Goal: Task Accomplishment & Management: Complete application form

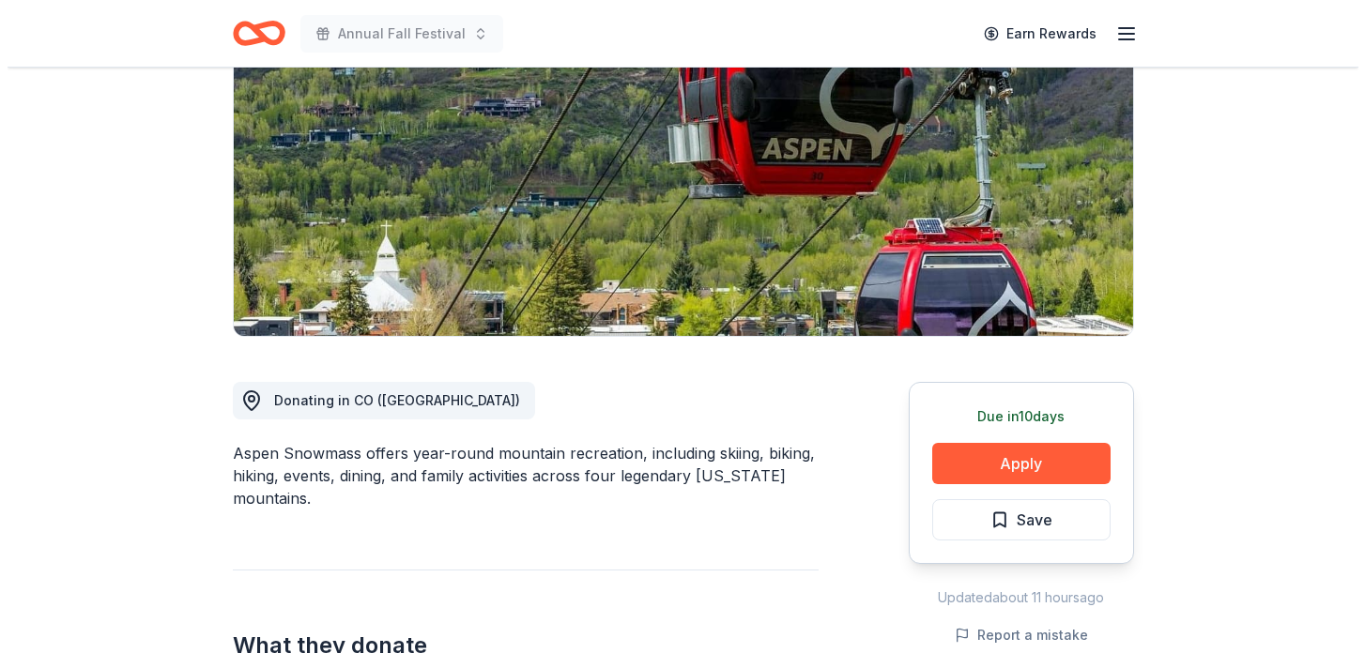
scroll to position [237, 0]
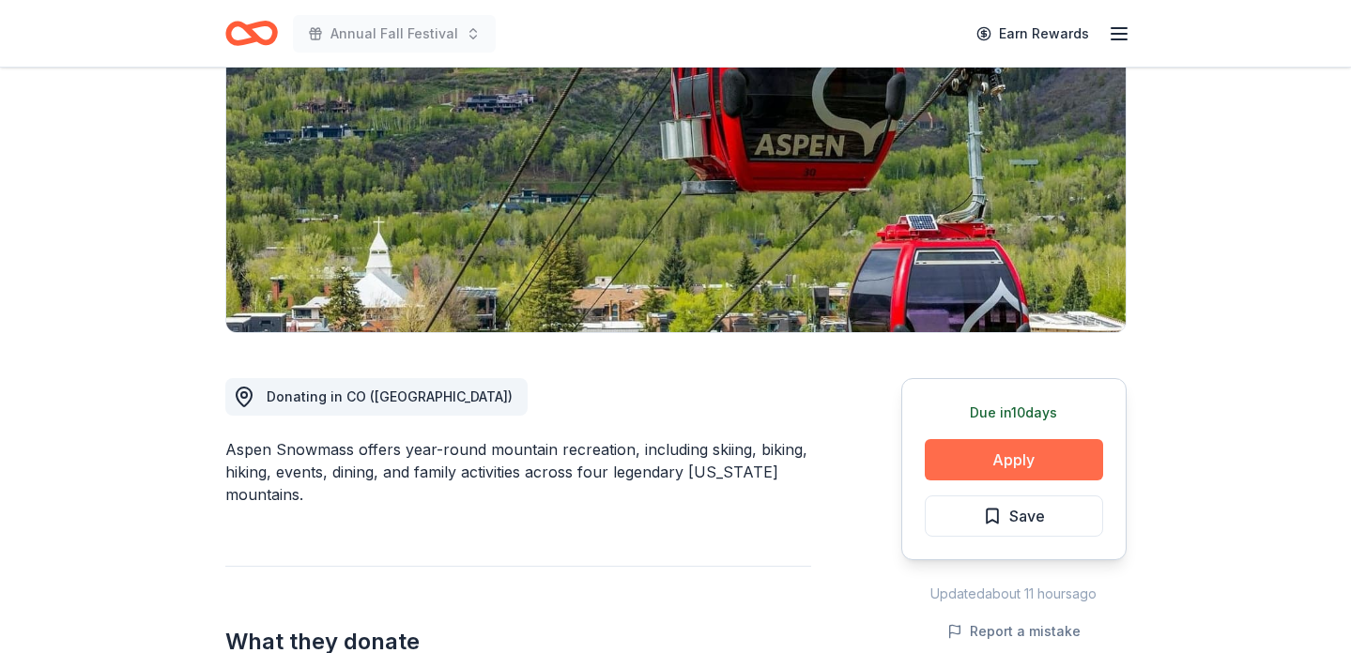
click at [1005, 453] on button "Apply" at bounding box center [1013, 459] width 178 height 41
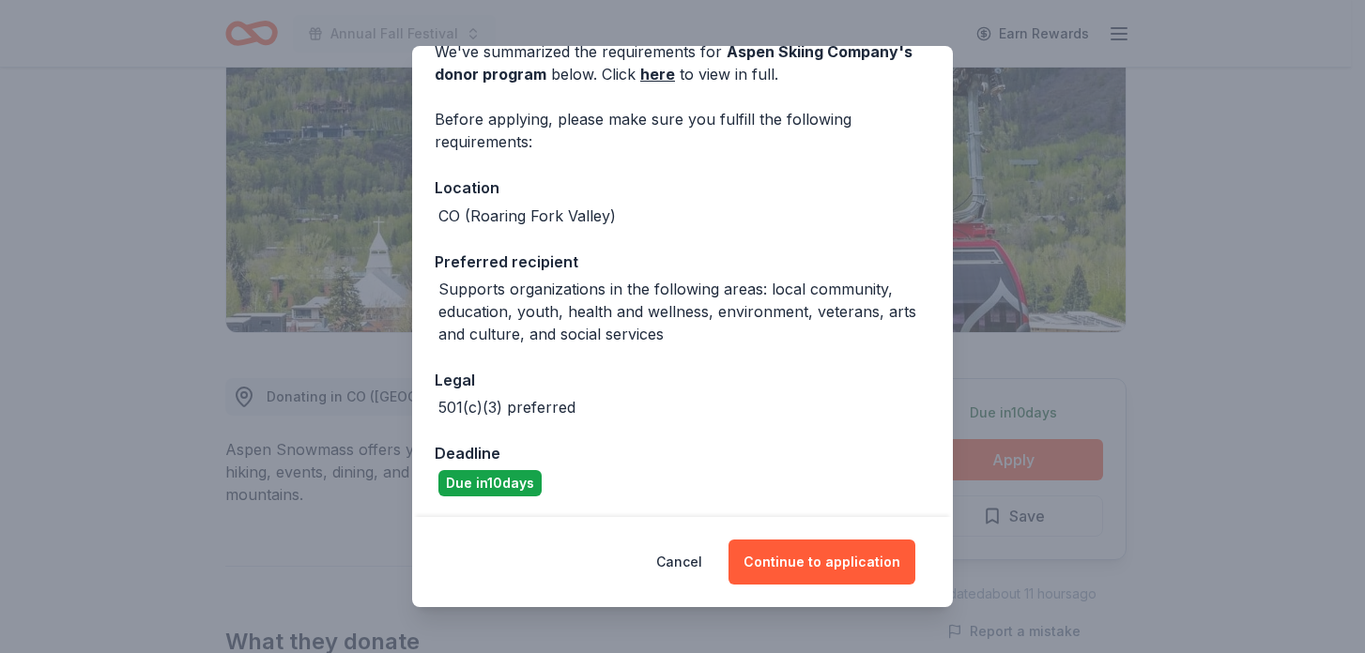
scroll to position [99, 0]
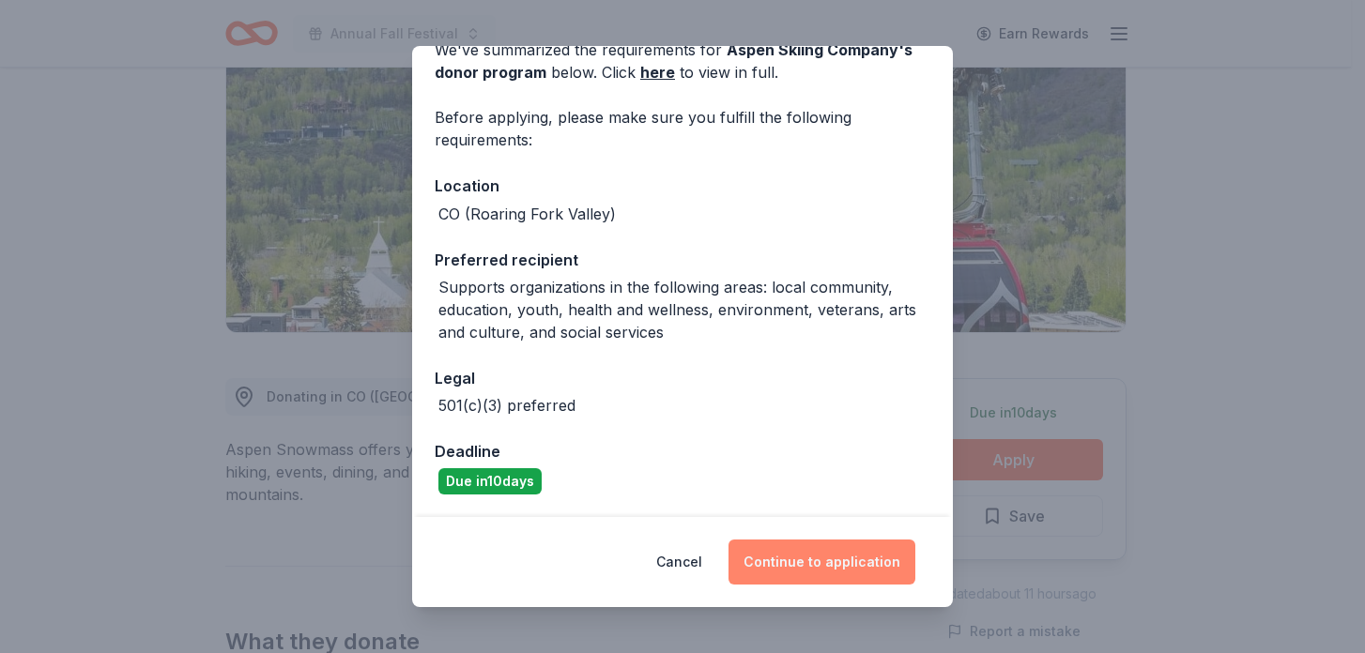
click at [820, 573] on button "Continue to application" at bounding box center [821, 562] width 187 height 45
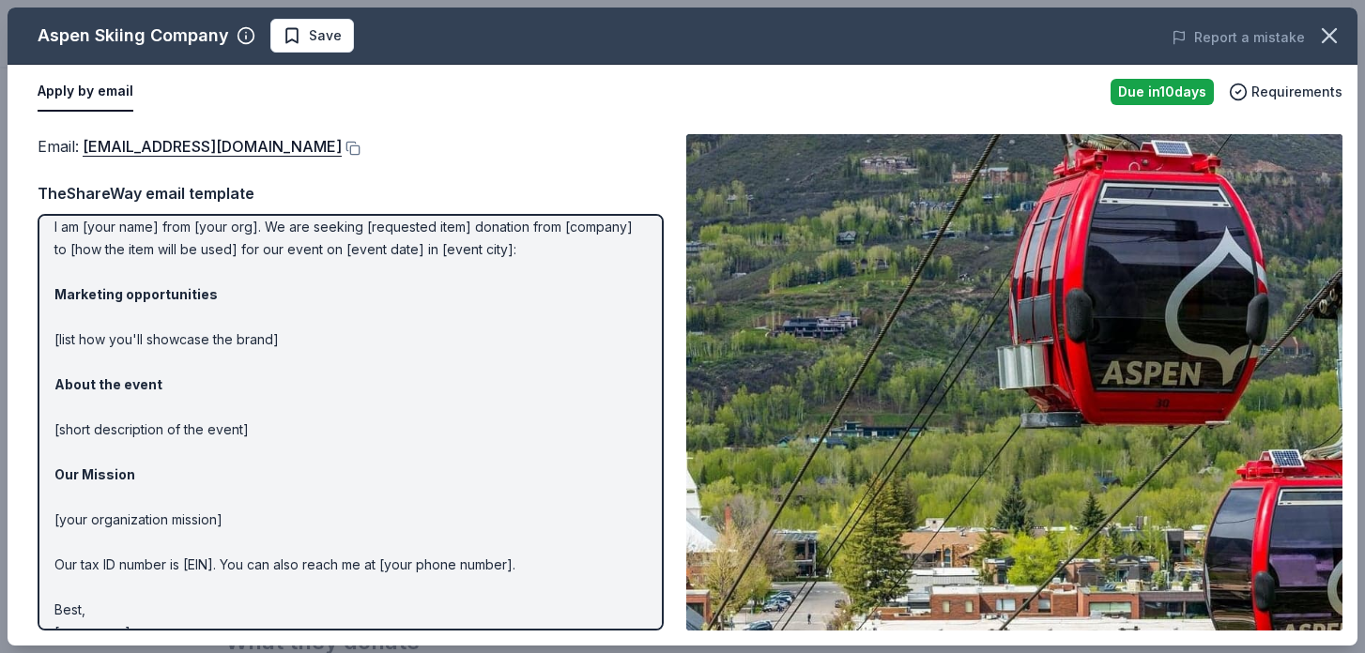
scroll to position [0, 0]
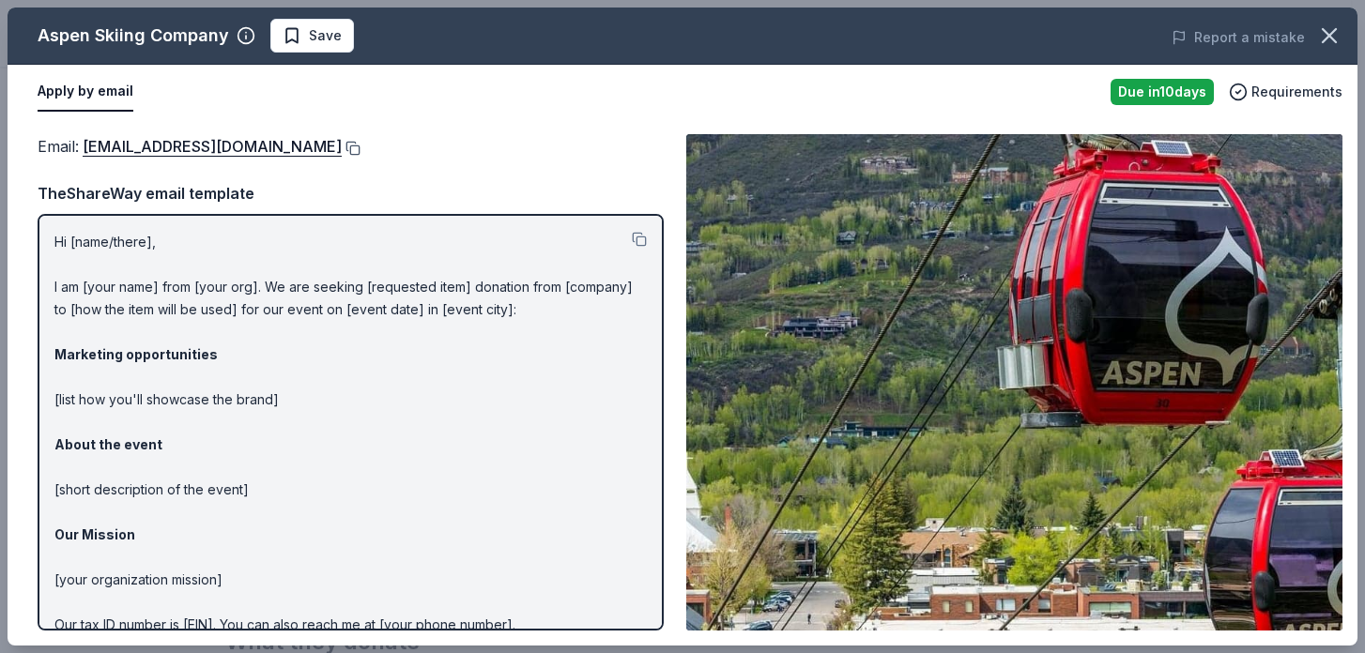
click at [342, 149] on button at bounding box center [351, 148] width 19 height 15
click at [632, 238] on button at bounding box center [639, 239] width 15 height 15
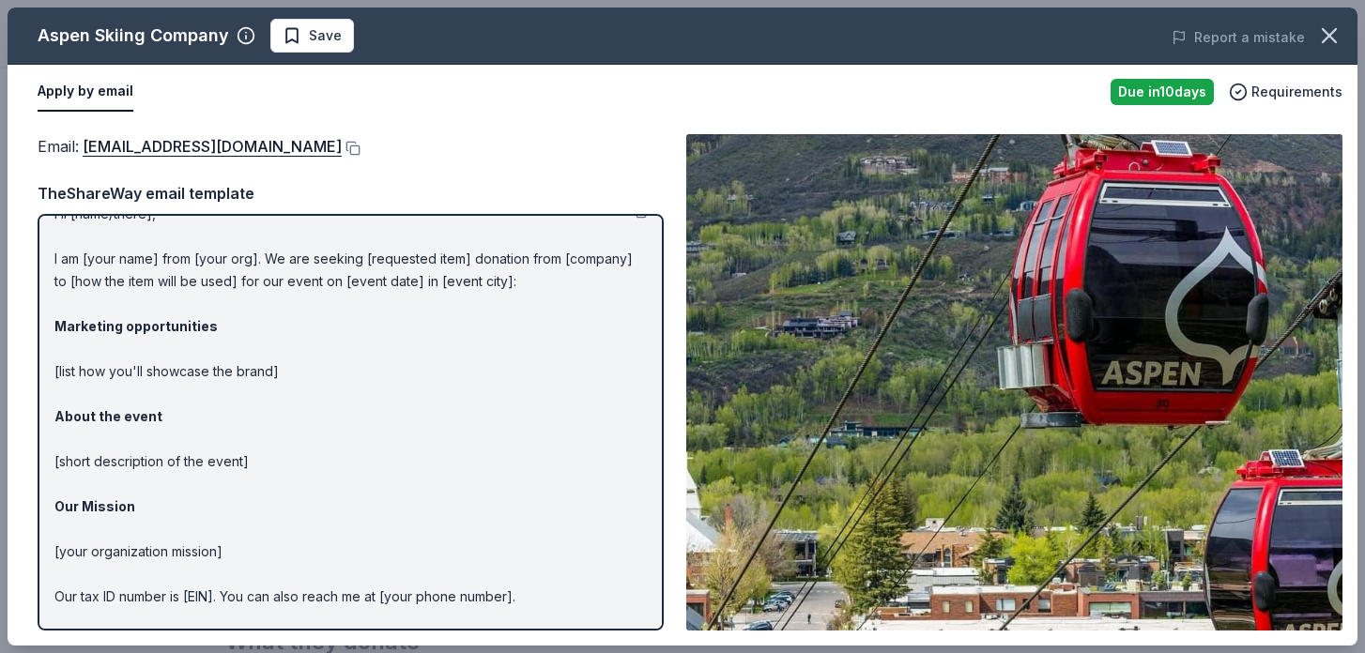
scroll to position [90, 0]
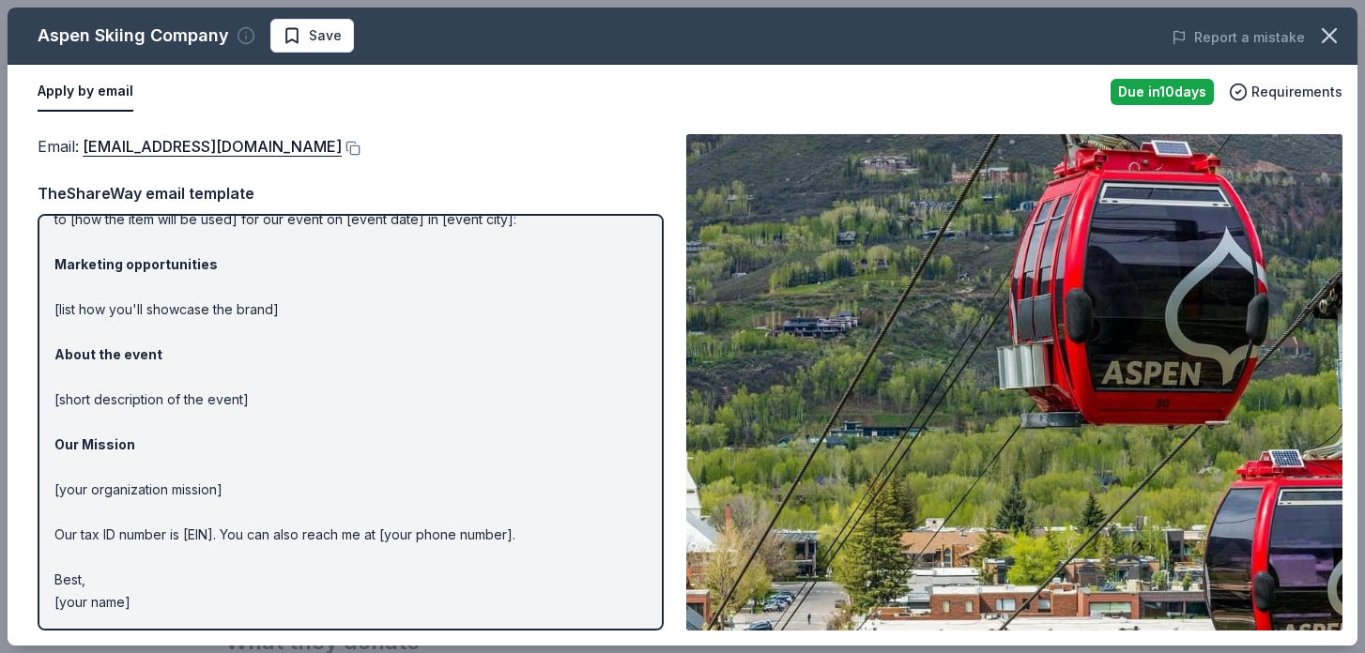
click at [245, 37] on icon "button" at bounding box center [246, 35] width 19 height 19
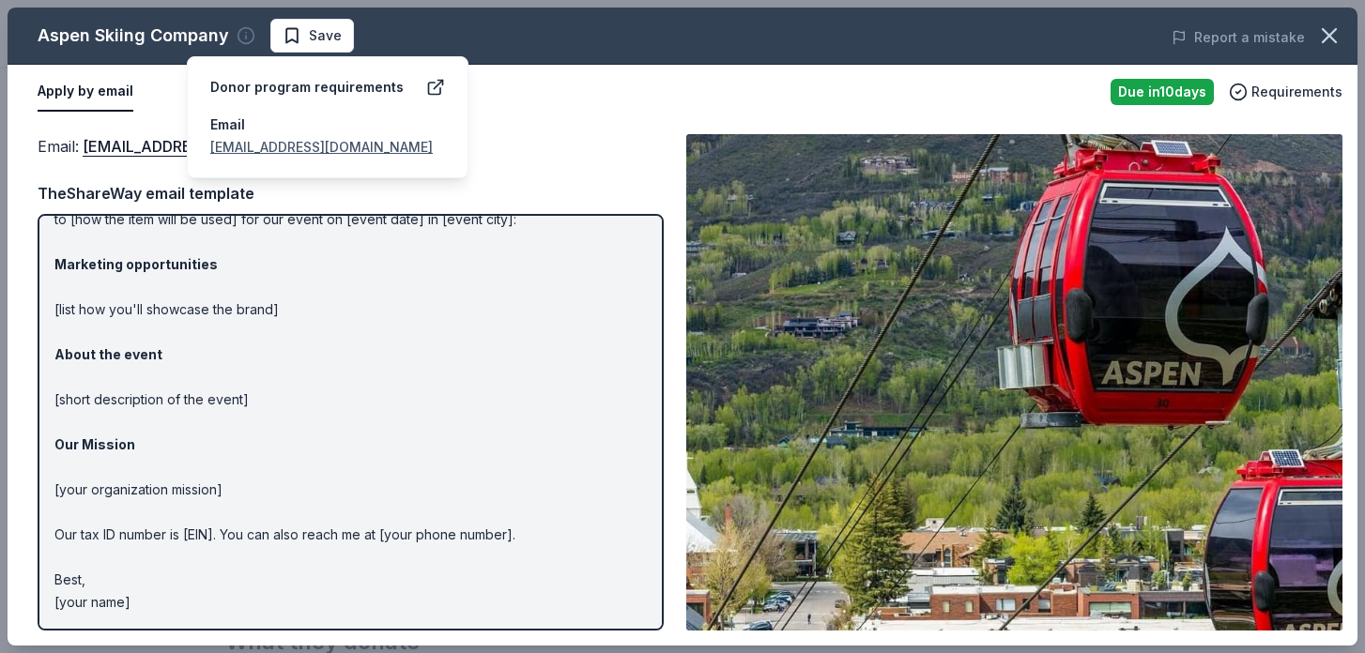
click at [245, 37] on icon "button" at bounding box center [246, 35] width 19 height 19
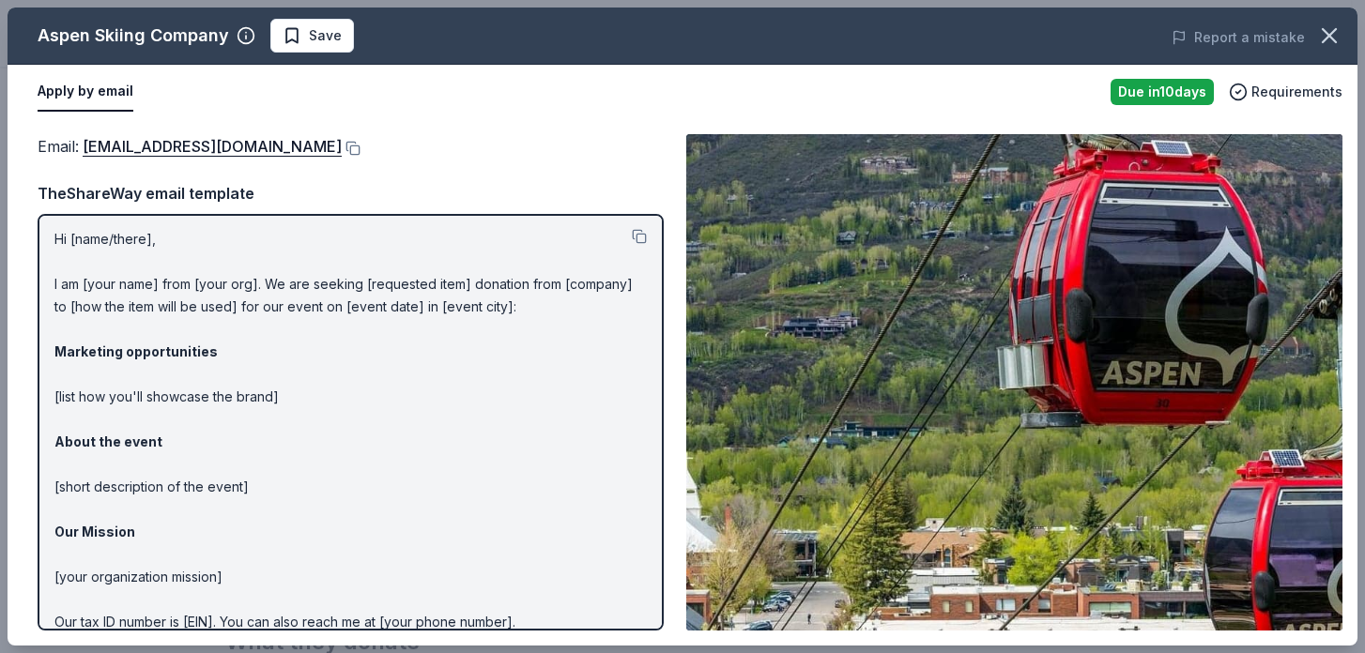
scroll to position [0, 0]
click at [312, 46] on span "Save" at bounding box center [325, 35] width 33 height 23
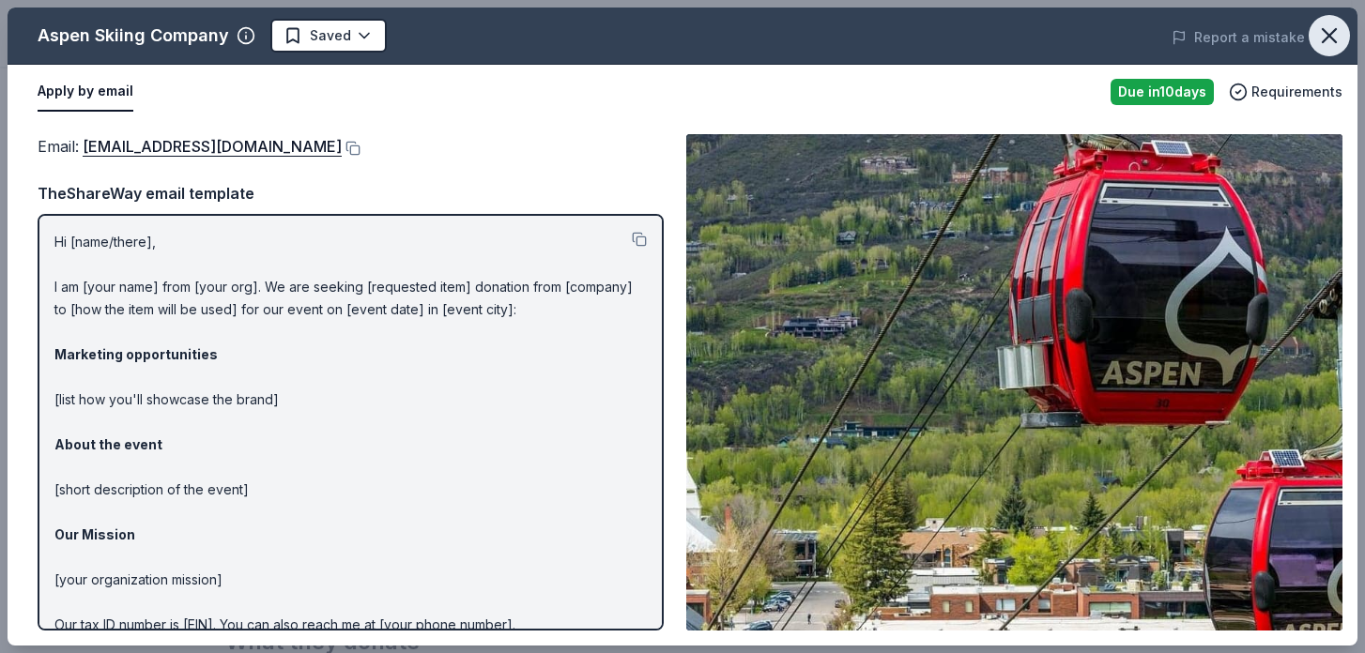
click at [1321, 41] on icon "button" at bounding box center [1329, 36] width 26 height 26
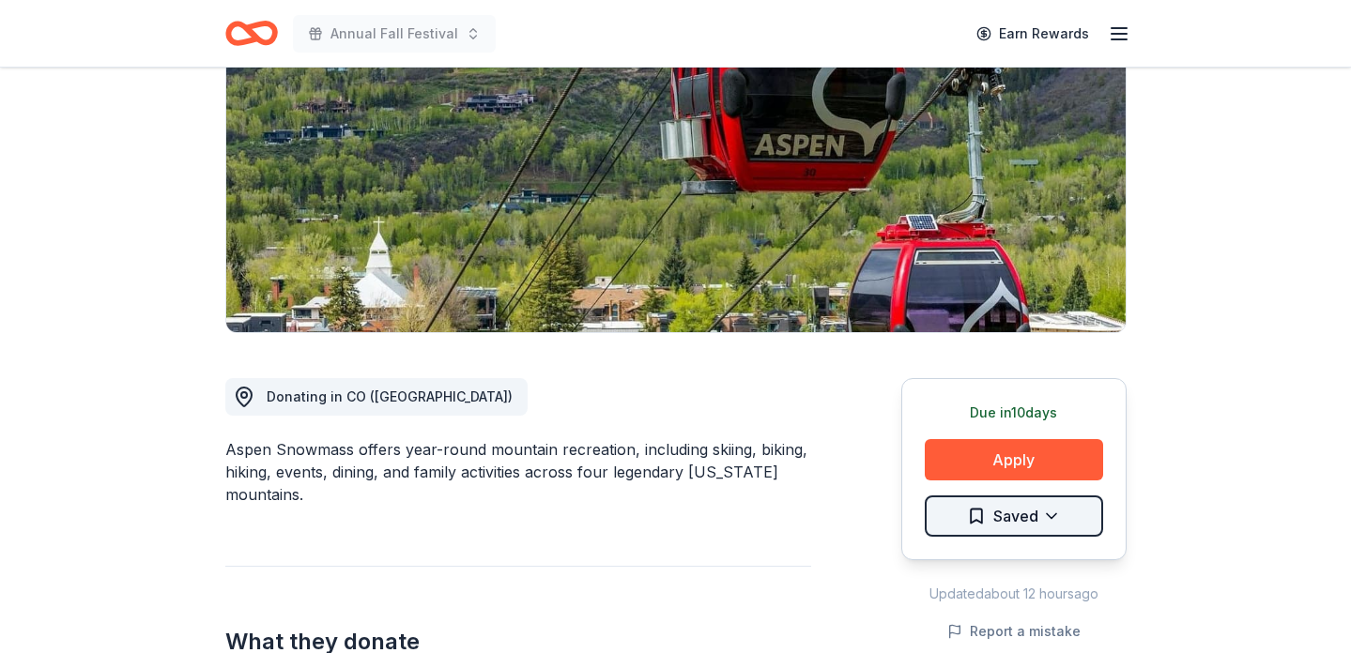
click at [1055, 416] on html "Annual Fall Festival Earn Rewards Due in 10 days Share Aspen Skiing Company New…" at bounding box center [675, 89] width 1351 height 653
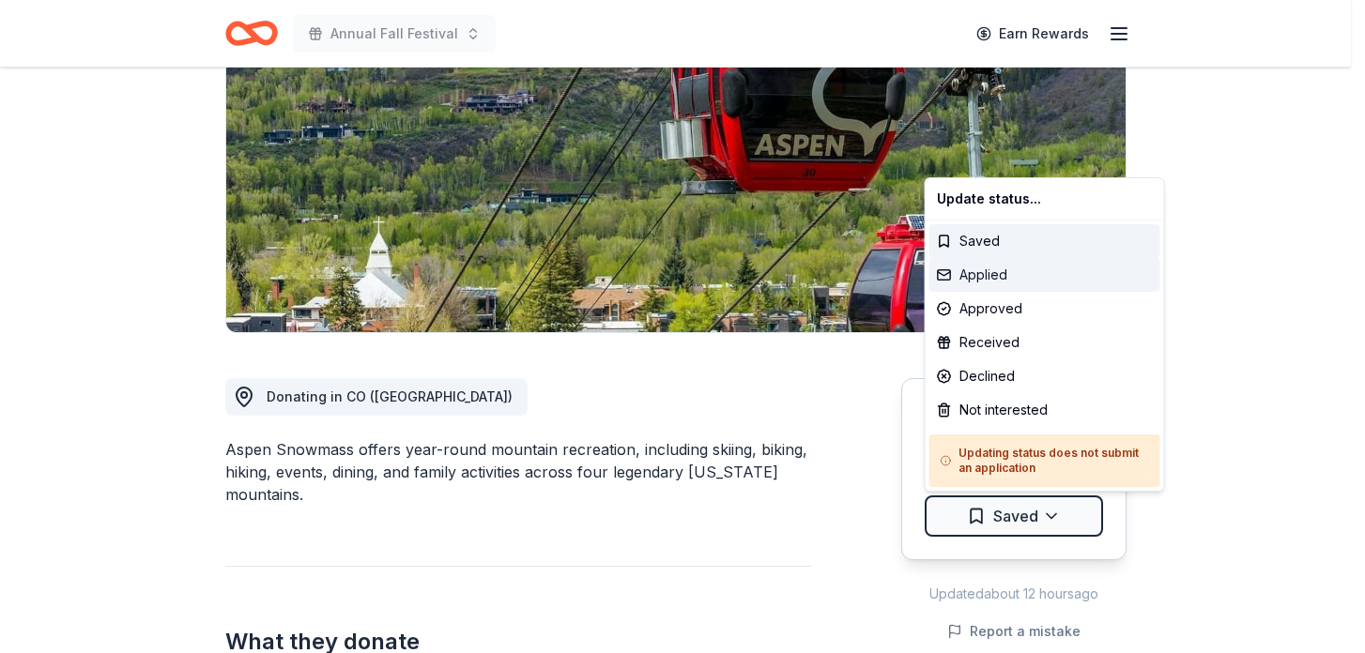
click at [1013, 283] on div "Applied" at bounding box center [1044, 275] width 231 height 34
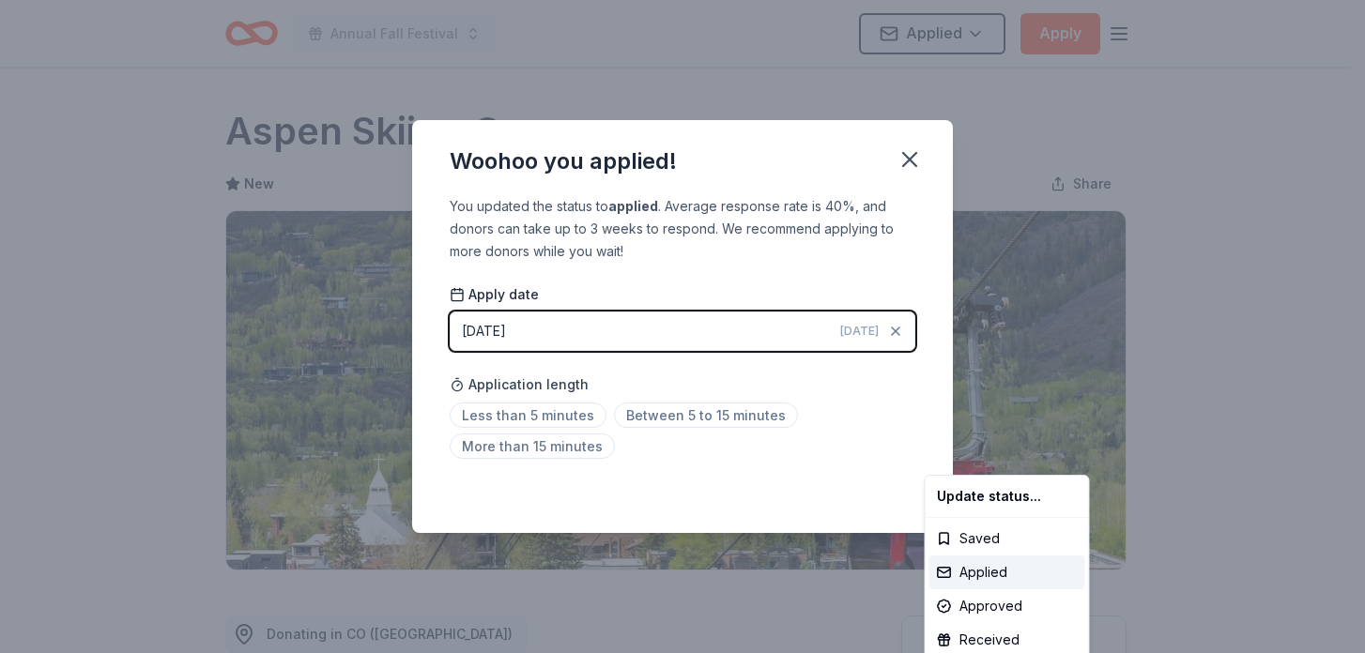
click at [705, 416] on html "Annual Fall Festival Applied Apply Due in 10 days Share Aspen Skiing Company Ne…" at bounding box center [682, 326] width 1365 height 653
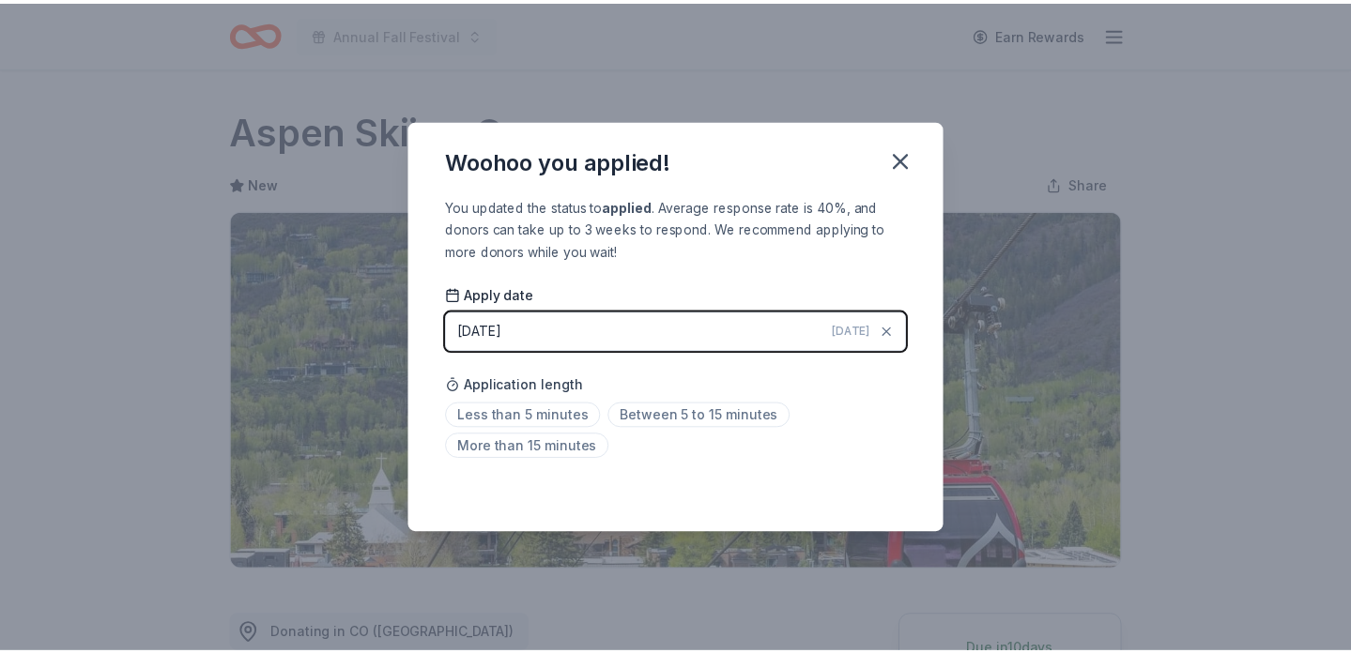
scroll to position [427, 0]
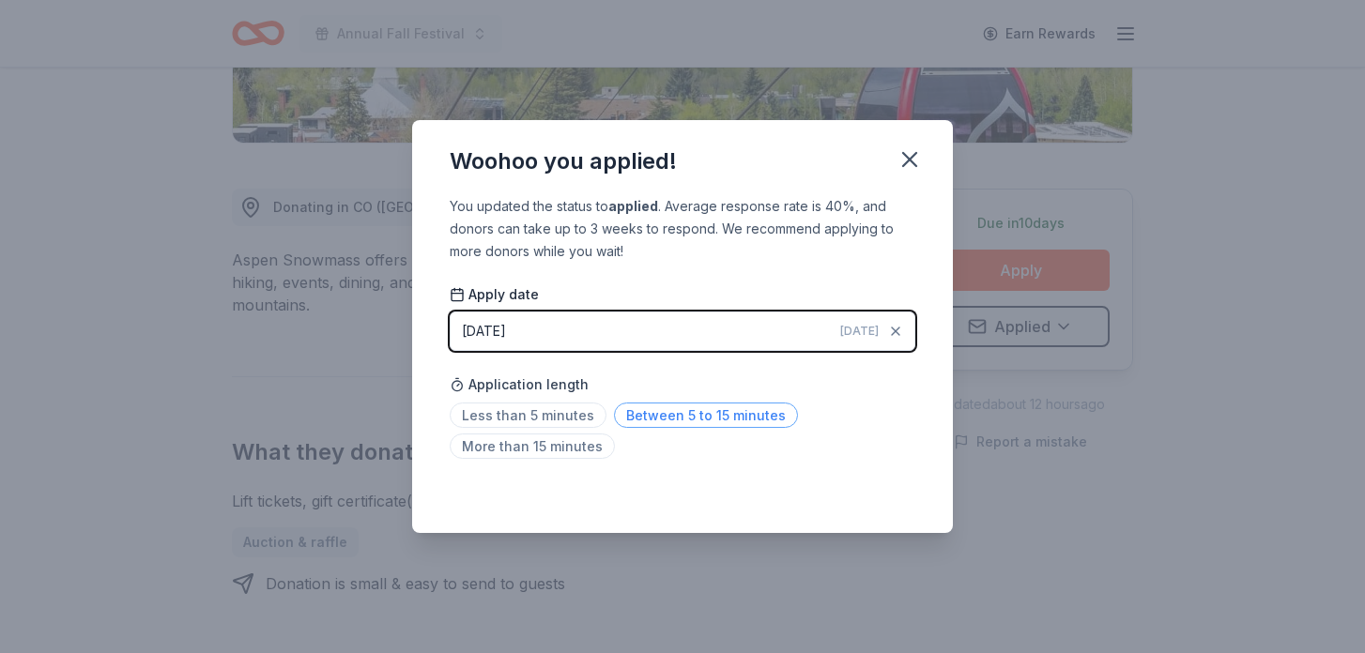
click at [769, 419] on span "Between 5 to 15 minutes" at bounding box center [706, 415] width 184 height 25
click at [909, 159] on icon "button" at bounding box center [909, 159] width 13 height 13
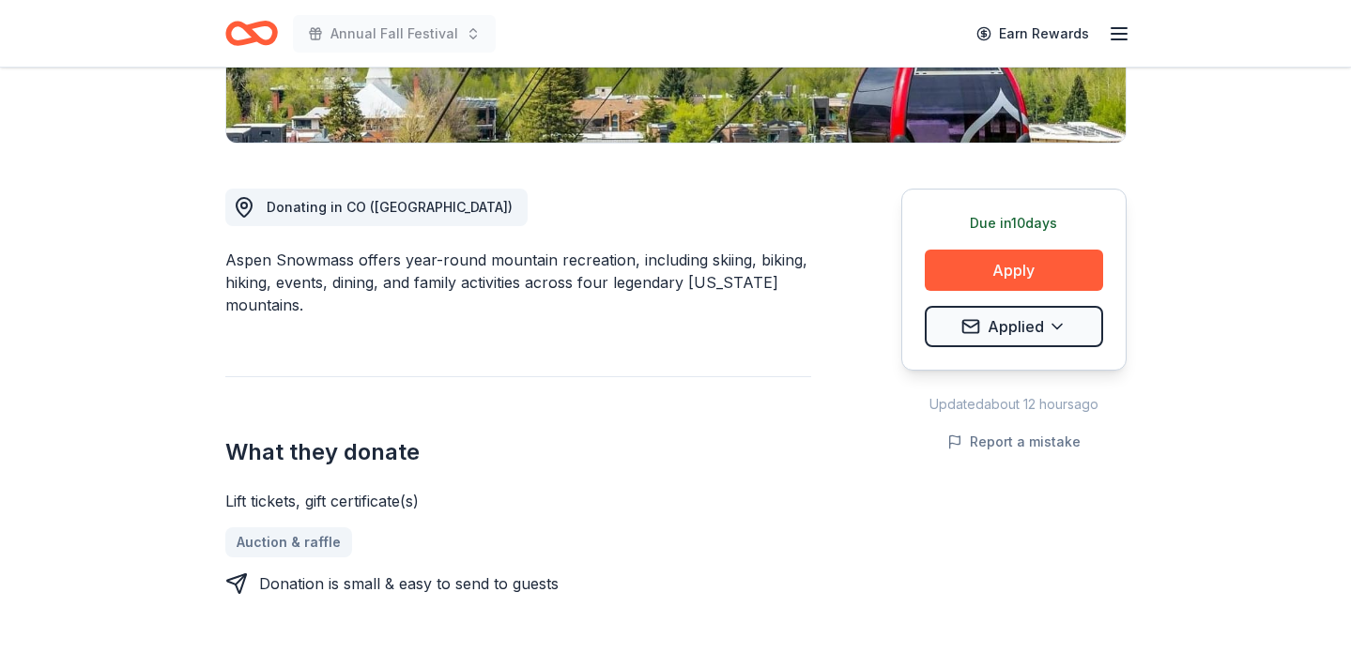
click at [228, 31] on icon "Home" at bounding box center [242, 32] width 29 height 19
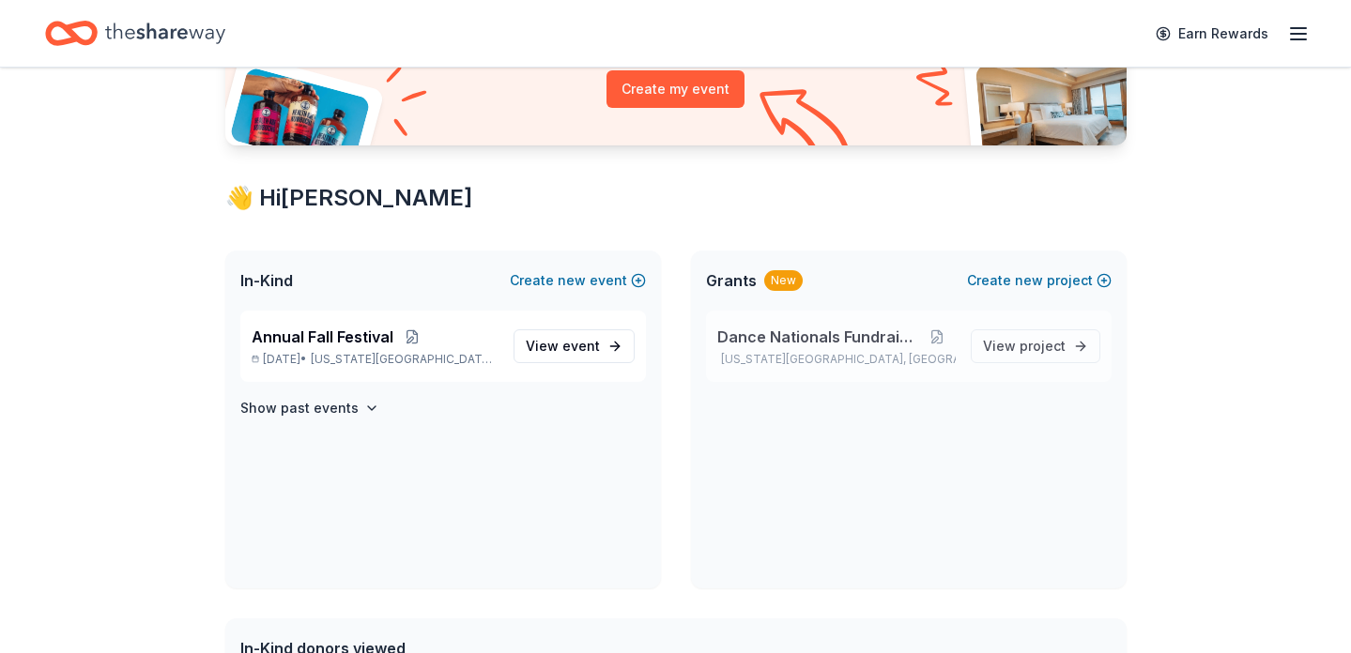
scroll to position [244, 0]
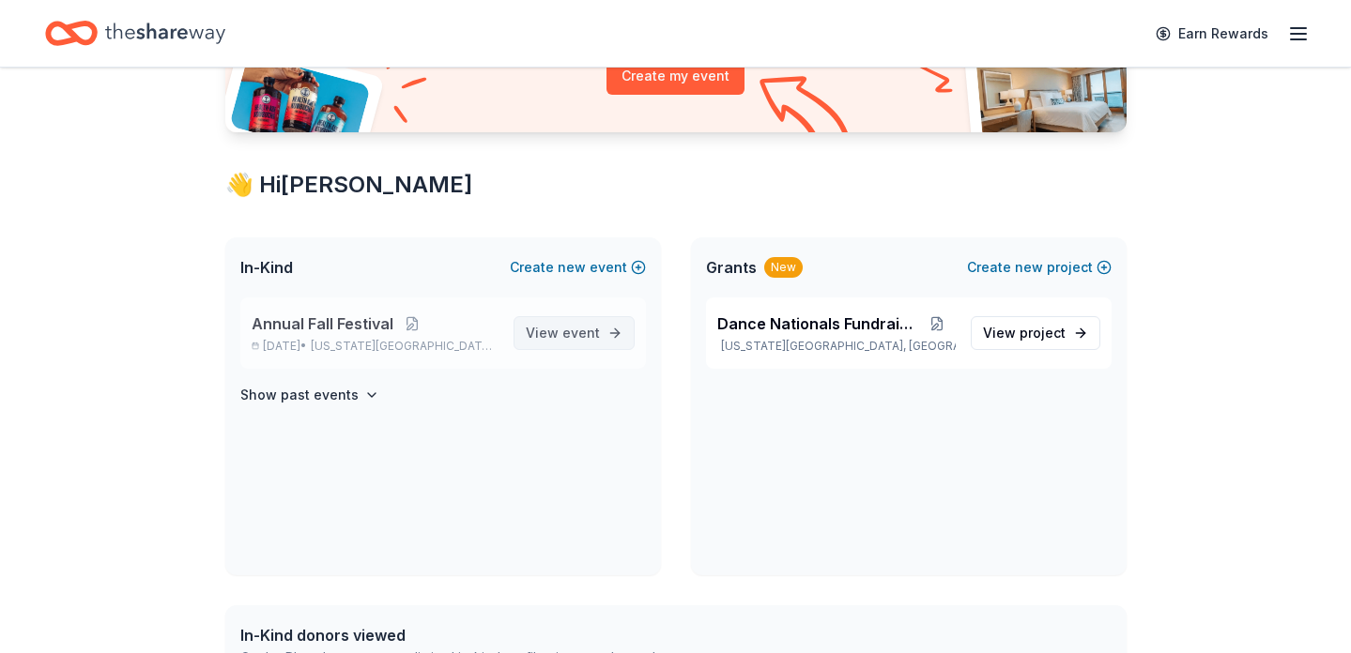
click at [569, 337] on span "event" at bounding box center [581, 333] width 38 height 16
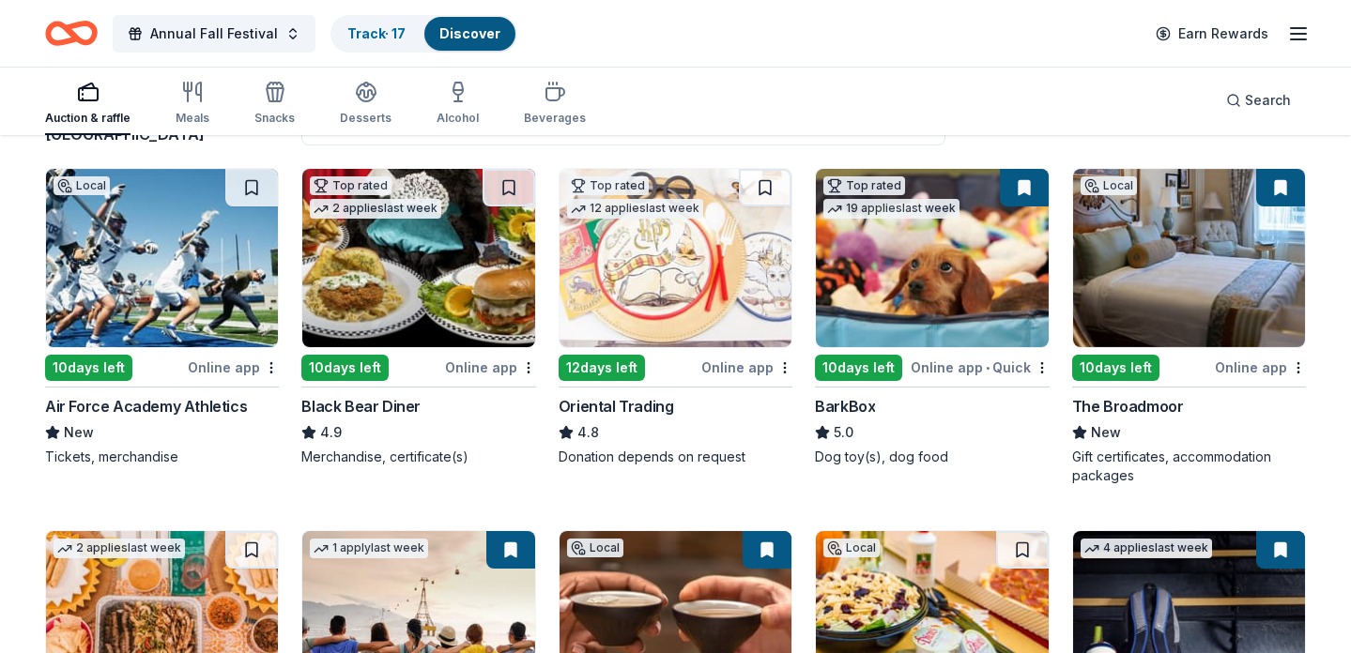
scroll to position [191, 0]
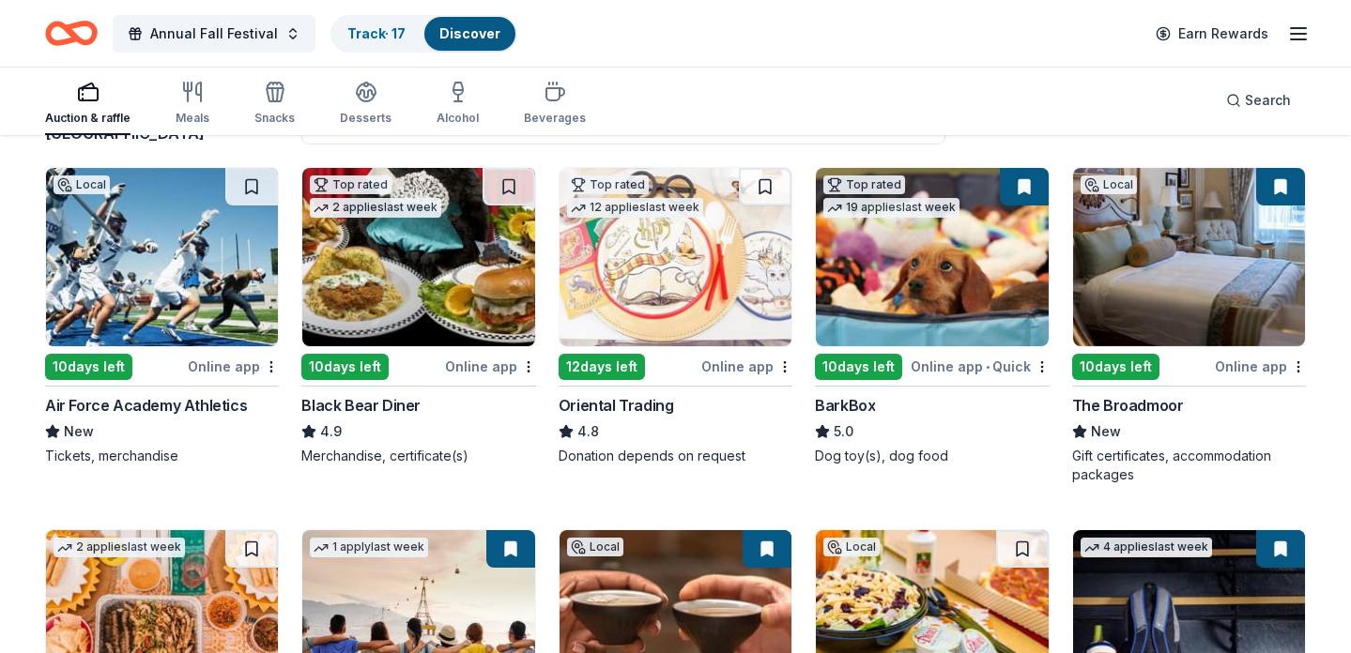
click at [181, 259] on img at bounding box center [162, 257] width 232 height 178
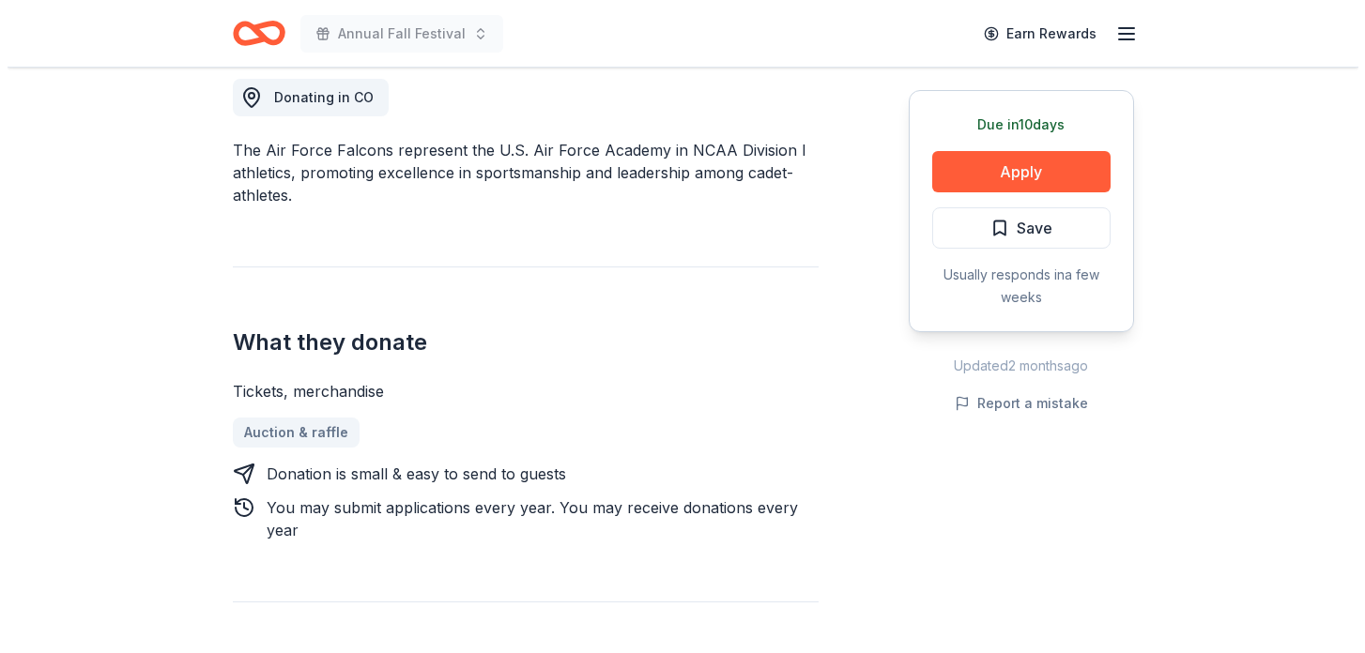
scroll to position [433, 0]
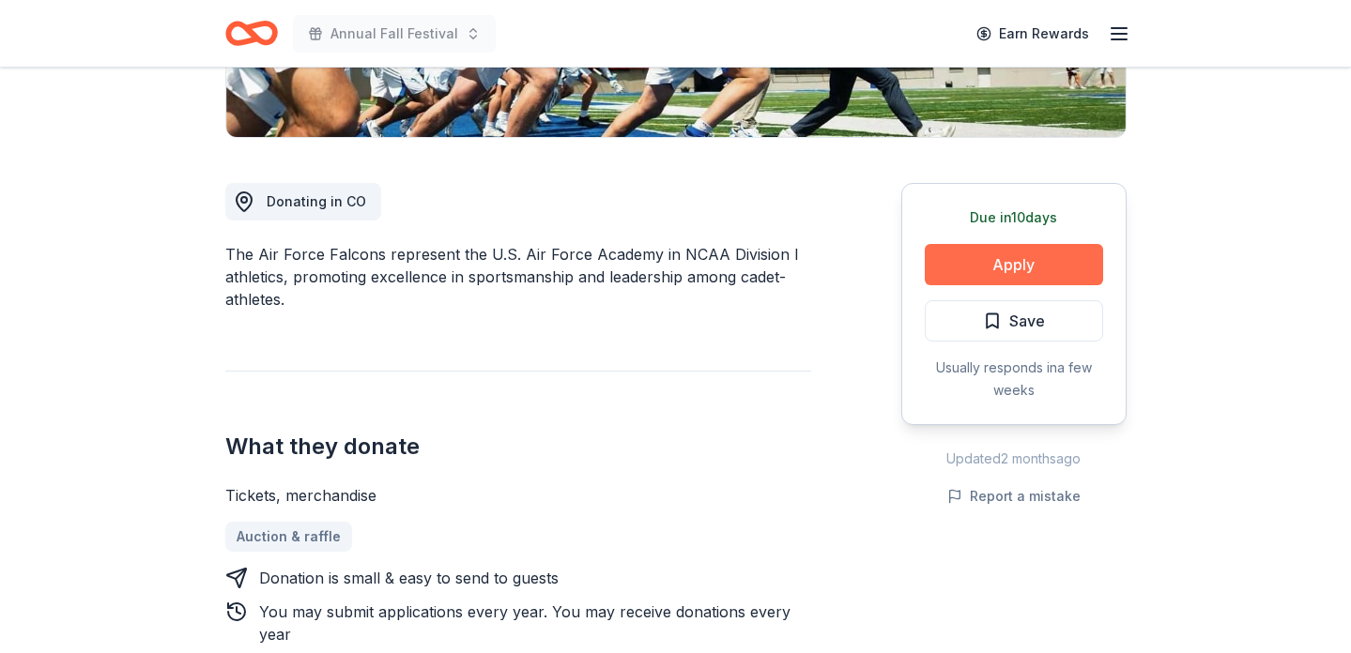
click at [1022, 262] on button "Apply" at bounding box center [1013, 264] width 178 height 41
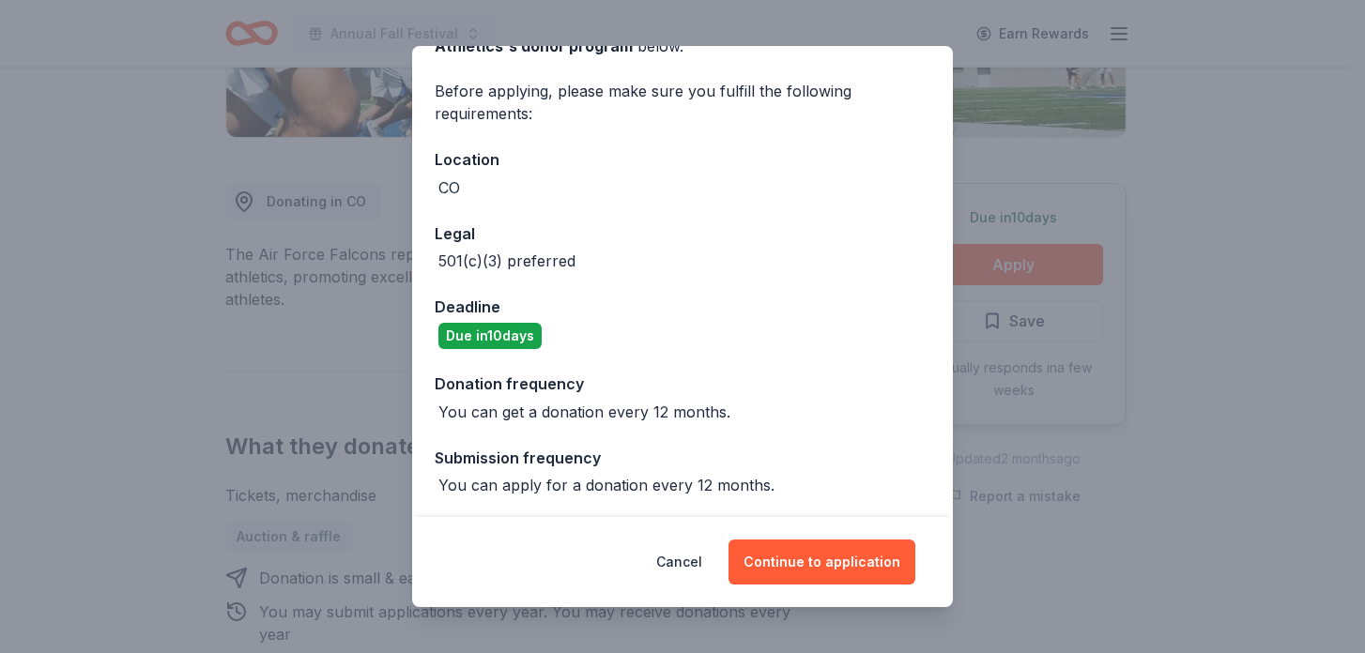
scroll to position [127, 0]
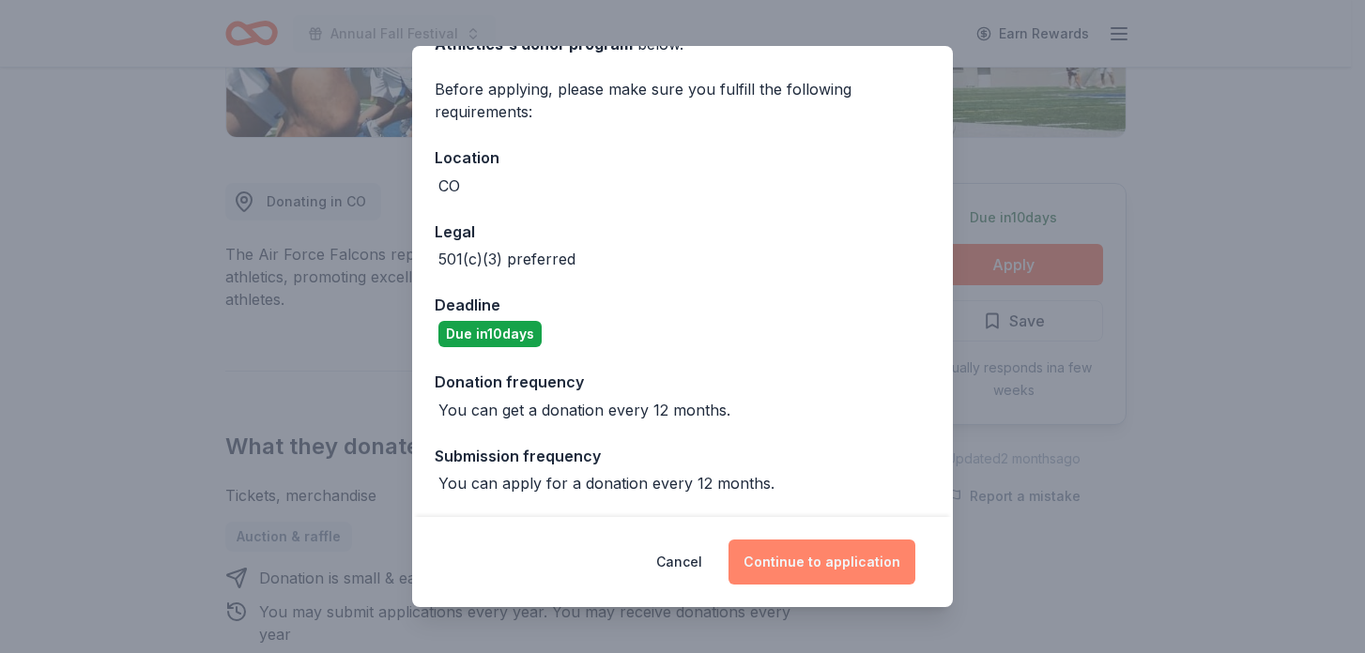
click at [813, 559] on button "Continue to application" at bounding box center [821, 562] width 187 height 45
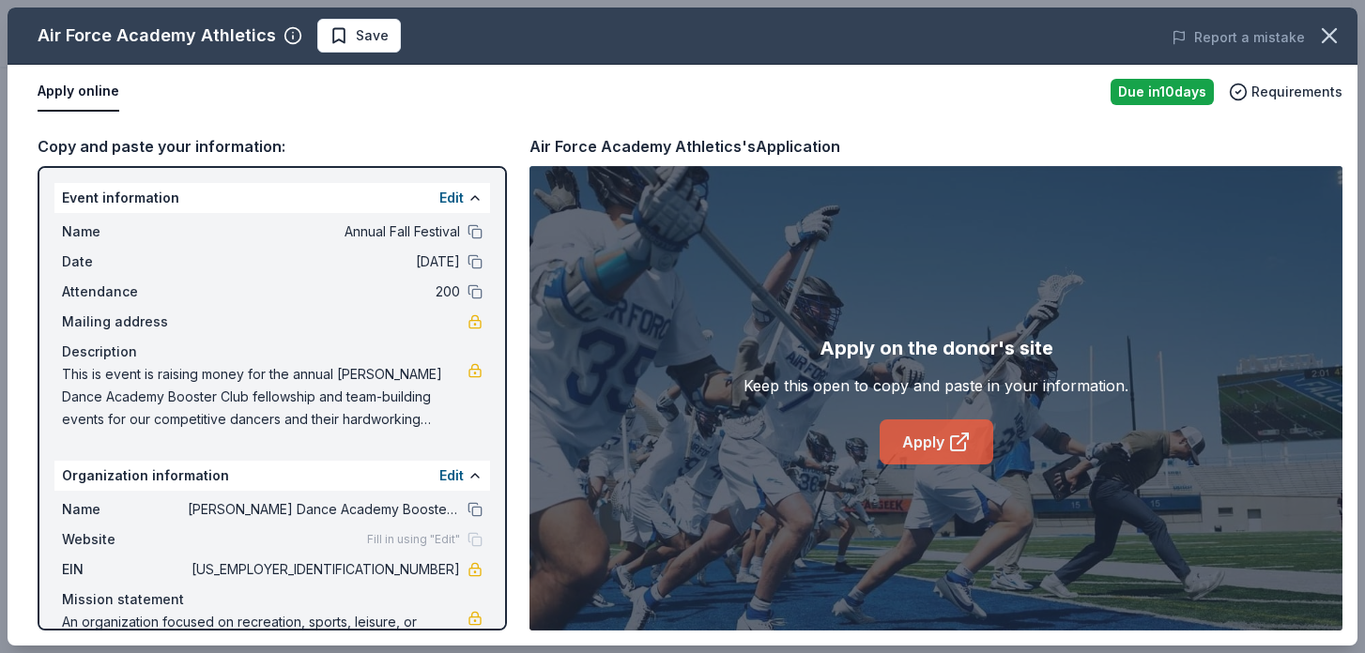
click at [924, 444] on link "Apply" at bounding box center [936, 442] width 114 height 45
click at [365, 43] on span "Save" at bounding box center [372, 35] width 33 height 23
click at [1336, 41] on icon "button" at bounding box center [1329, 36] width 26 height 26
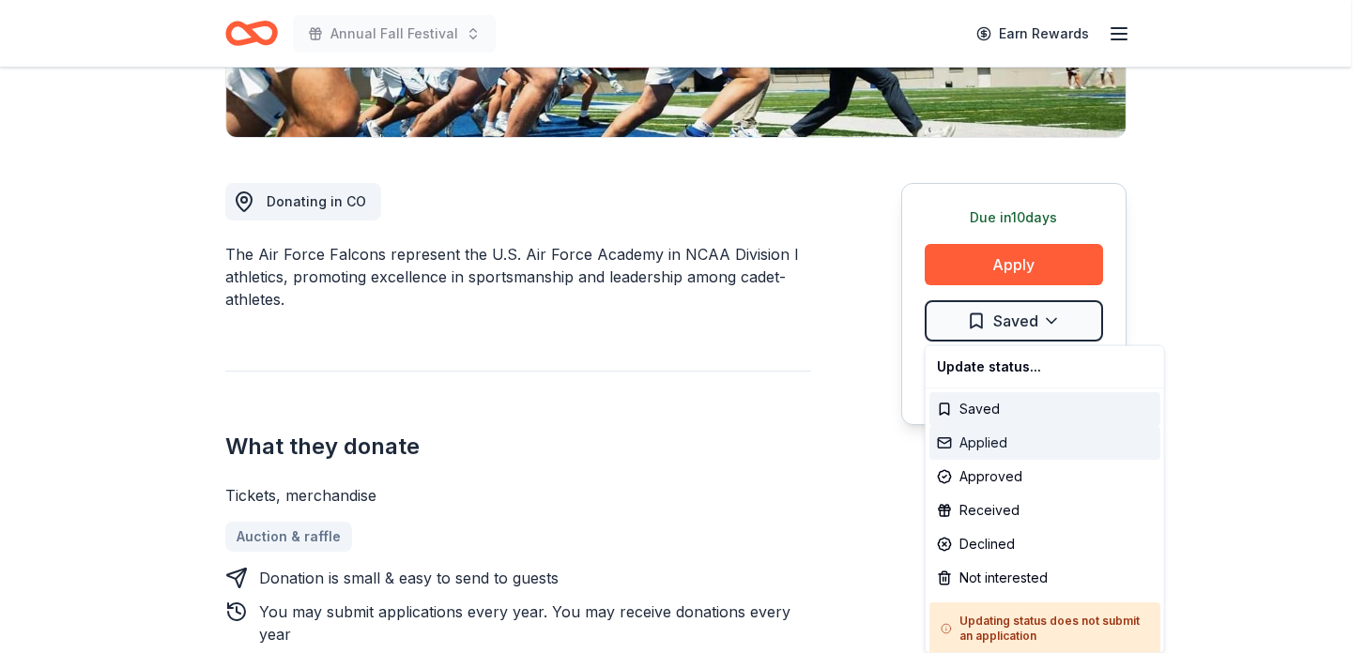
click at [986, 453] on div "Applied" at bounding box center [1044, 443] width 231 height 34
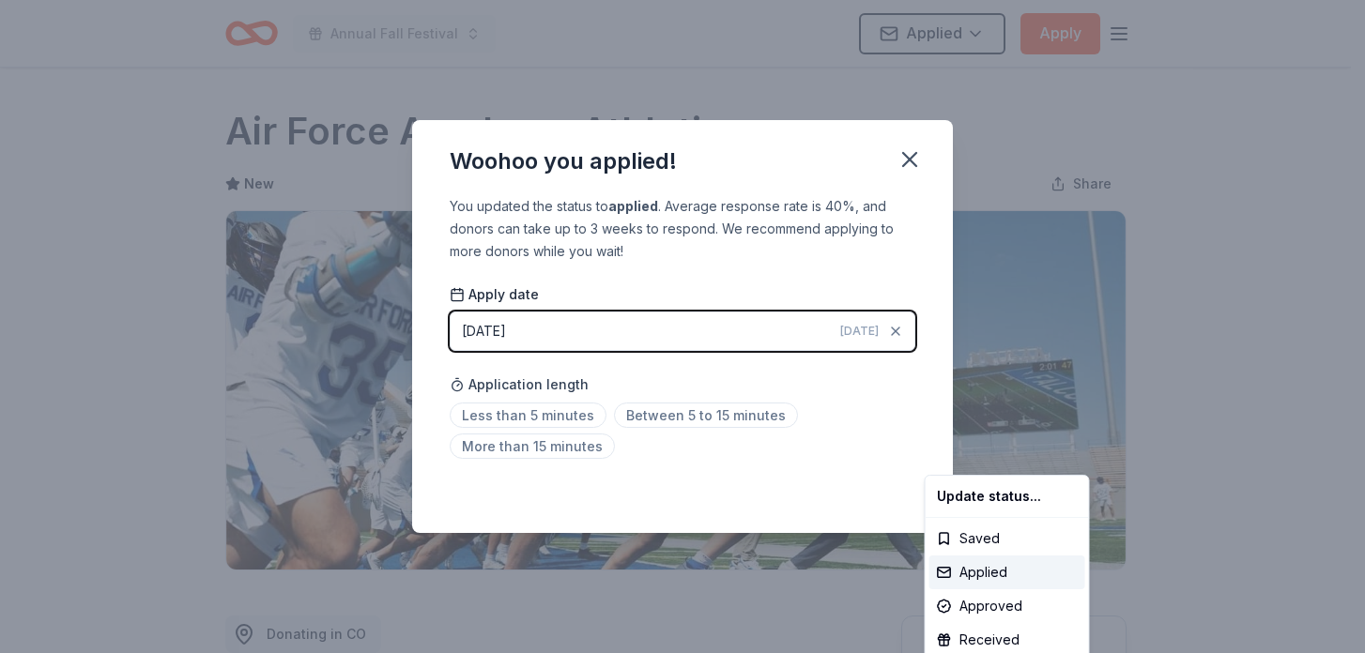
click at [659, 417] on html "Annual Fall Festival Applied Apply Due in 10 days Share Air Force Academy Athle…" at bounding box center [682, 326] width 1365 height 653
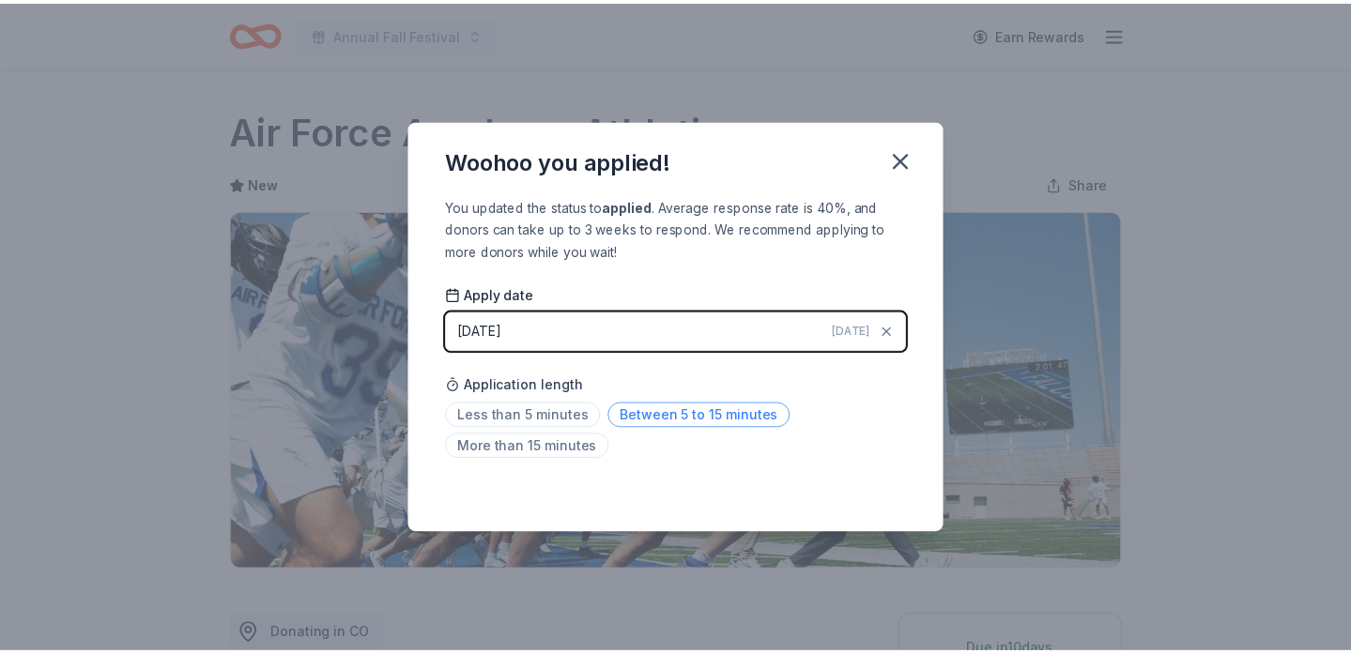
scroll to position [427, 0]
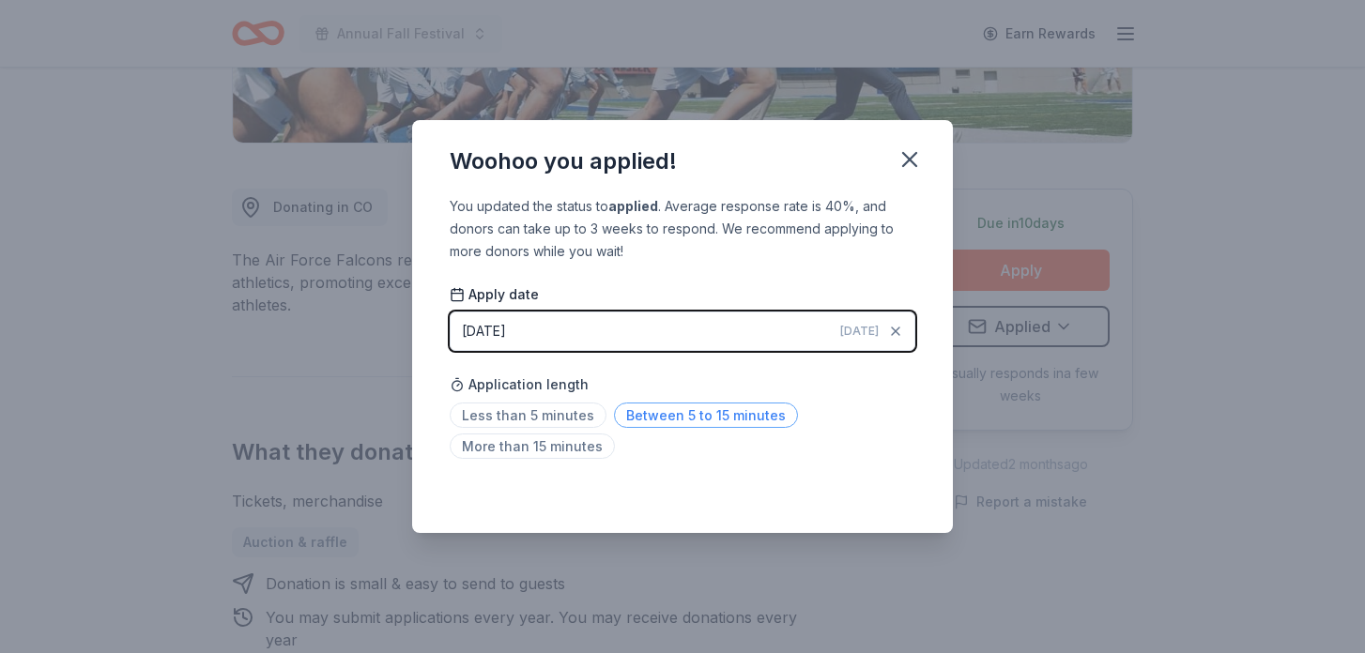
click at [746, 420] on span "Between 5 to 15 minutes" at bounding box center [706, 415] width 184 height 25
click at [916, 164] on icon "button" at bounding box center [909, 159] width 26 height 26
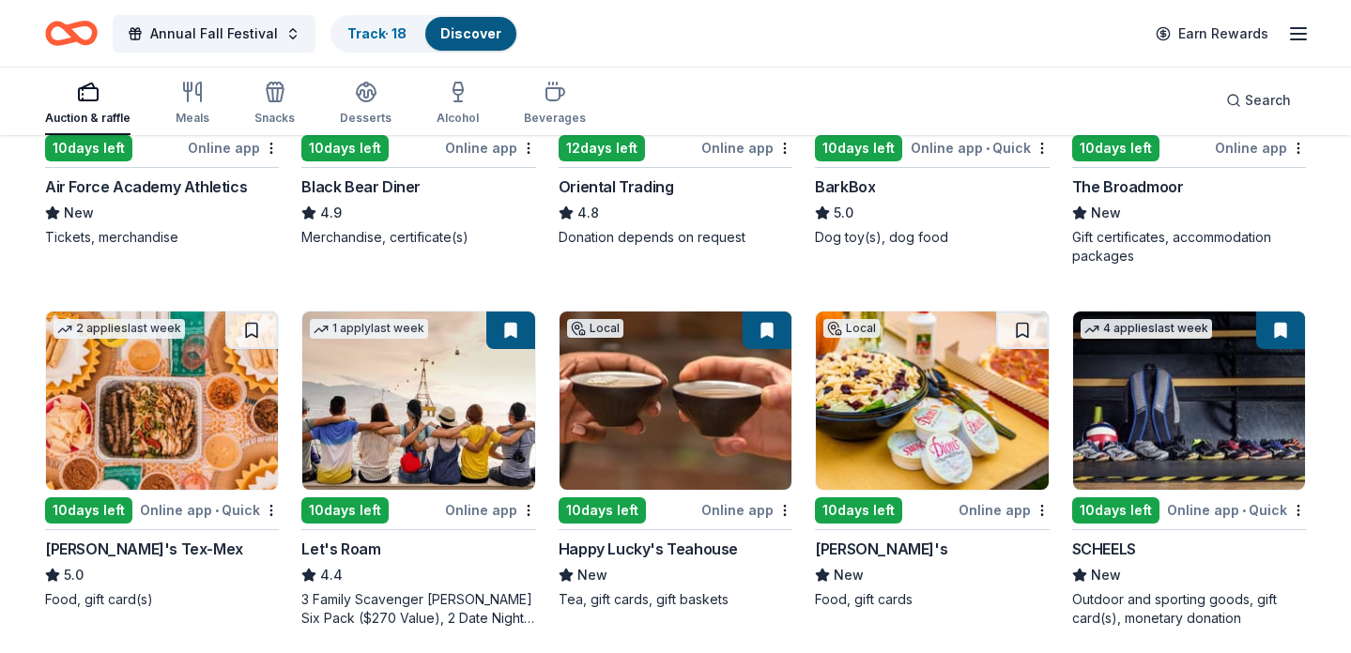
scroll to position [428, 0]
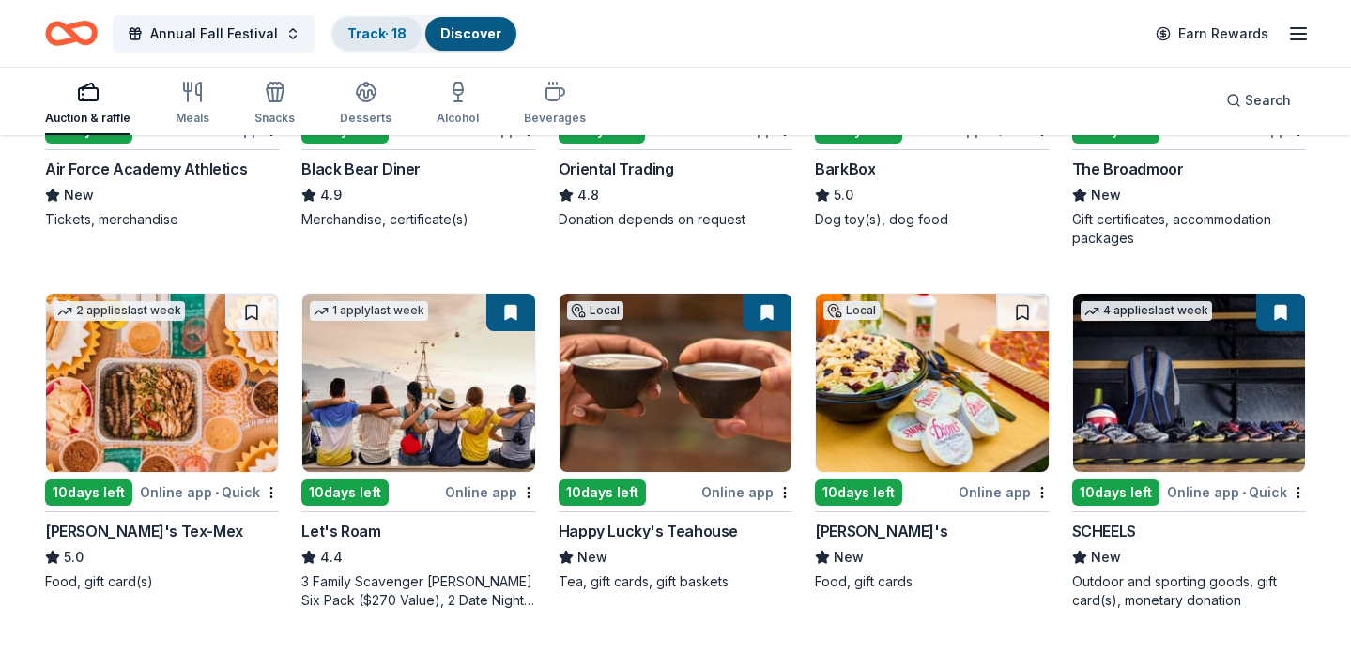
click at [387, 39] on link "Track · 18" at bounding box center [376, 33] width 59 height 16
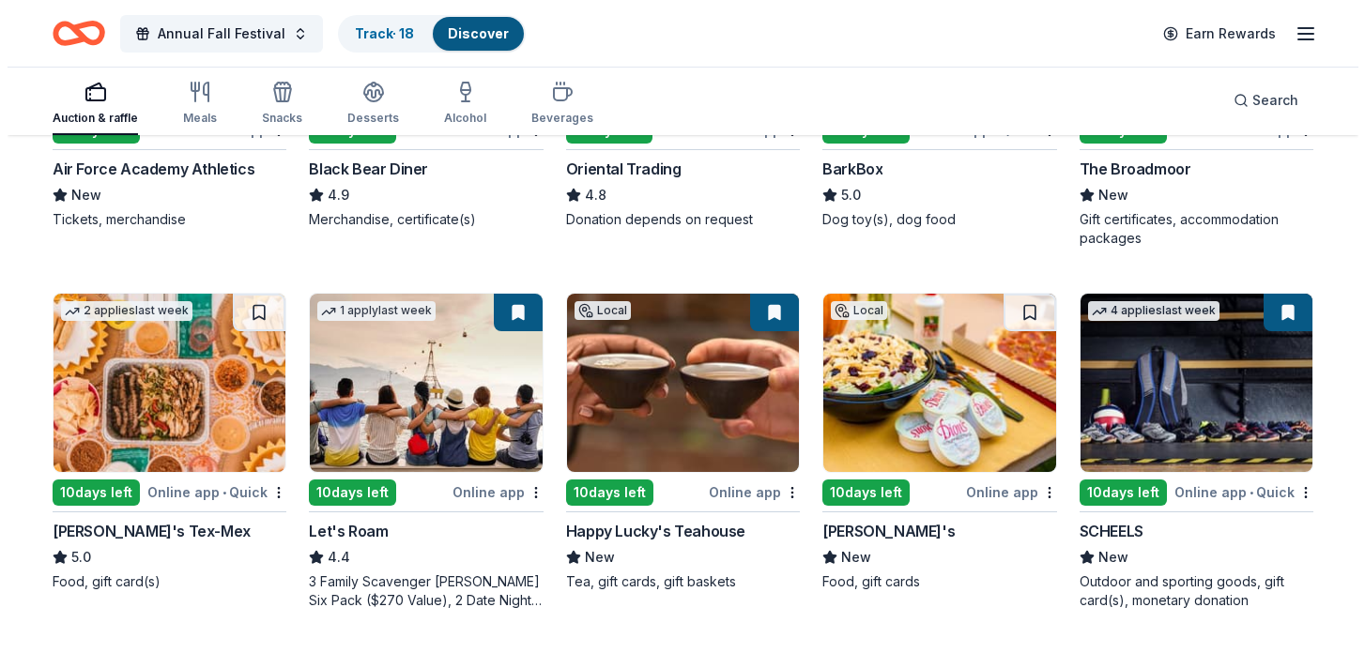
scroll to position [1, 0]
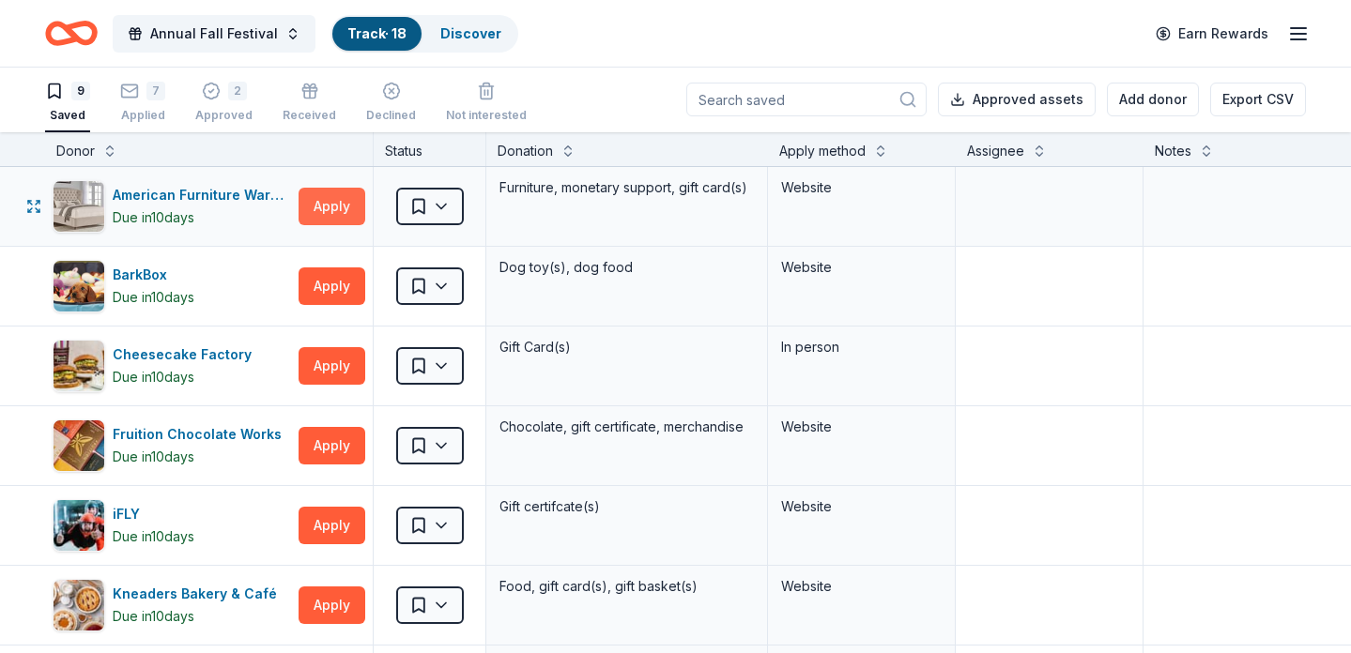
click at [322, 212] on button "Apply" at bounding box center [331, 207] width 67 height 38
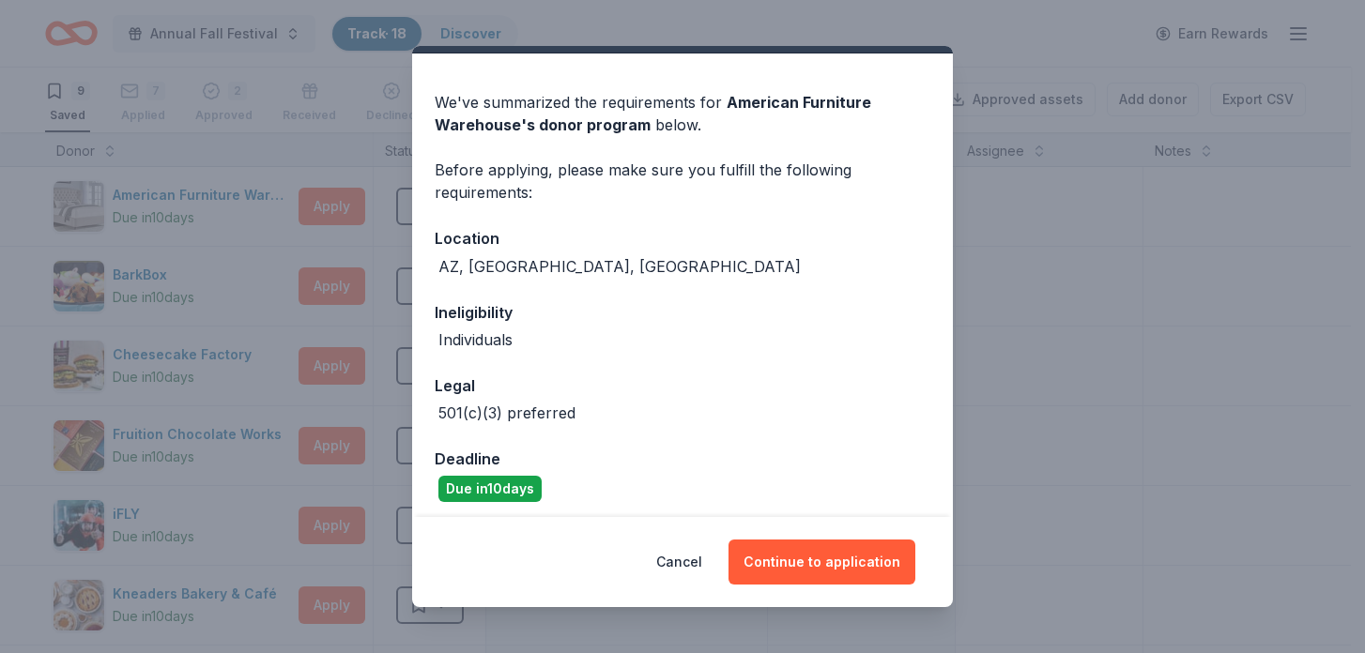
scroll to position [53, 0]
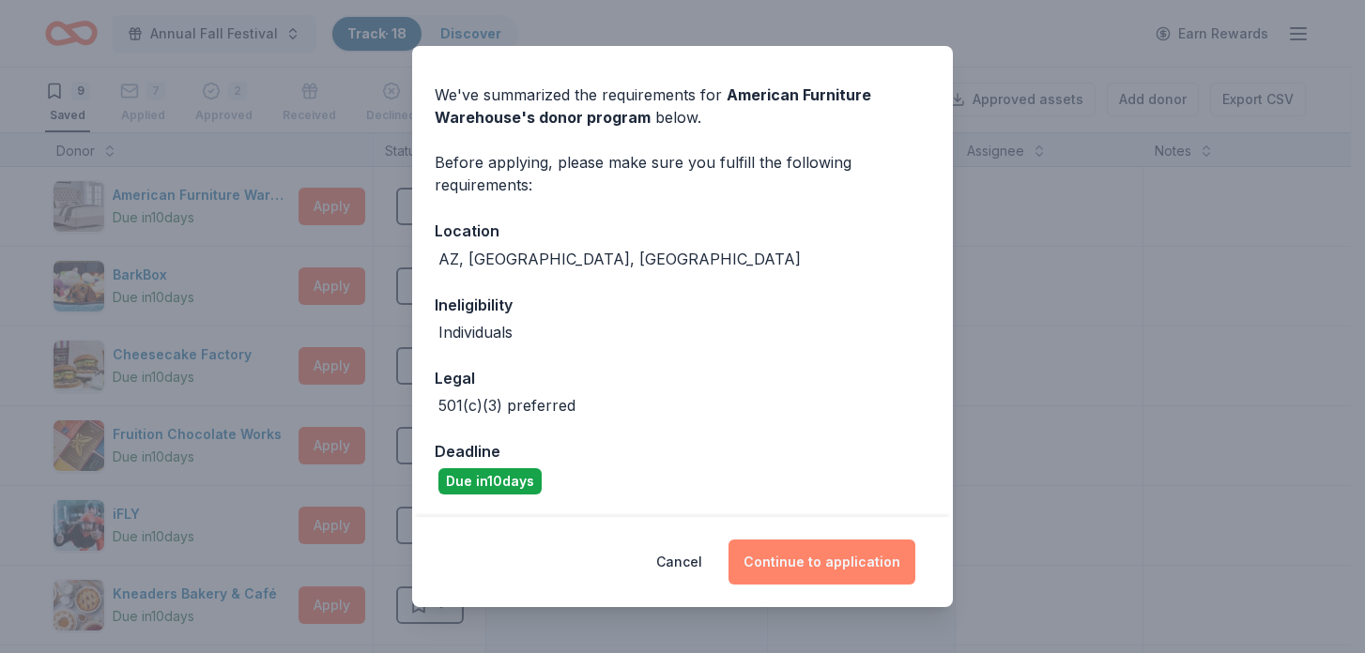
click at [858, 569] on button "Continue to application" at bounding box center [821, 562] width 187 height 45
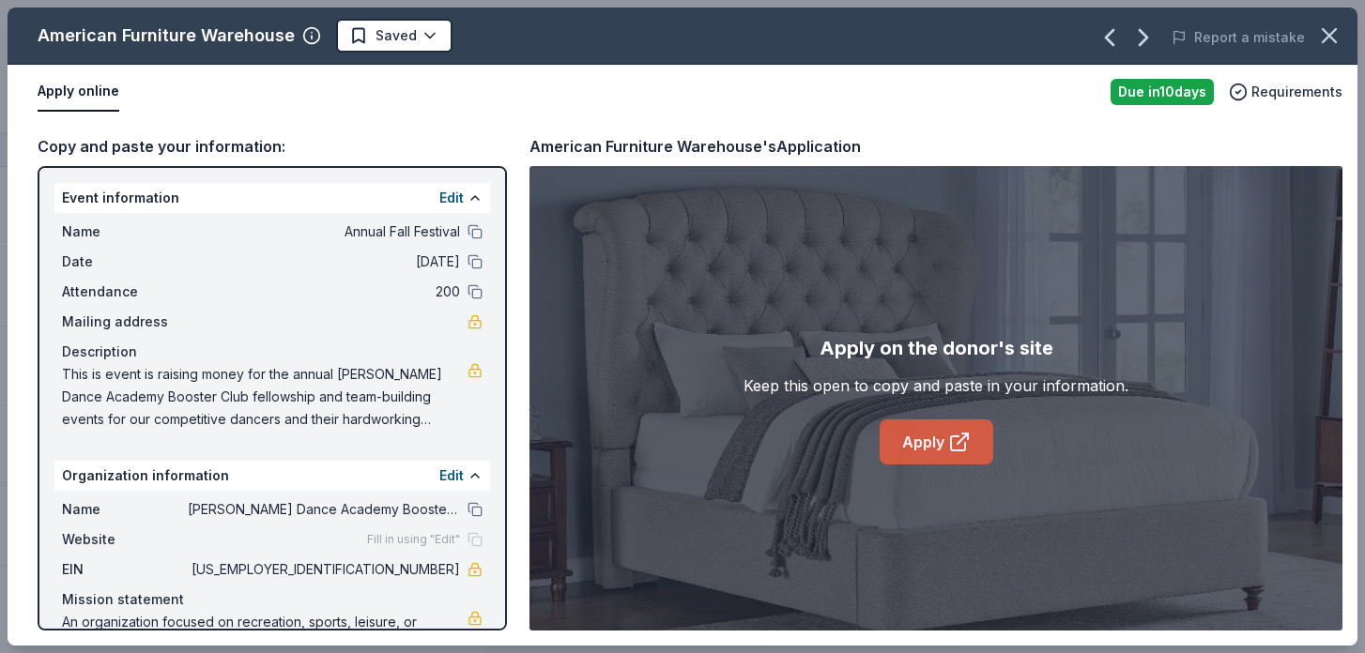
click at [938, 441] on link "Apply" at bounding box center [936, 442] width 114 height 45
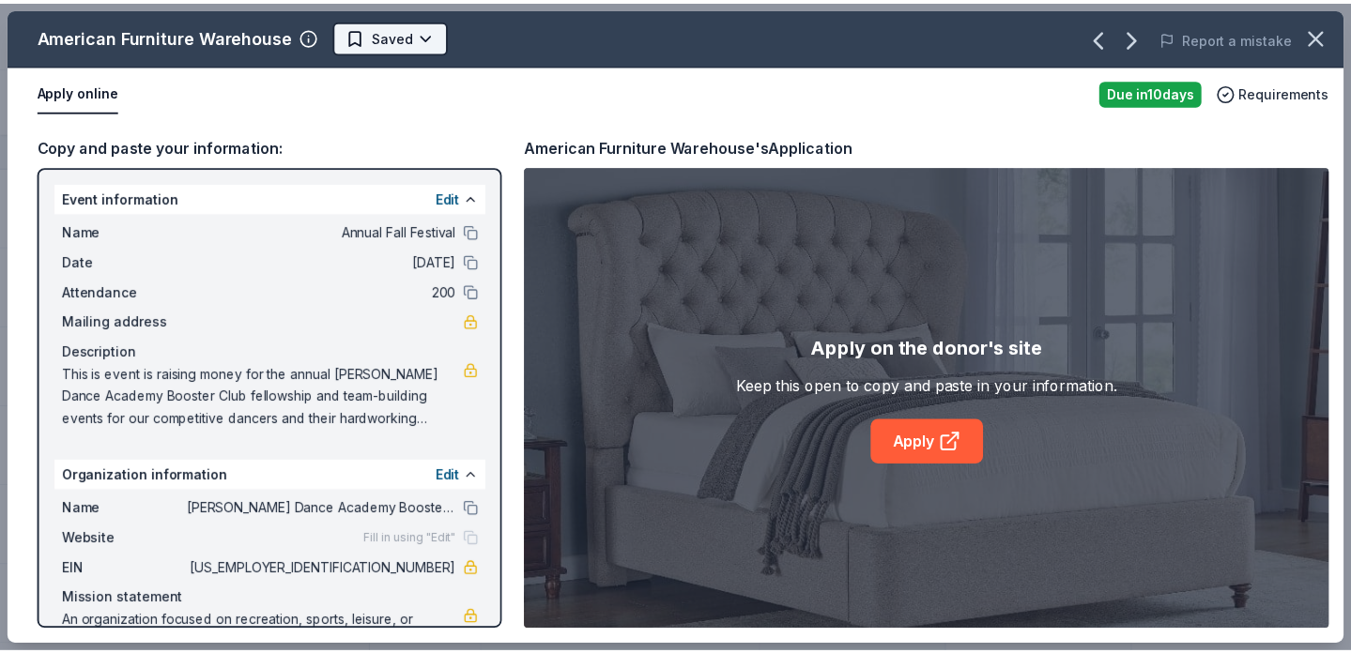
scroll to position [0, 0]
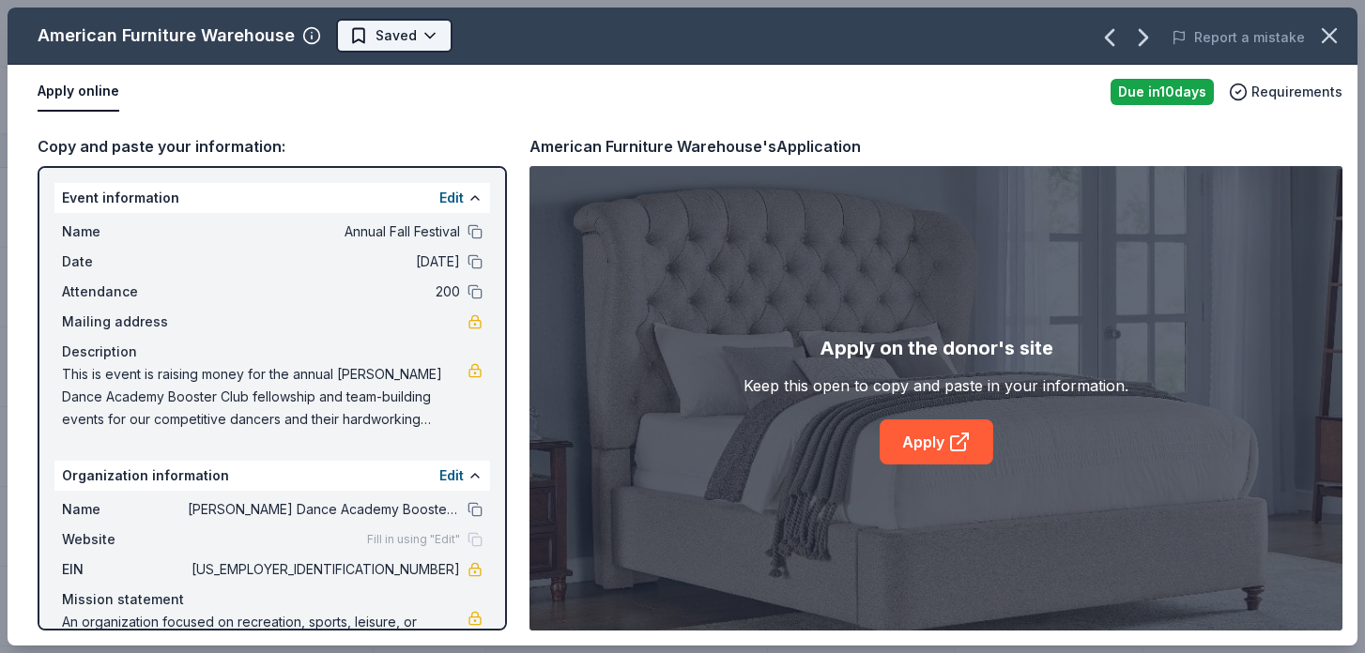
click at [413, 35] on html "Annual Fall Festival Track · 18 Discover Earn Rewards 9 Saved 7 Applied 2 Appro…" at bounding box center [682, 326] width 1365 height 653
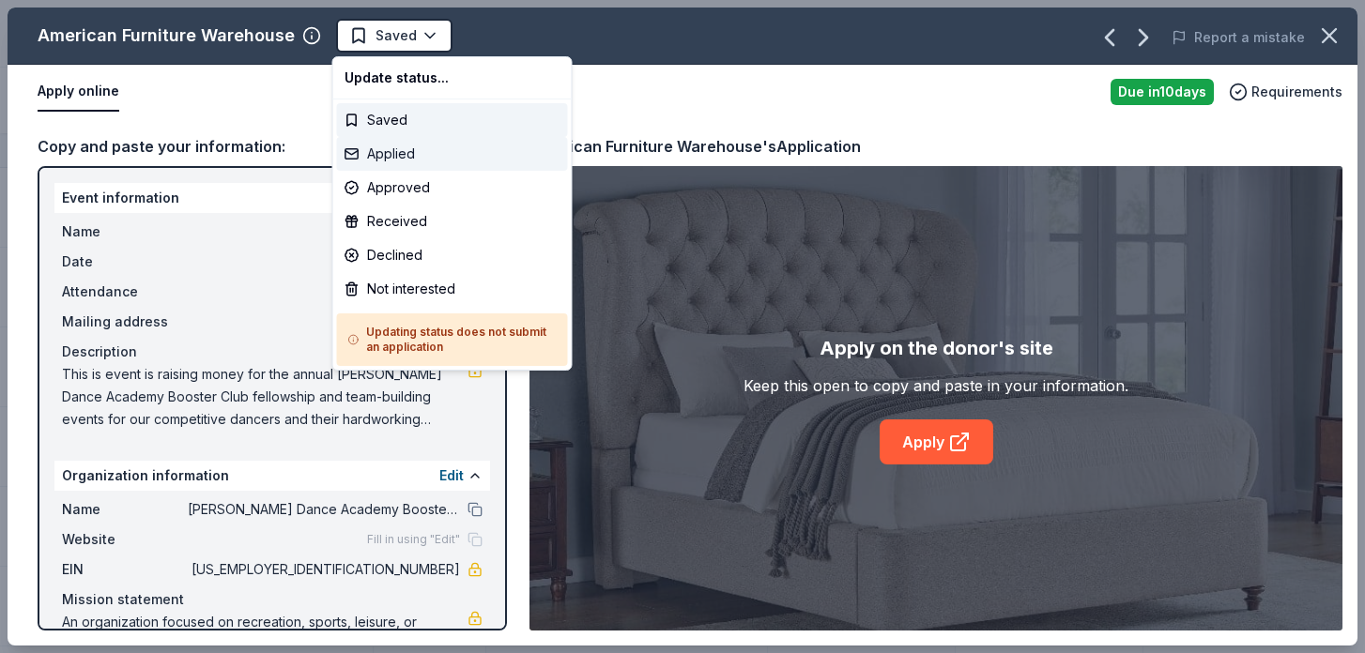
click at [411, 156] on div "Applied" at bounding box center [452, 154] width 231 height 34
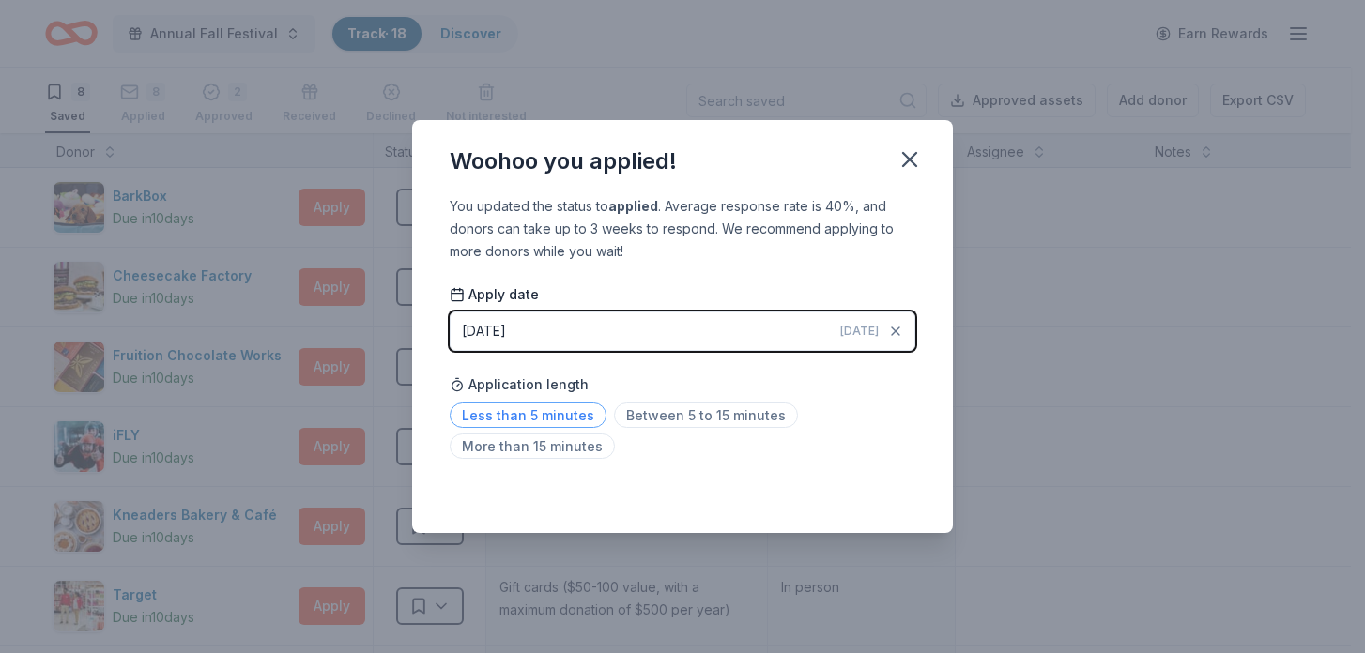
click at [557, 421] on span "Less than 5 minutes" at bounding box center [528, 415] width 157 height 25
click at [911, 156] on icon "button" at bounding box center [909, 159] width 26 height 26
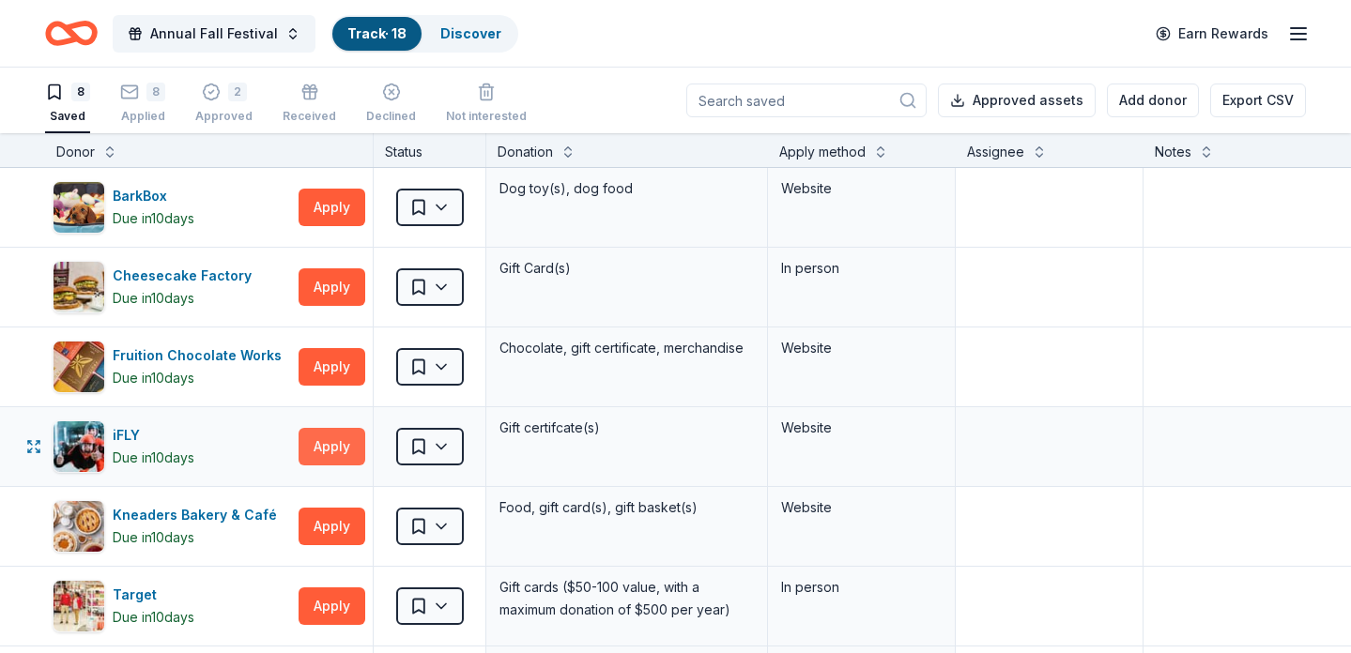
click at [323, 438] on button "Apply" at bounding box center [331, 447] width 67 height 38
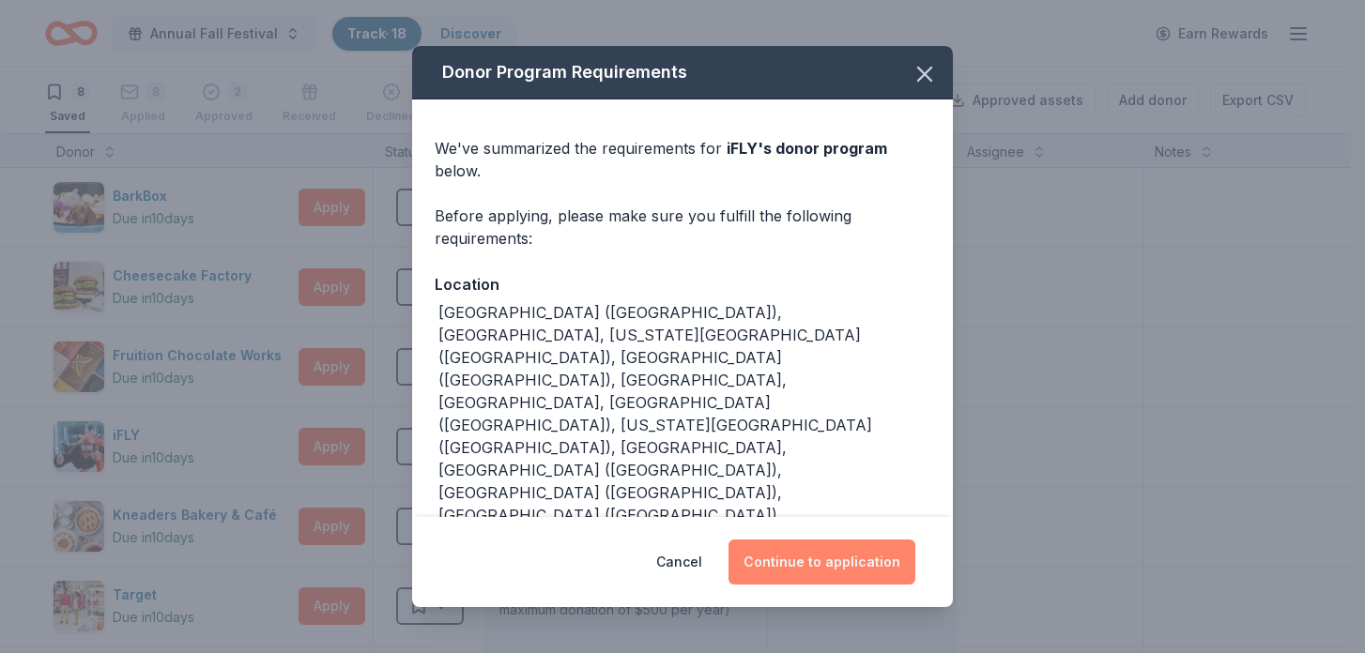
click at [821, 569] on button "Continue to application" at bounding box center [821, 562] width 187 height 45
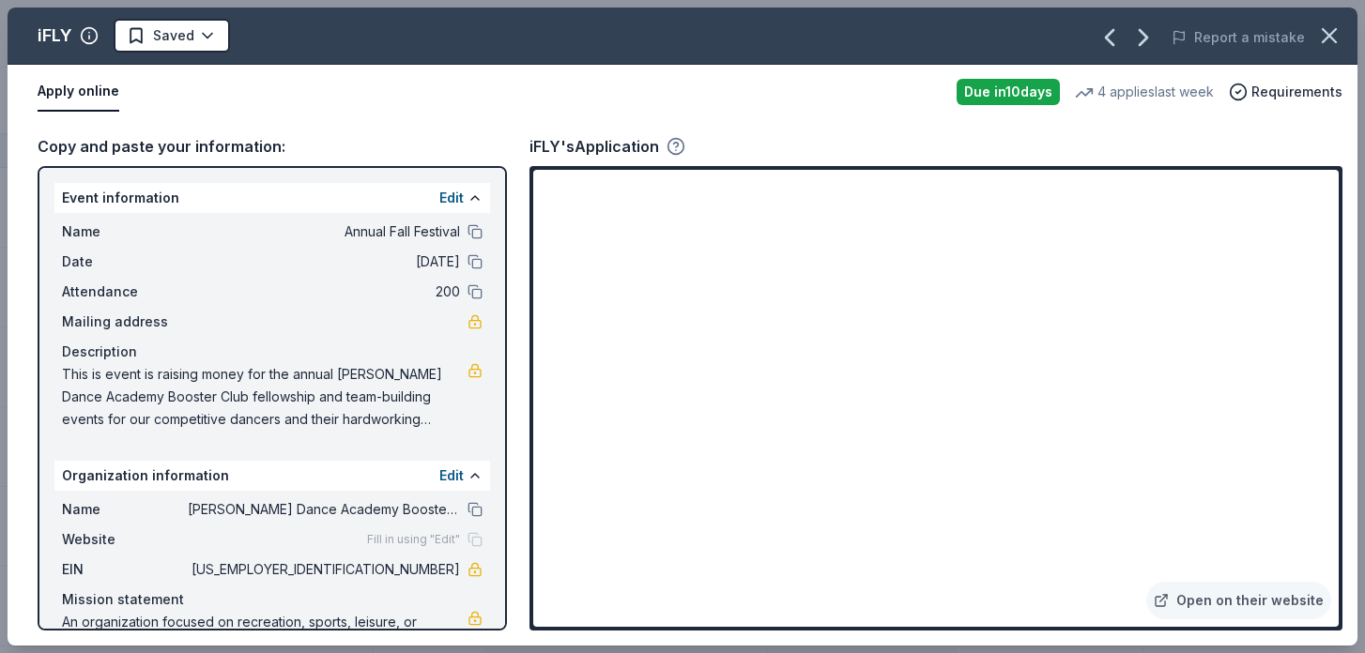
click at [673, 146] on icon "button" at bounding box center [675, 146] width 19 height 19
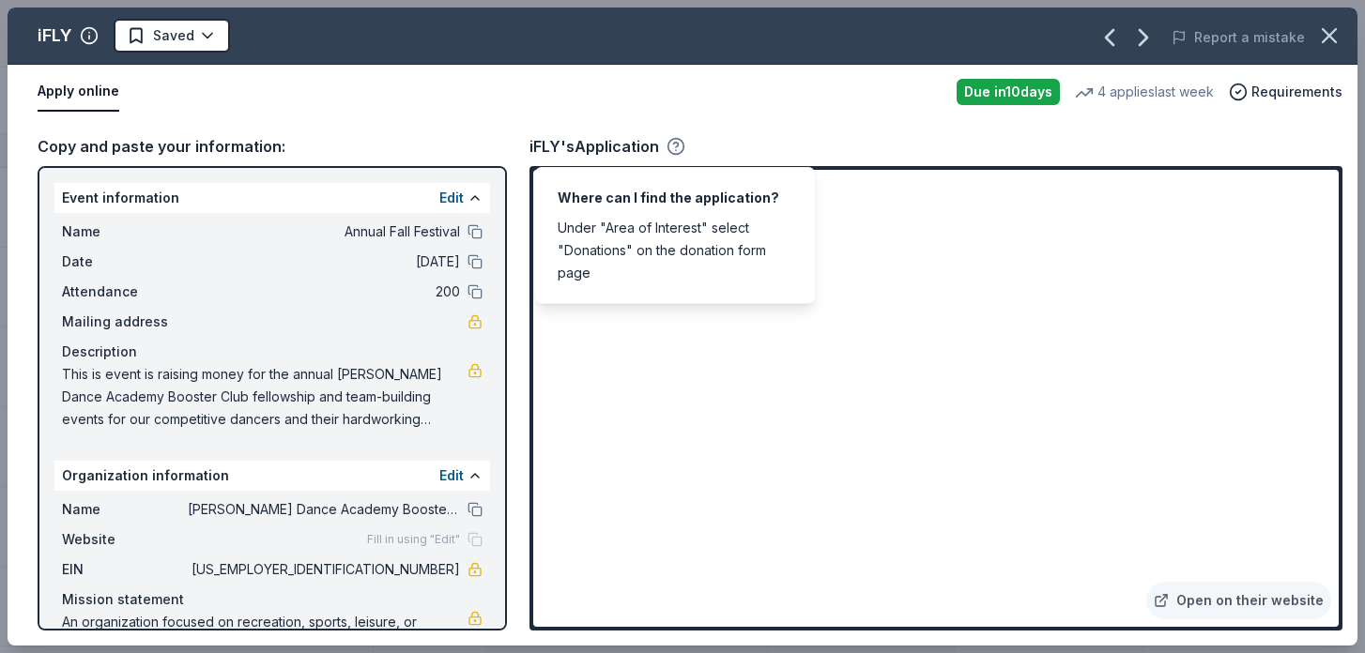
click at [673, 147] on icon "button" at bounding box center [675, 146] width 19 height 19
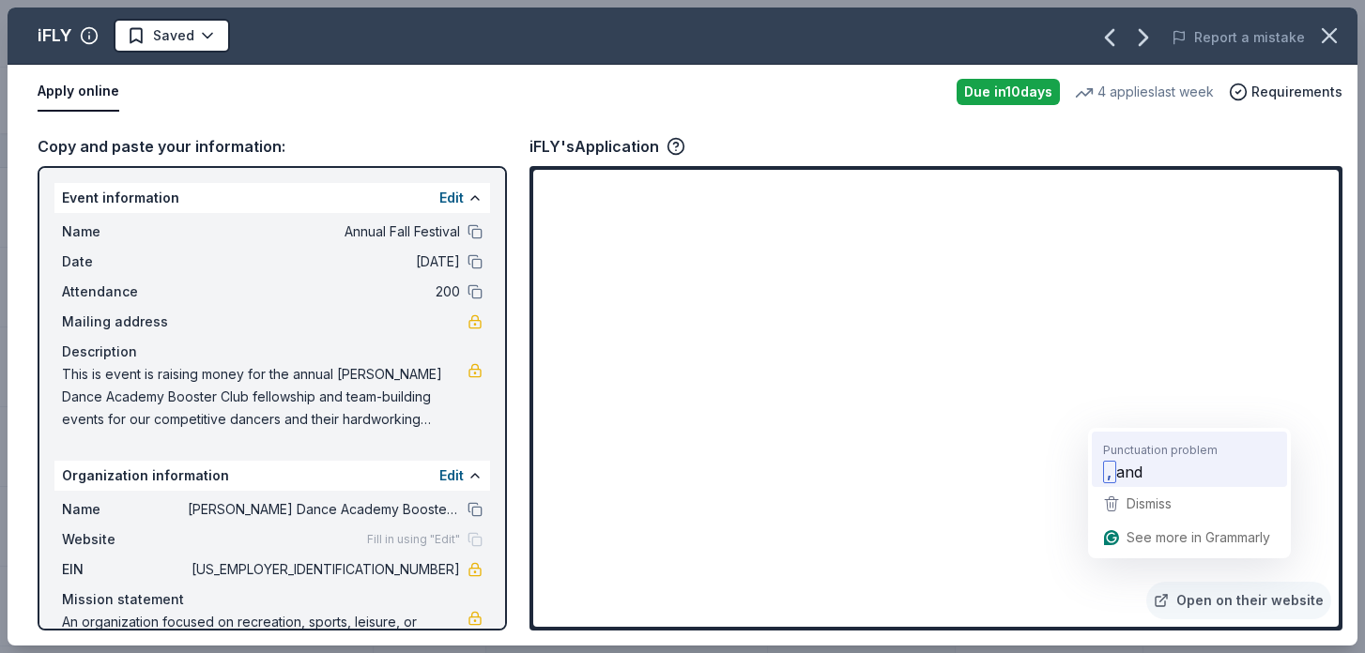
click at [1114, 462] on strong "," at bounding box center [1109, 472] width 13 height 23
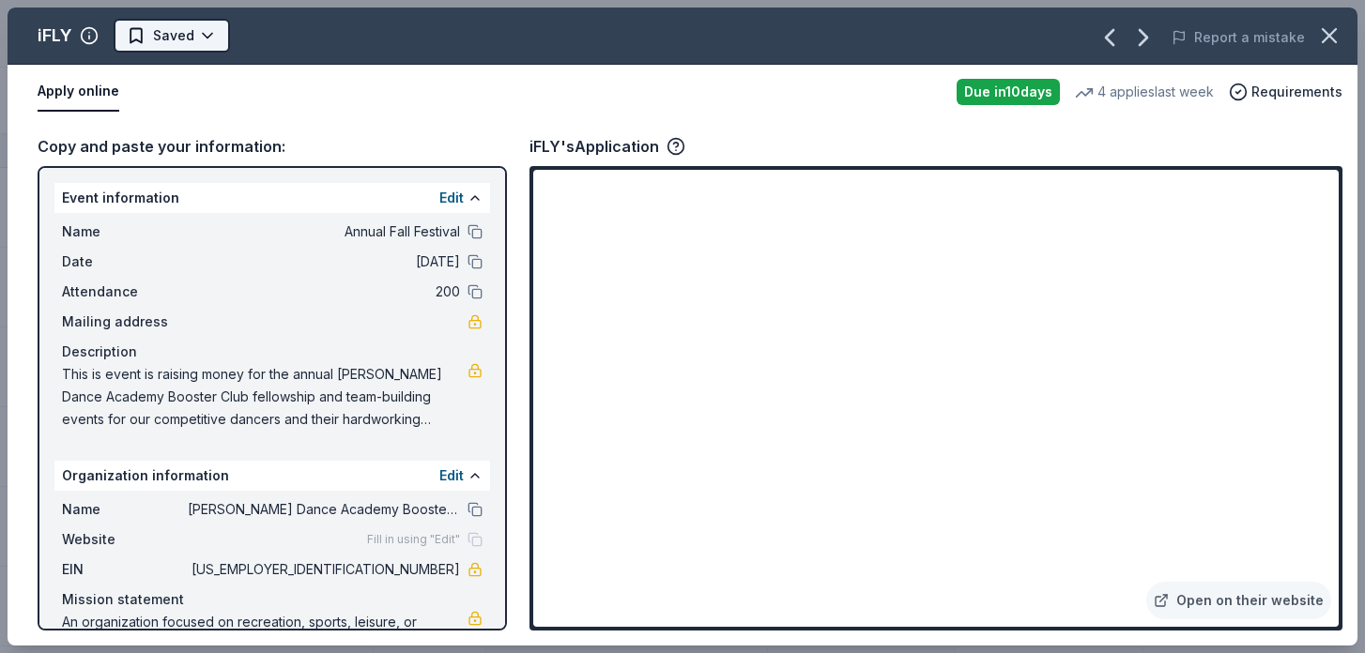
click at [206, 32] on html "Annual Fall Festival Track · 18 Discover Earn Rewards 8 Saved 8 Applied 2 Appro…" at bounding box center [682, 326] width 1365 height 653
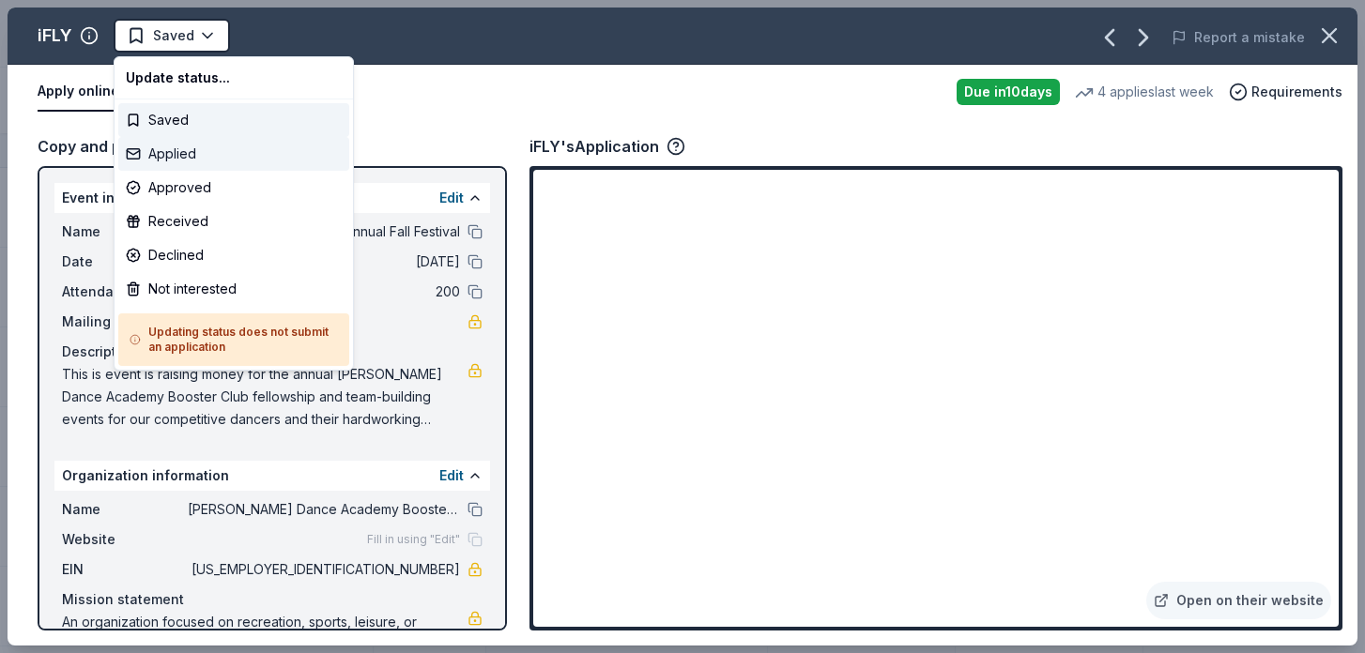
click at [197, 148] on div "Applied" at bounding box center [233, 154] width 231 height 34
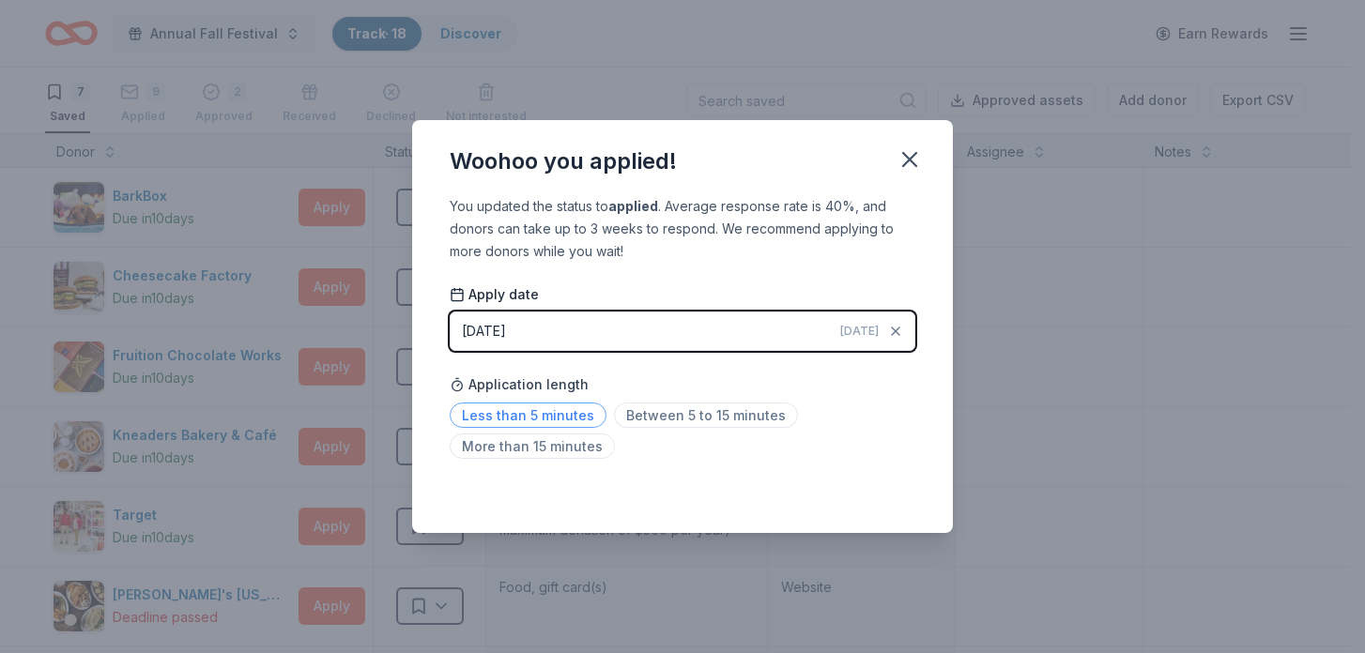
click at [554, 416] on span "Less than 5 minutes" at bounding box center [528, 415] width 157 height 25
click at [905, 158] on icon "button" at bounding box center [909, 159] width 26 height 26
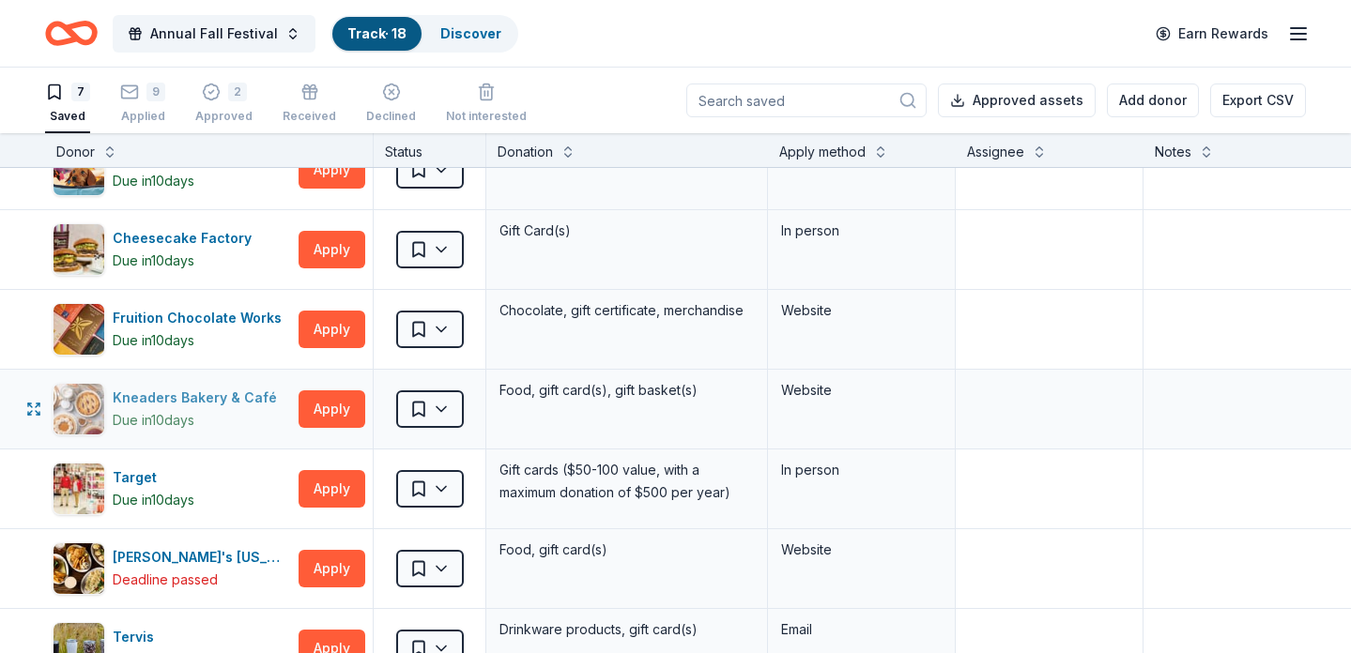
scroll to position [38, 0]
click at [253, 315] on div "Fruition Chocolate Works" at bounding box center [201, 318] width 176 height 23
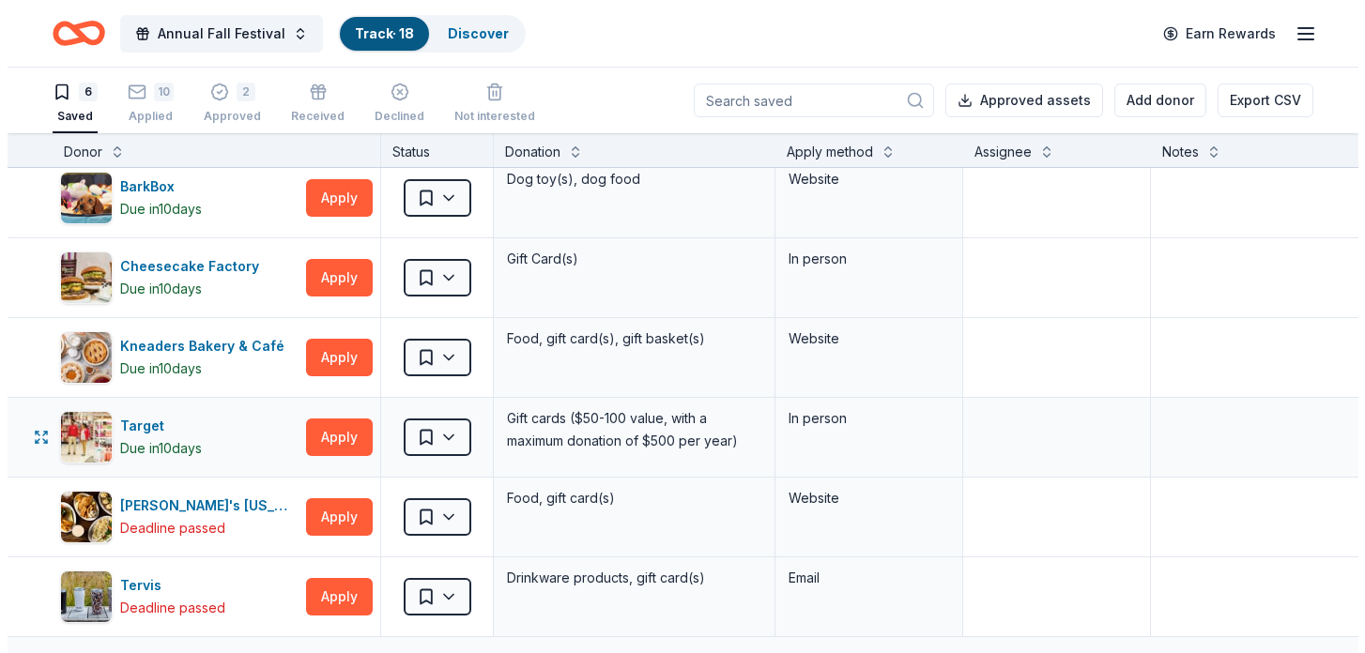
scroll to position [0, 0]
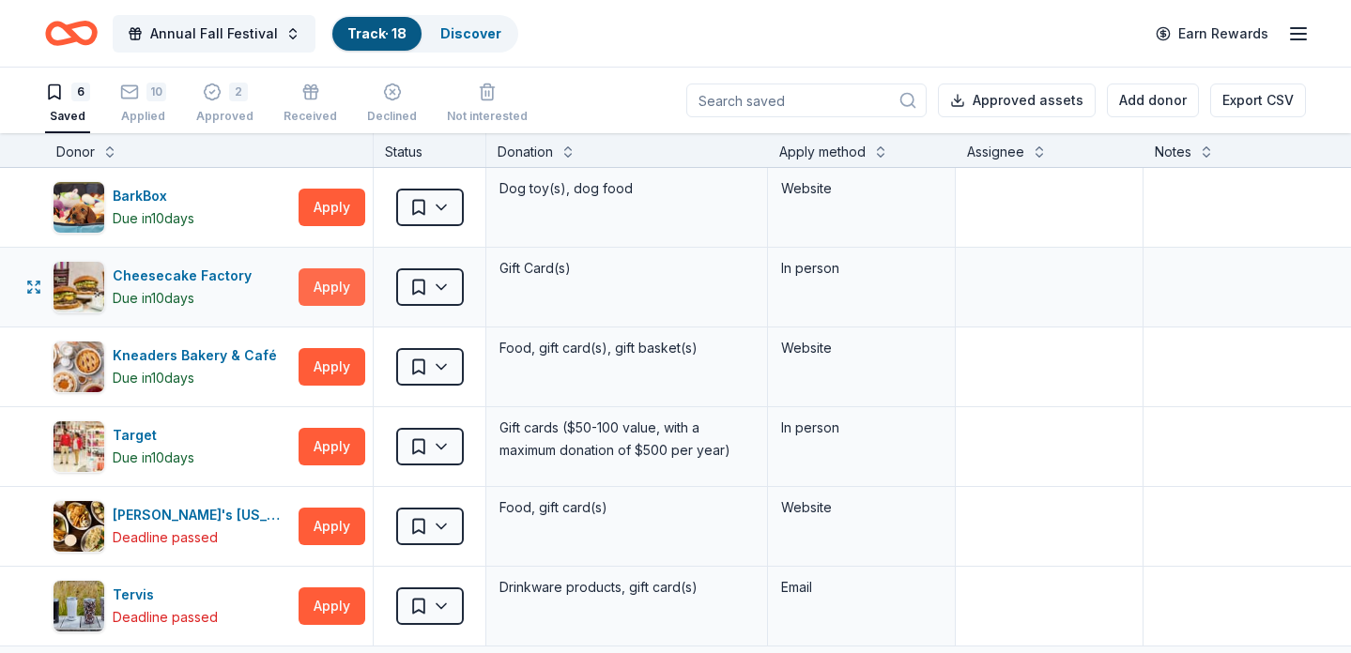
click at [328, 286] on button "Apply" at bounding box center [331, 287] width 67 height 38
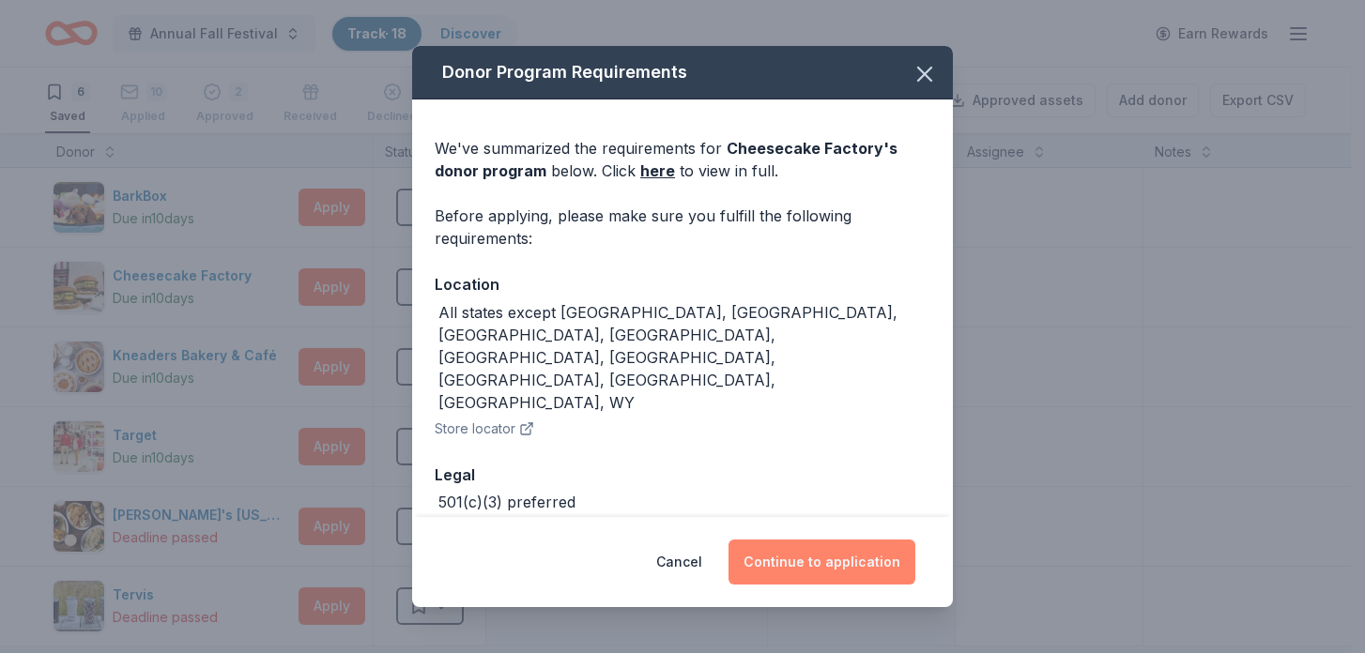
click at [827, 566] on button "Continue to application" at bounding box center [821, 562] width 187 height 45
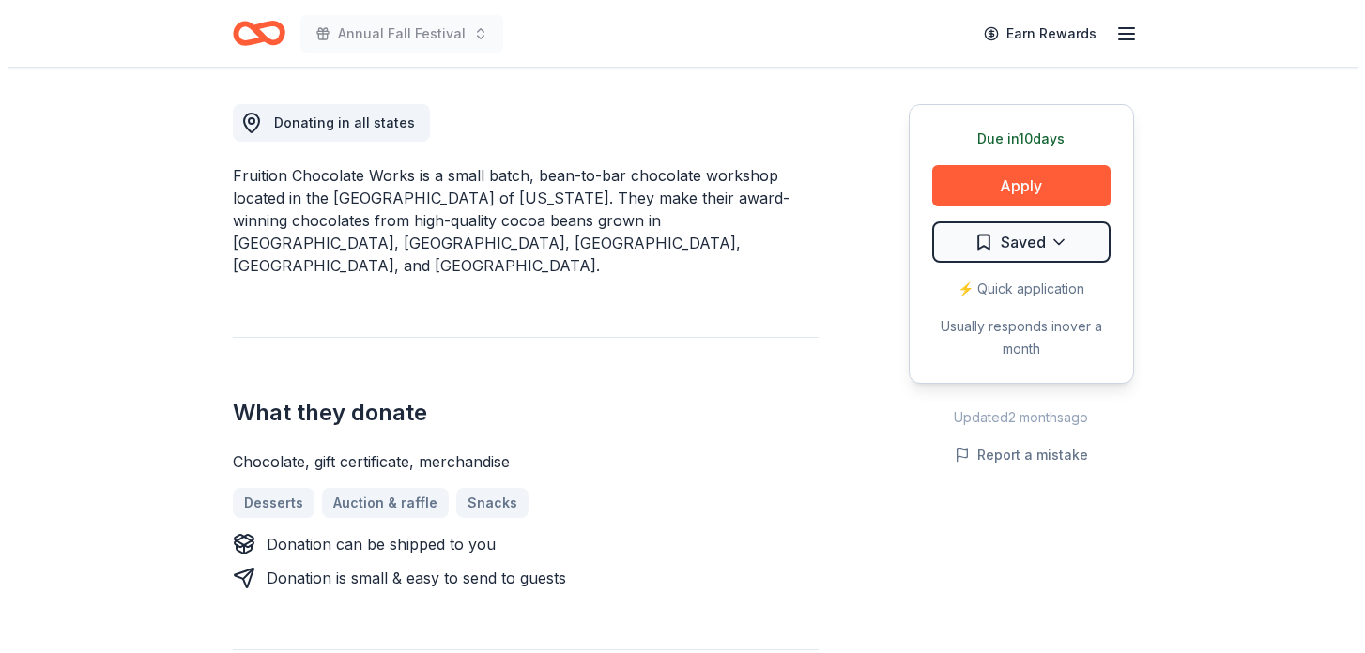
scroll to position [529, 0]
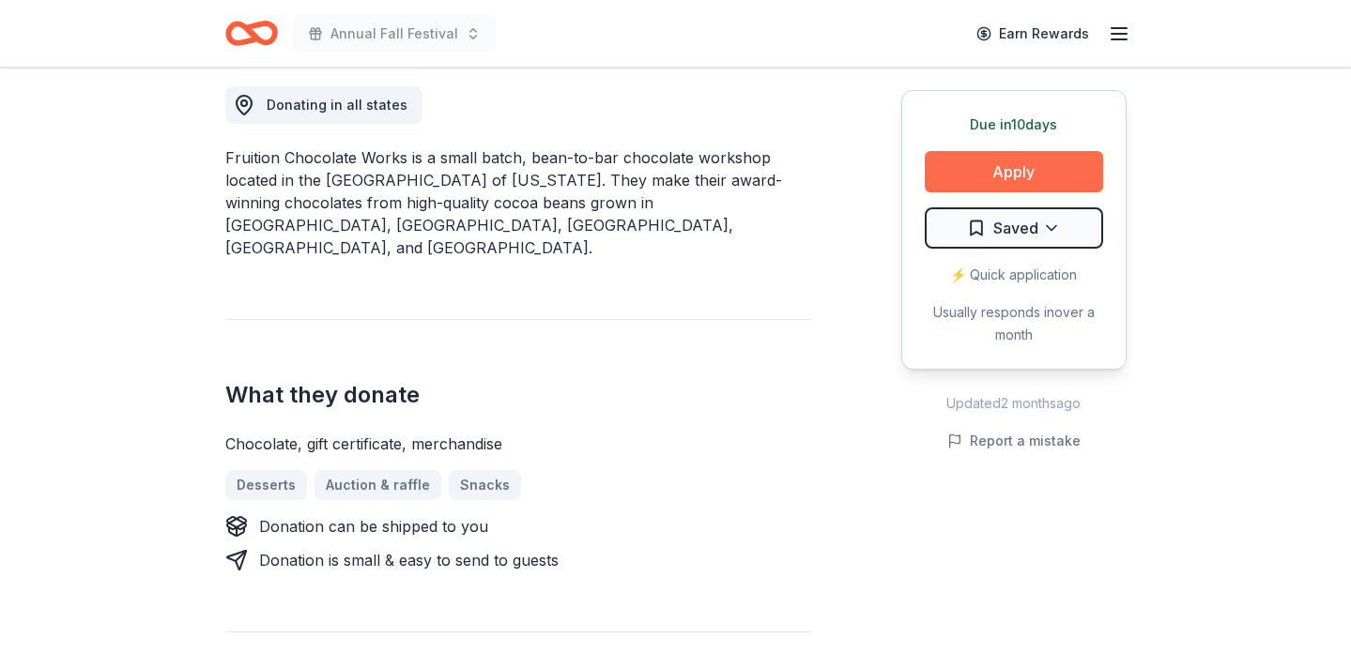
click at [1004, 169] on button "Apply" at bounding box center [1013, 171] width 178 height 41
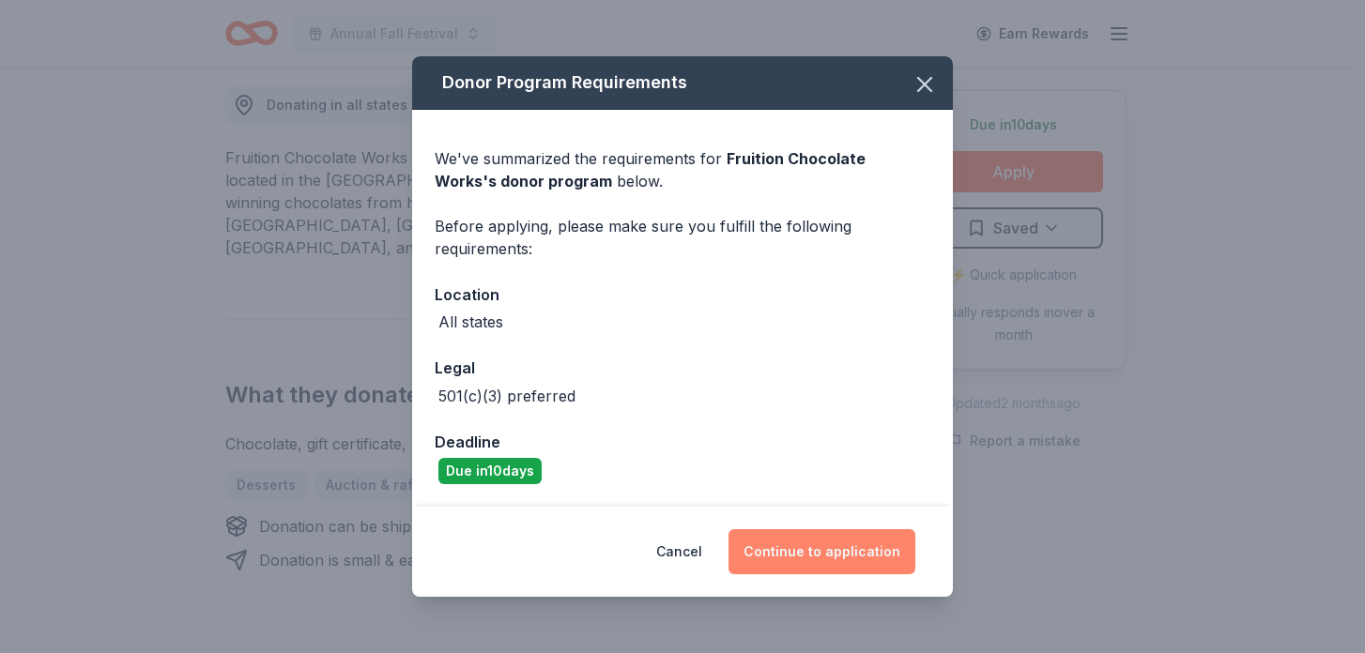
click at [792, 558] on button "Continue to application" at bounding box center [821, 551] width 187 height 45
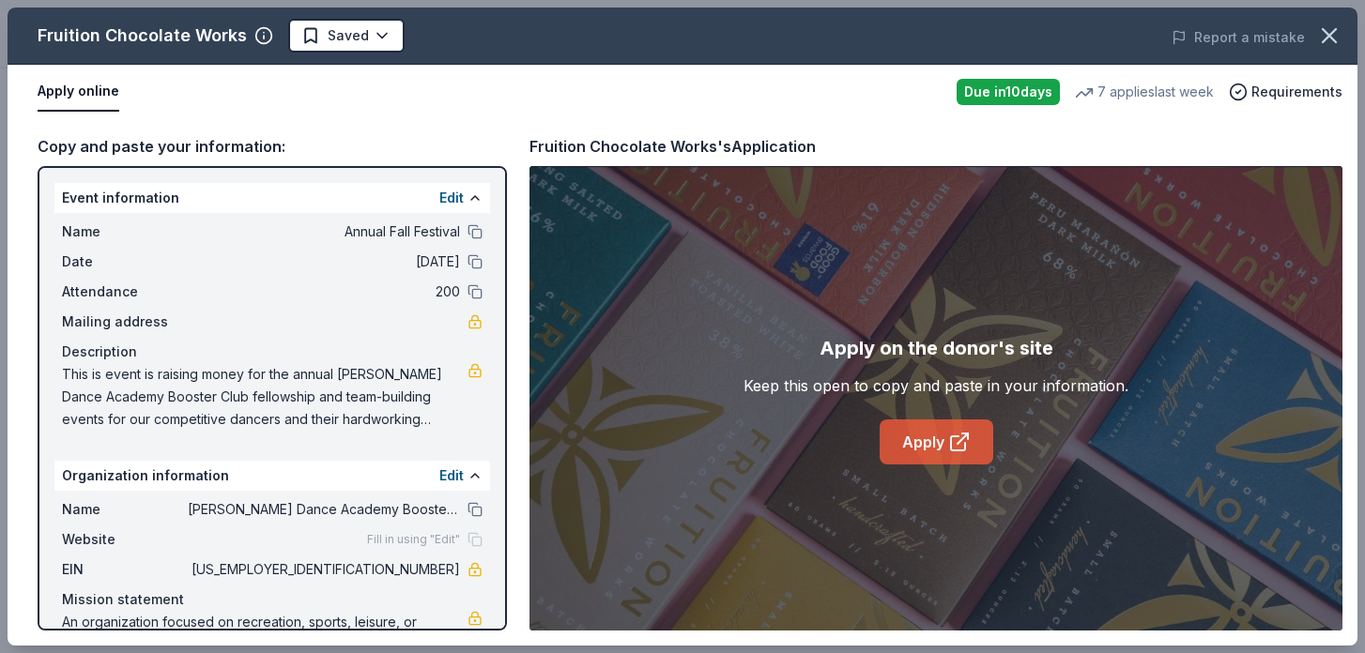
click at [935, 446] on link "Apply" at bounding box center [936, 442] width 114 height 45
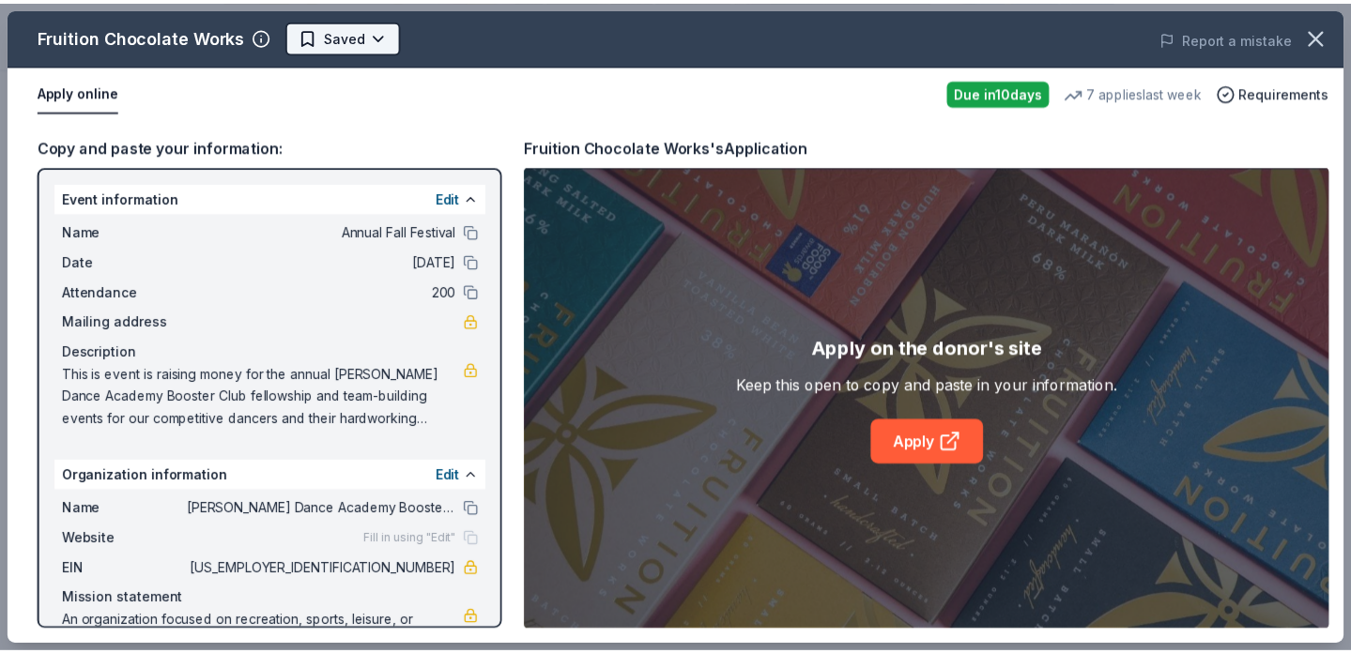
scroll to position [0, 0]
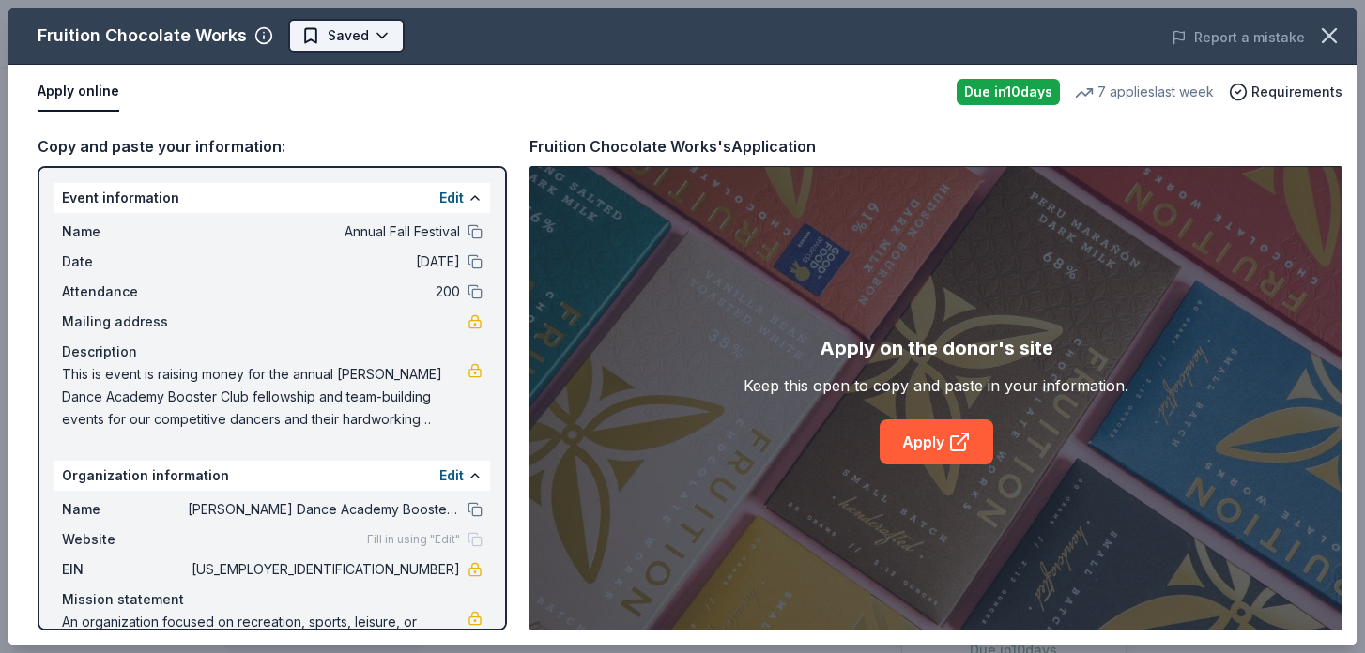
click at [389, 31] on body "Annual Fall Festival Earn Rewards Due in 10 days Share Fruition Chocolate Works…" at bounding box center [675, 326] width 1351 height 653
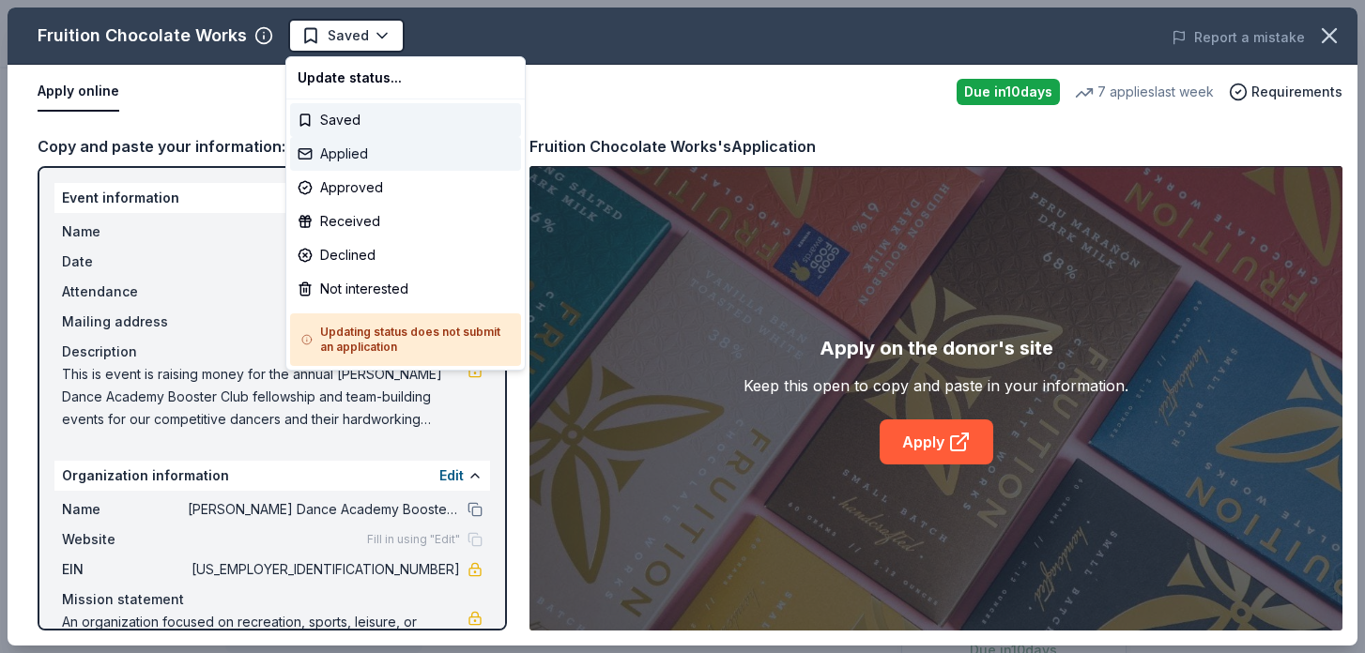
click at [356, 151] on div "Applied" at bounding box center [405, 154] width 231 height 34
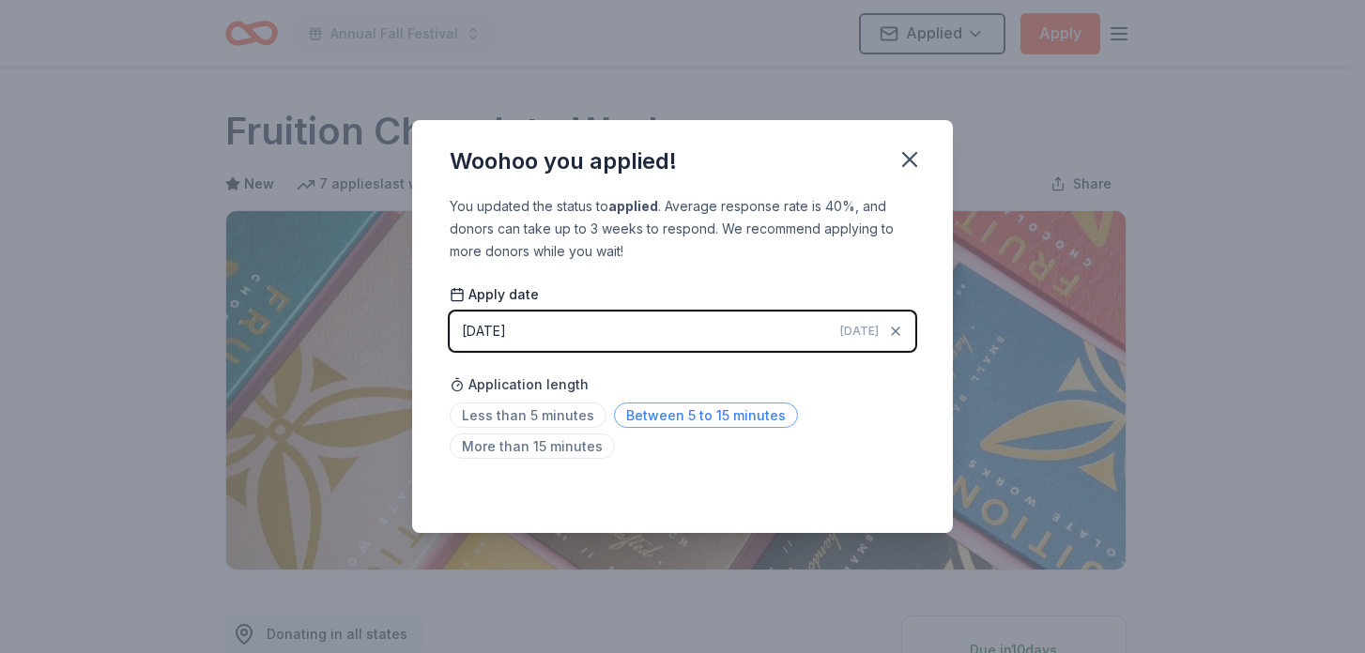
click at [653, 417] on span "Between 5 to 15 minutes" at bounding box center [706, 415] width 184 height 25
click at [914, 155] on icon "button" at bounding box center [909, 159] width 13 height 13
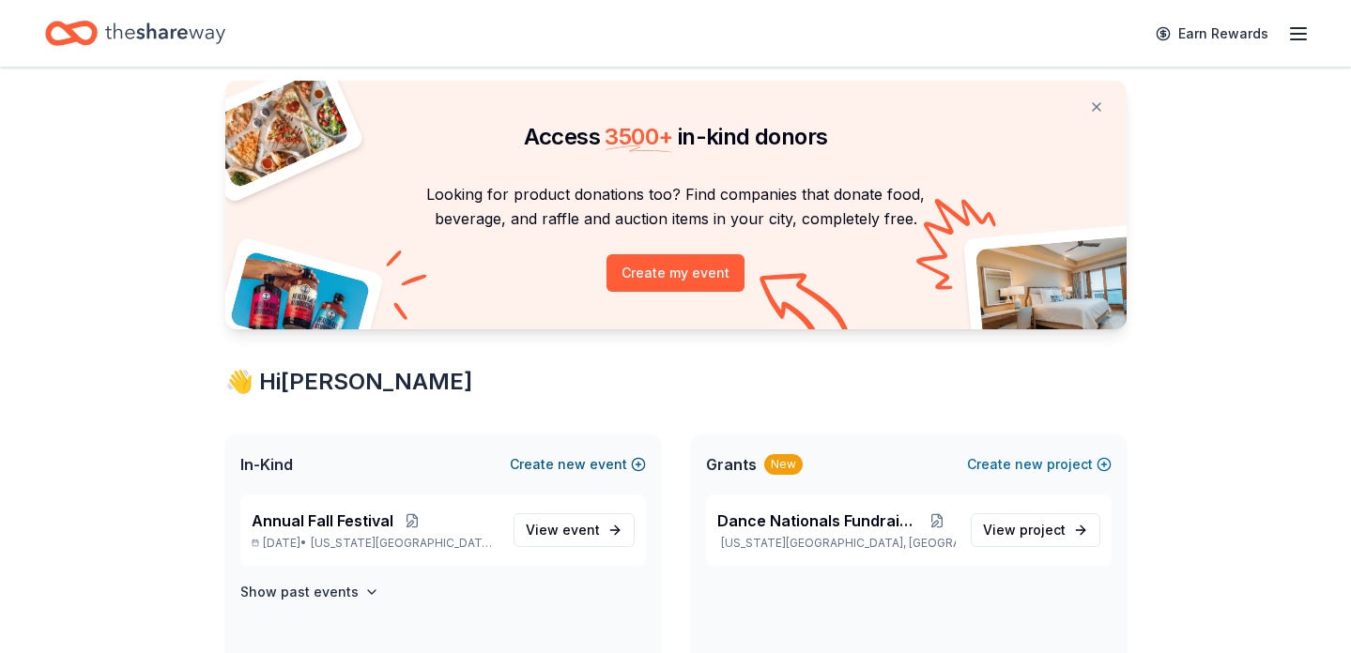
scroll to position [154, 0]
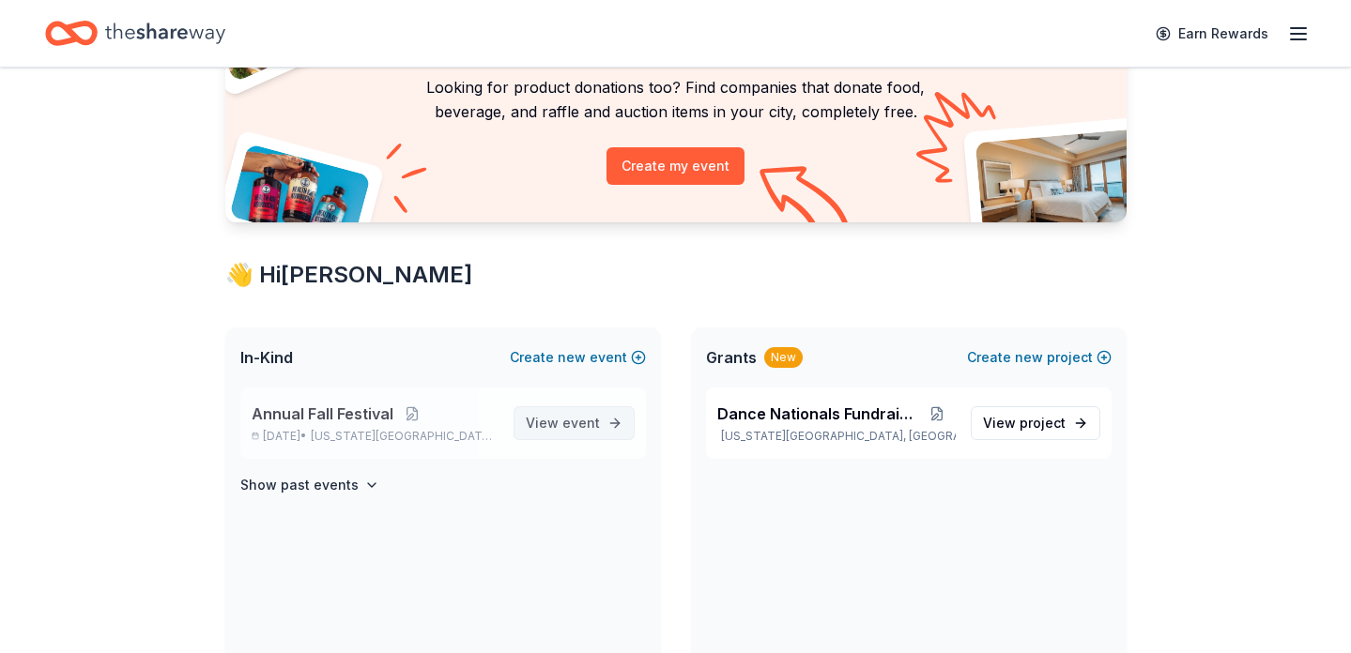
click at [565, 424] on span "event" at bounding box center [581, 423] width 38 height 16
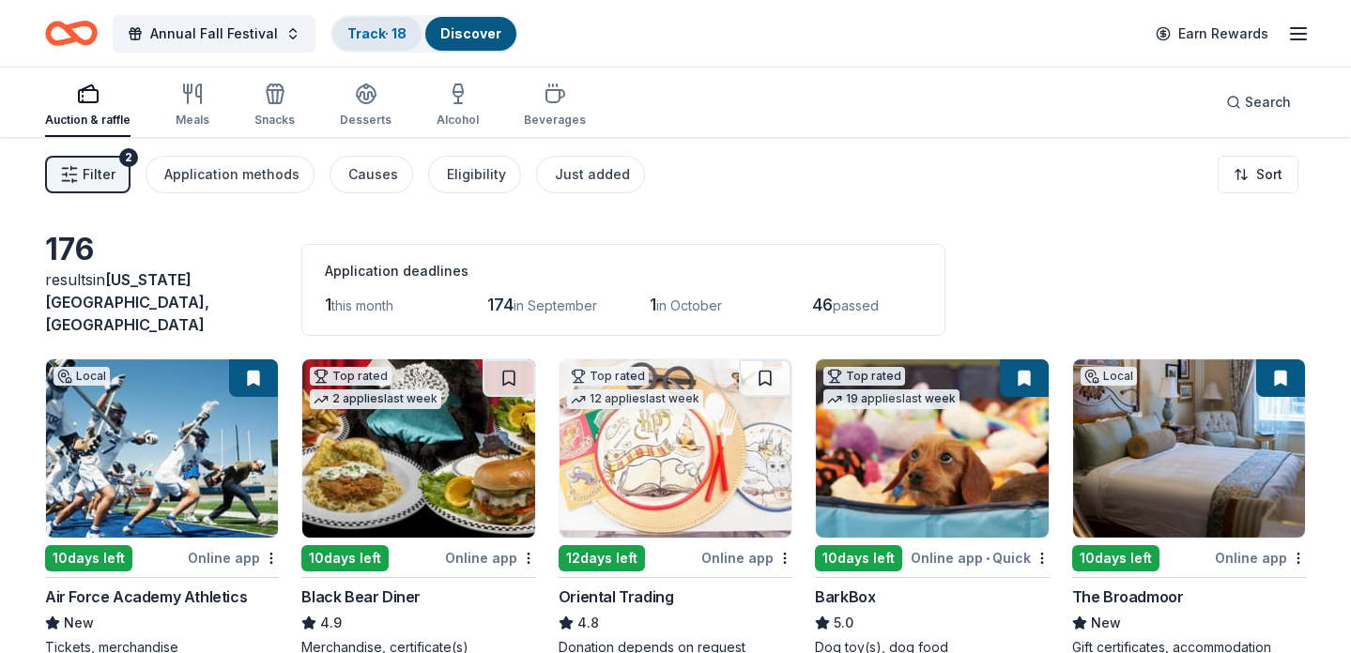
click at [380, 31] on link "Track · 18" at bounding box center [376, 33] width 59 height 16
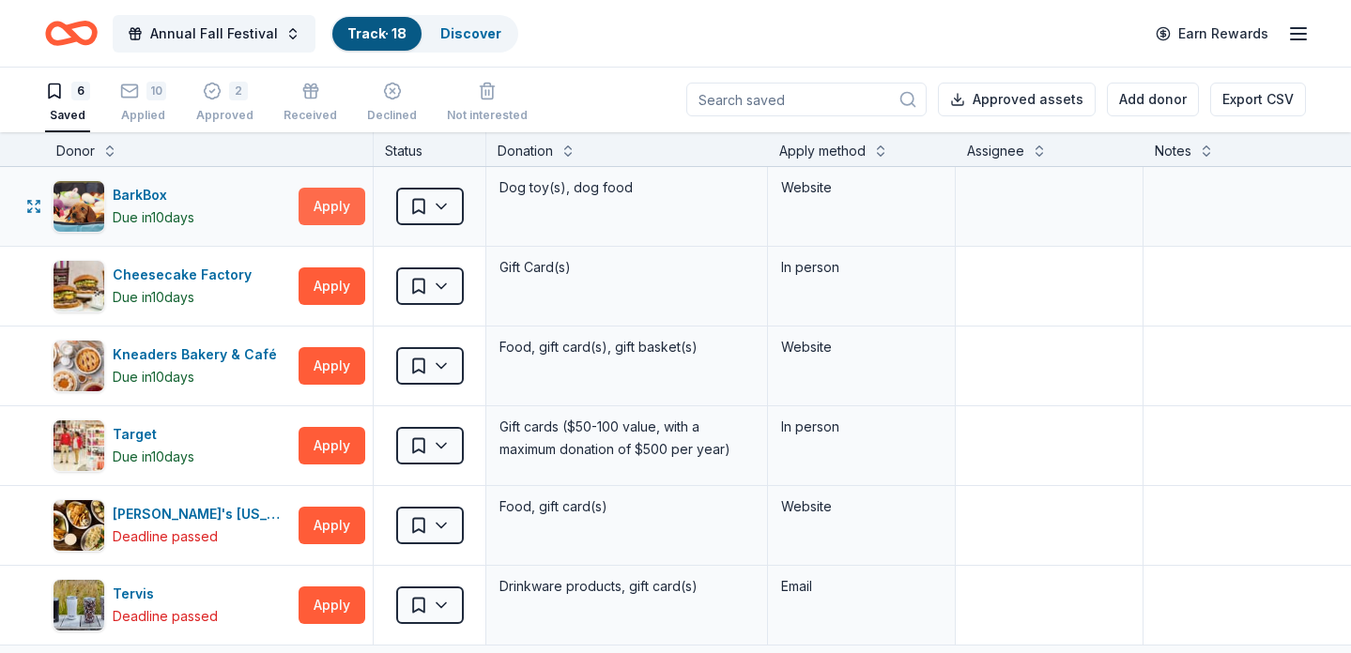
click at [324, 203] on button "Apply" at bounding box center [331, 207] width 67 height 38
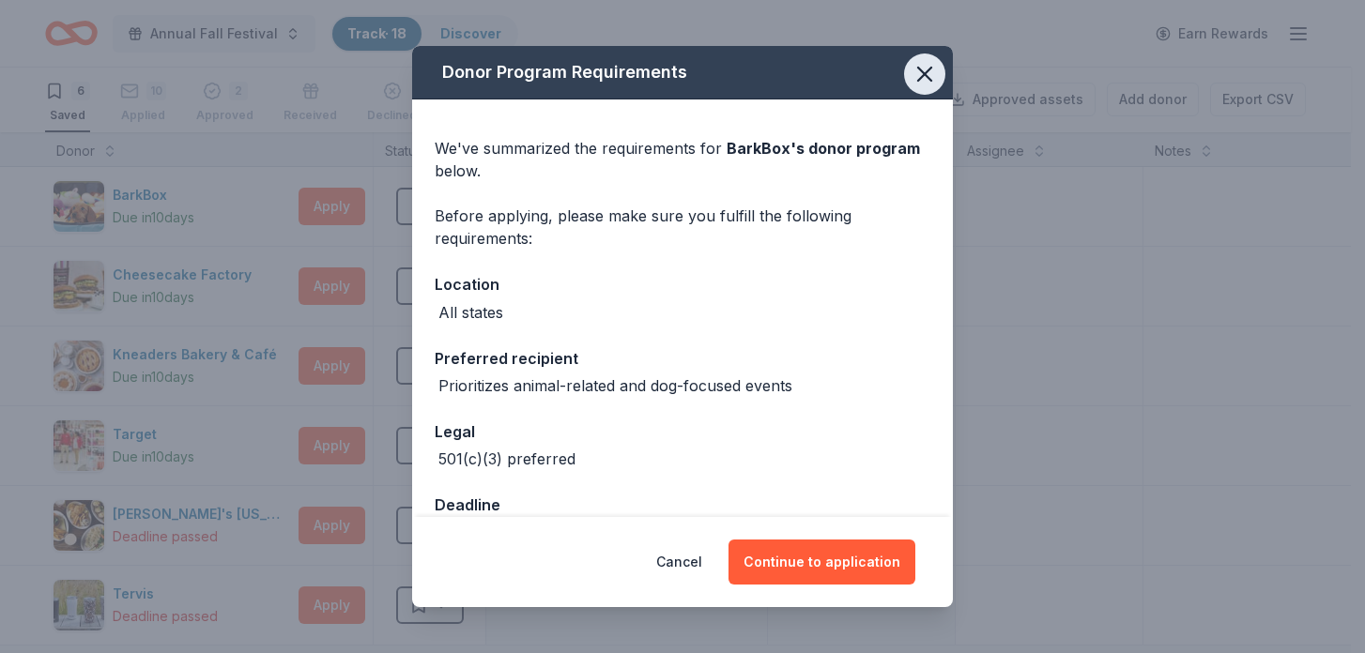
click at [917, 69] on icon "button" at bounding box center [924, 74] width 26 height 26
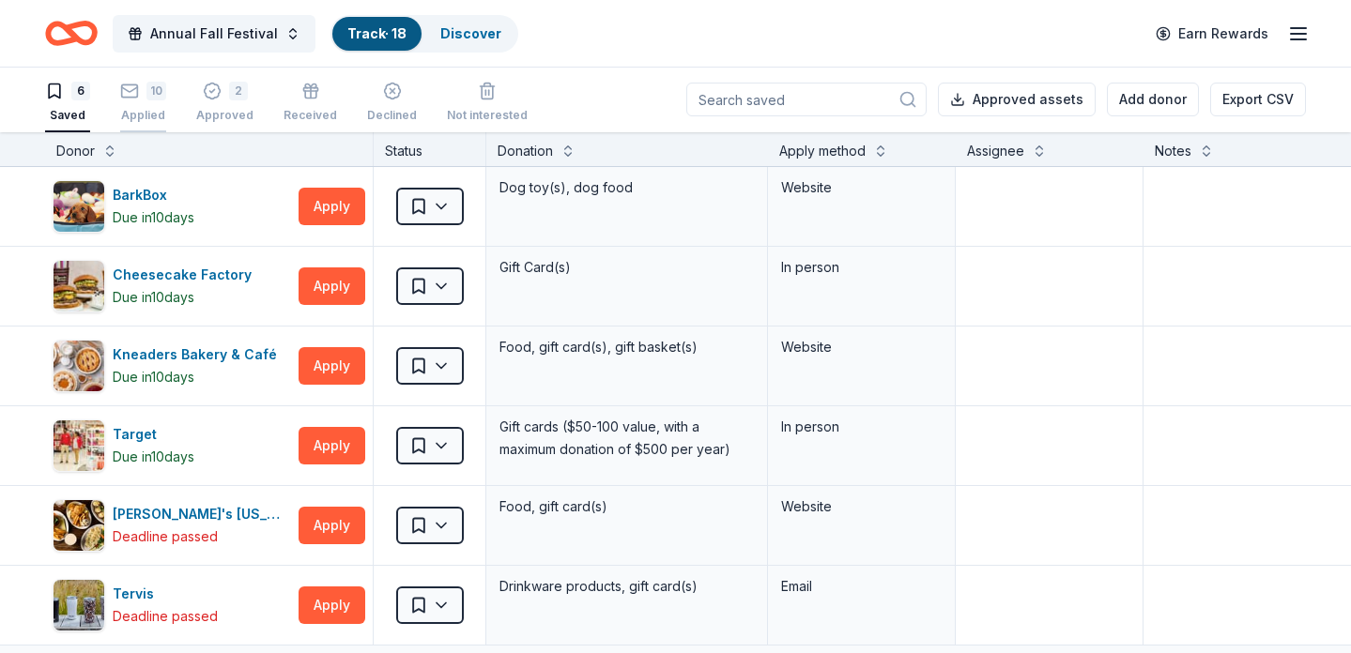
click at [133, 104] on div "10 Applied" at bounding box center [143, 102] width 46 height 41
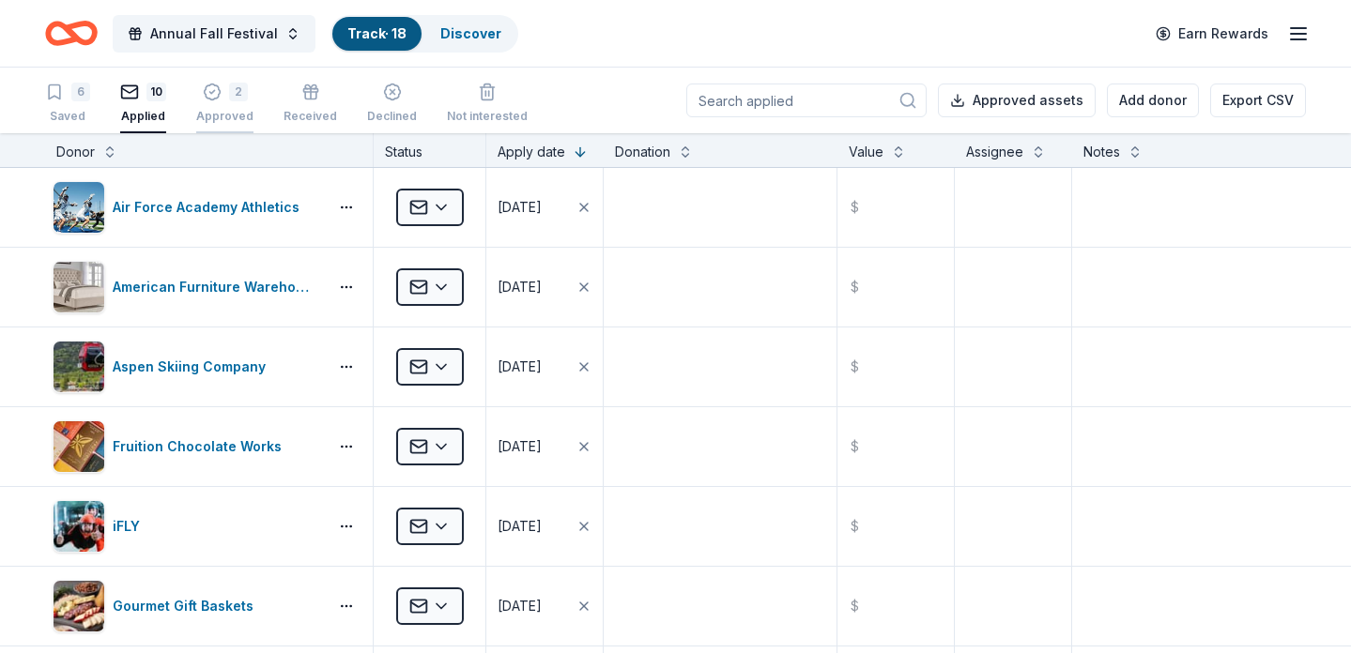
click at [211, 99] on icon "button" at bounding box center [212, 92] width 16 height 16
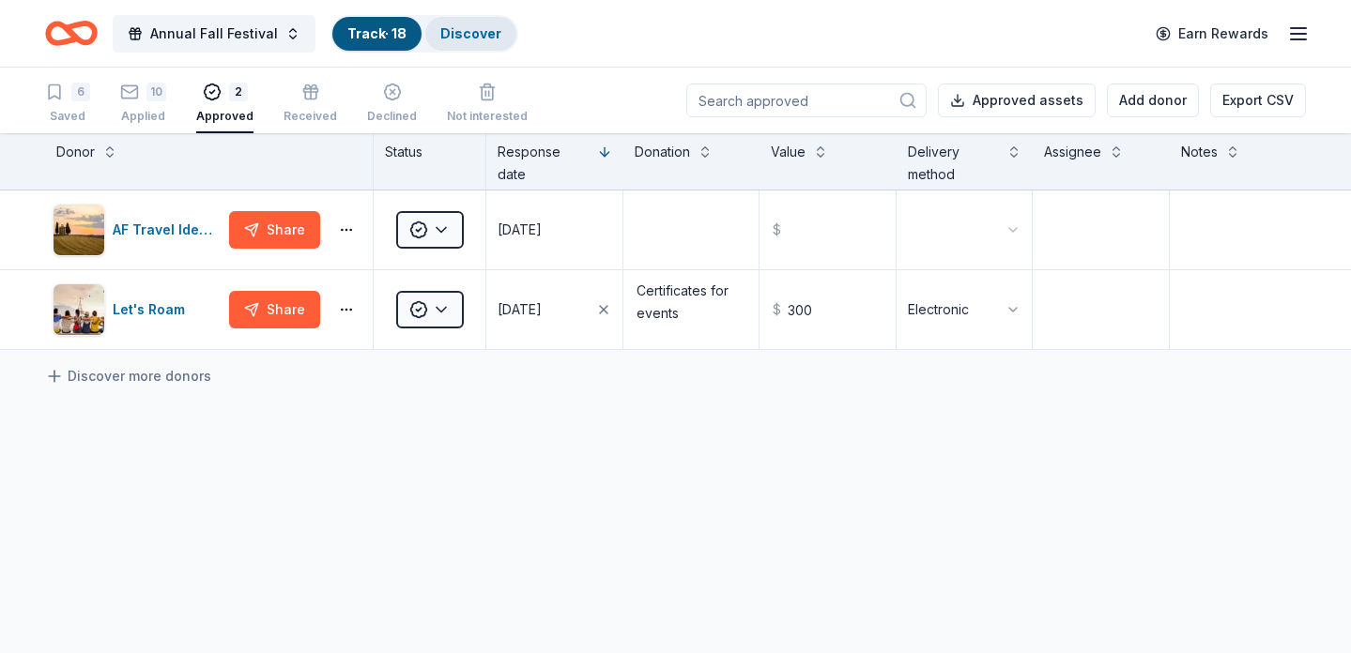
click at [461, 36] on link "Discover" at bounding box center [470, 33] width 61 height 16
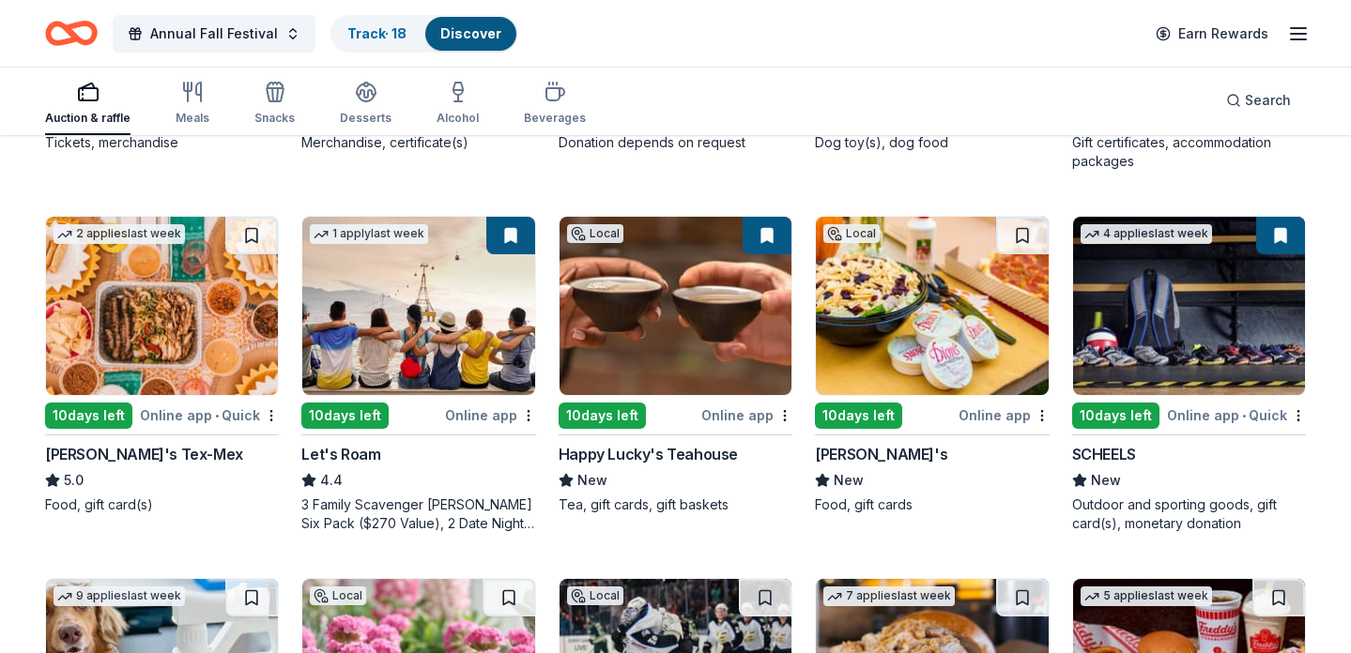
scroll to position [591, 0]
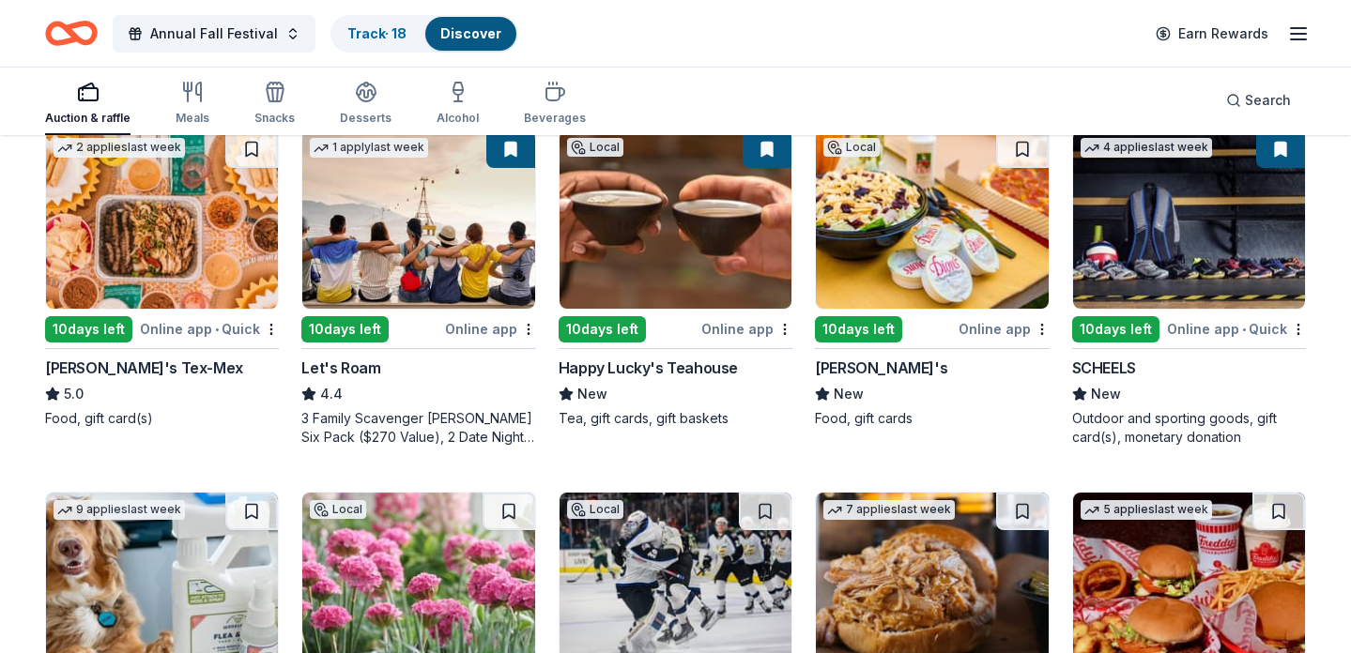
click at [215, 202] on img at bounding box center [162, 219] width 232 height 178
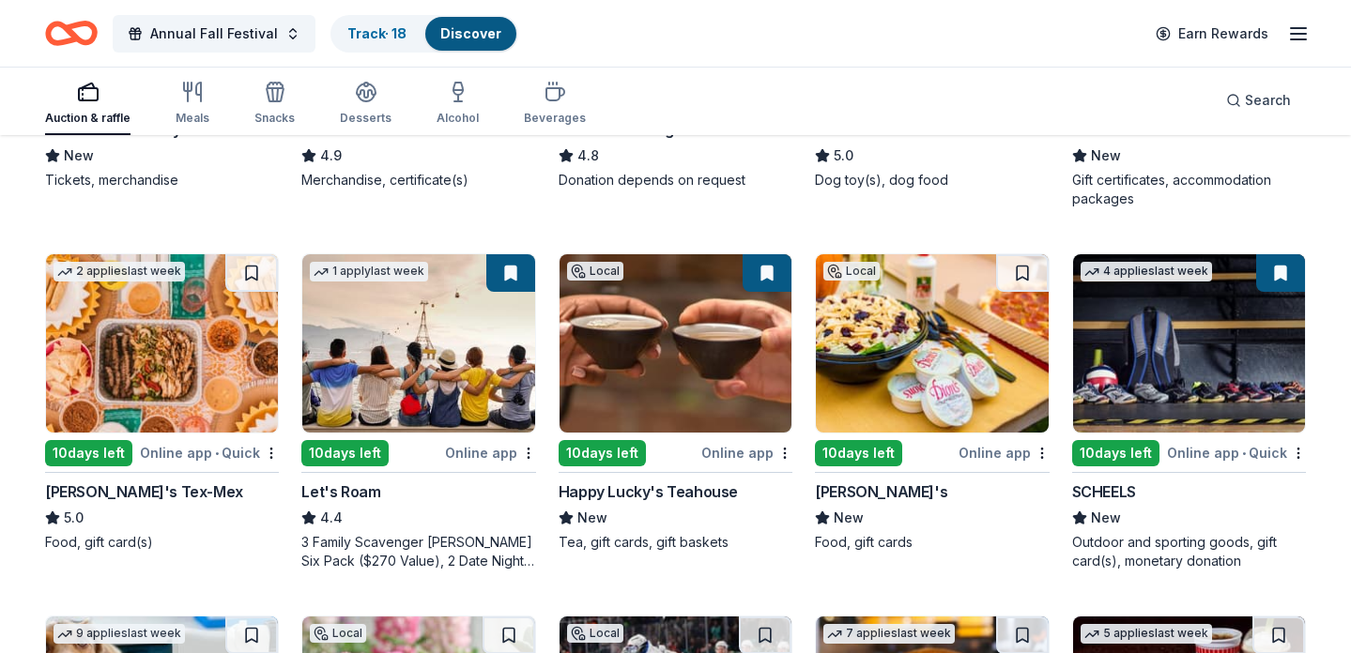
scroll to position [421, 0]
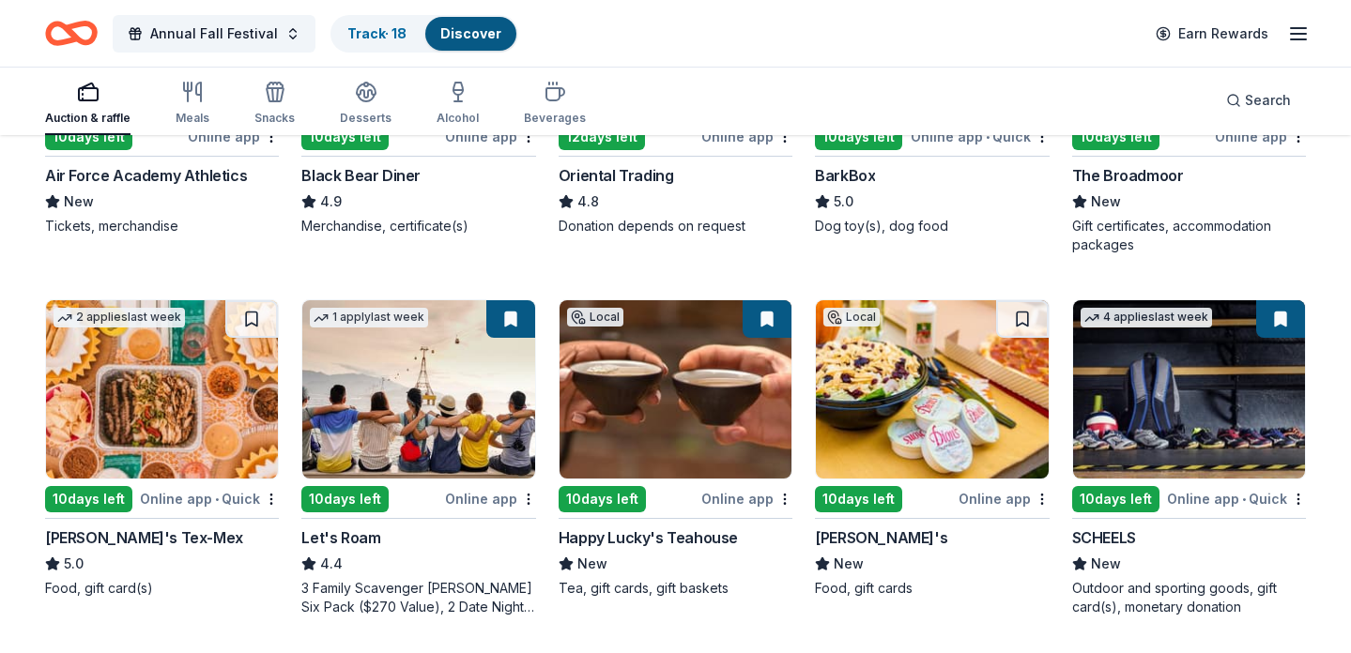
click at [258, 312] on button at bounding box center [251, 319] width 53 height 38
click at [359, 38] on link "Track · 19" at bounding box center [376, 33] width 59 height 16
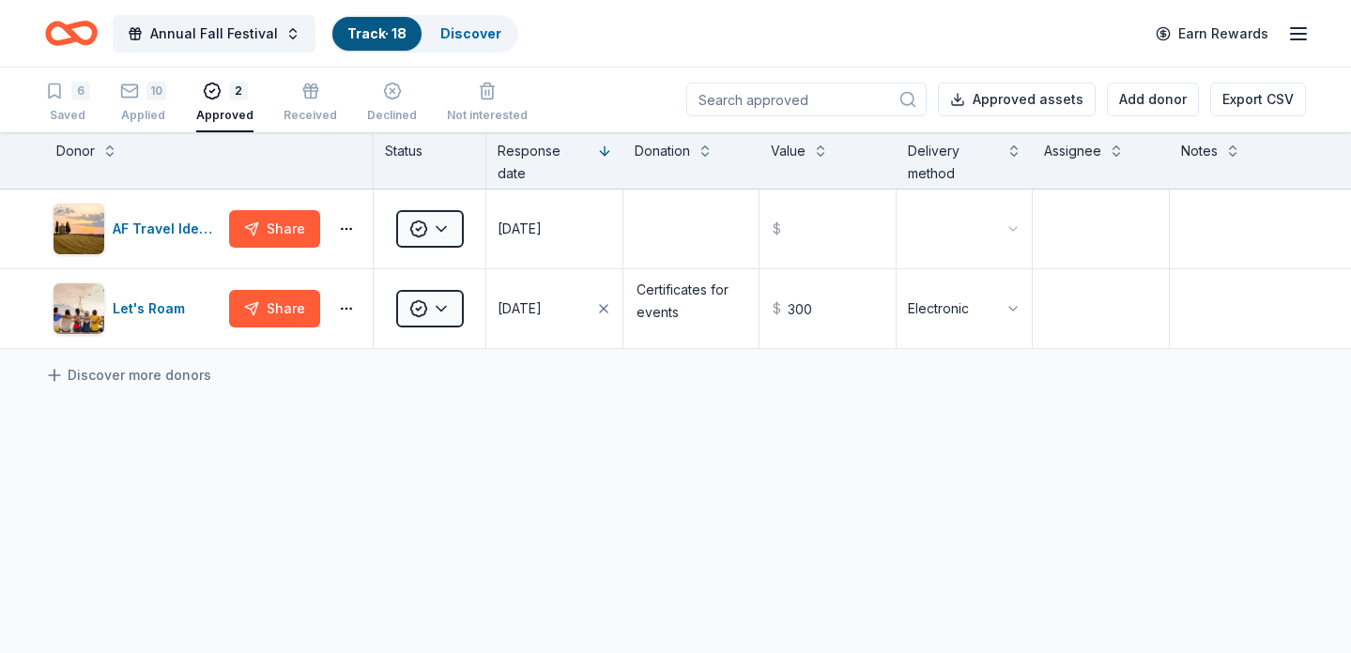
scroll to position [1, 0]
click at [368, 31] on link "Track · 18" at bounding box center [376, 33] width 59 height 16
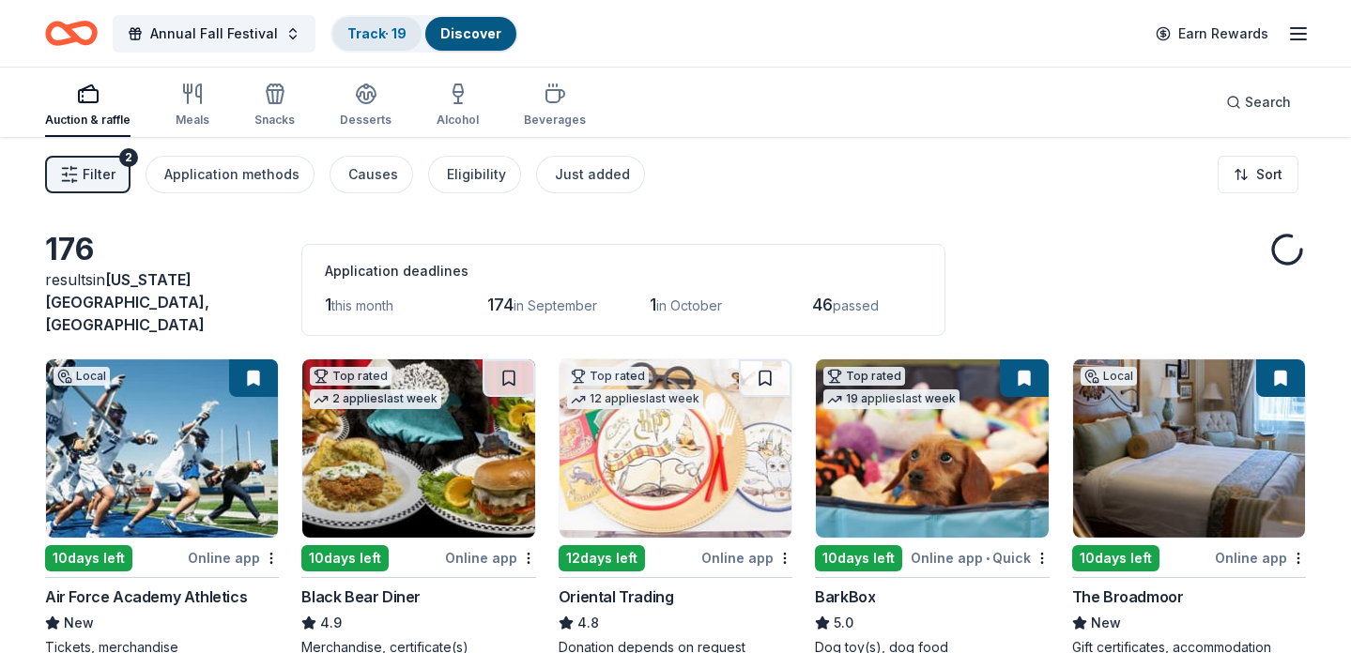
click at [356, 29] on link "Track · 19" at bounding box center [376, 33] width 59 height 16
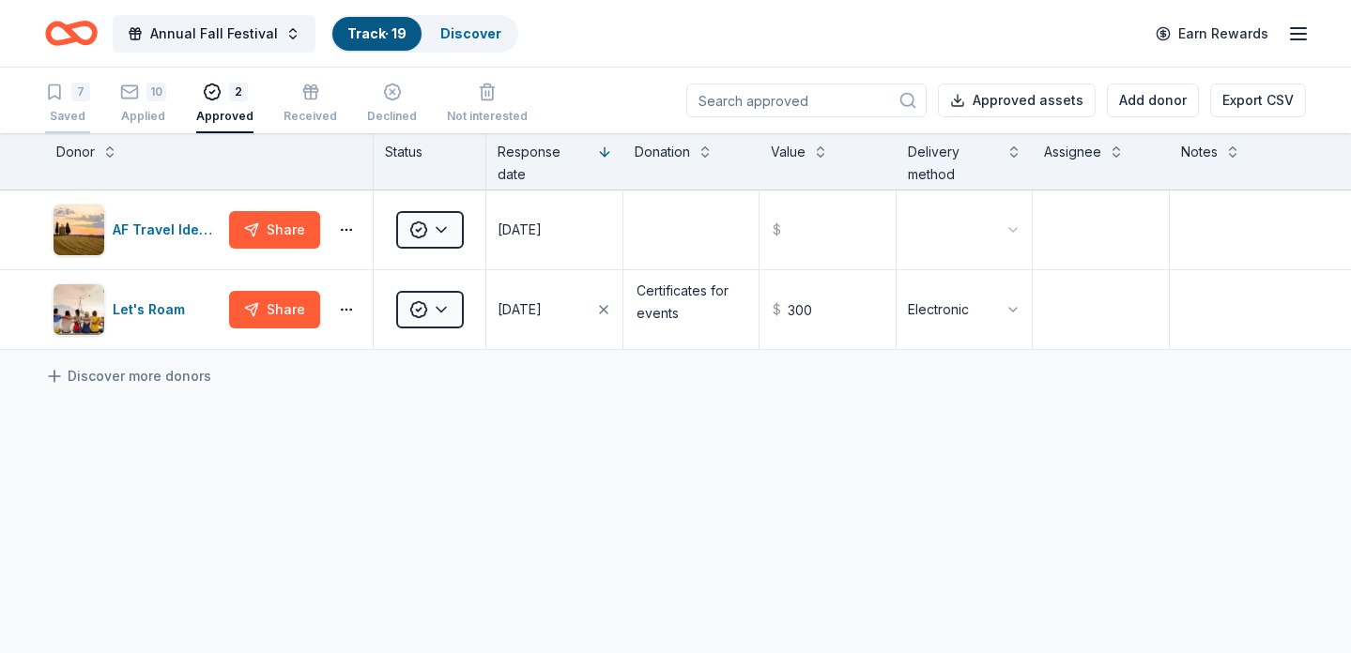
click at [71, 105] on div "7 Saved" at bounding box center [67, 103] width 45 height 41
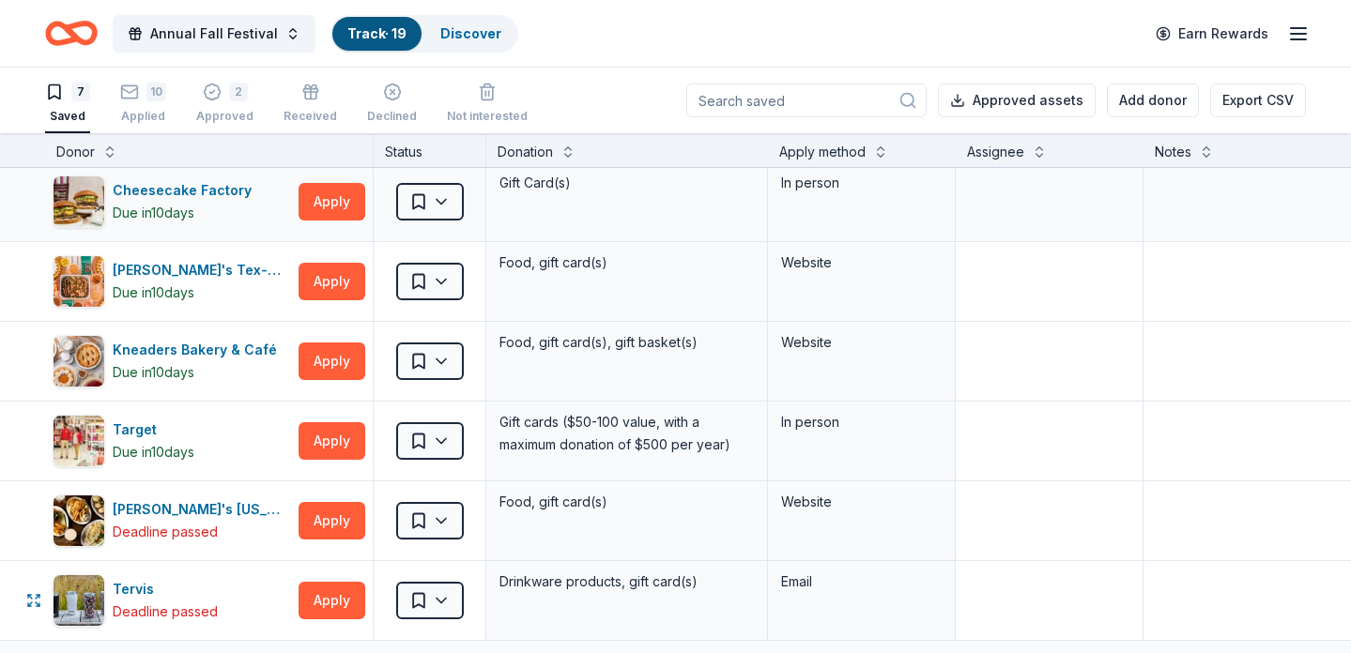
scroll to position [47, 0]
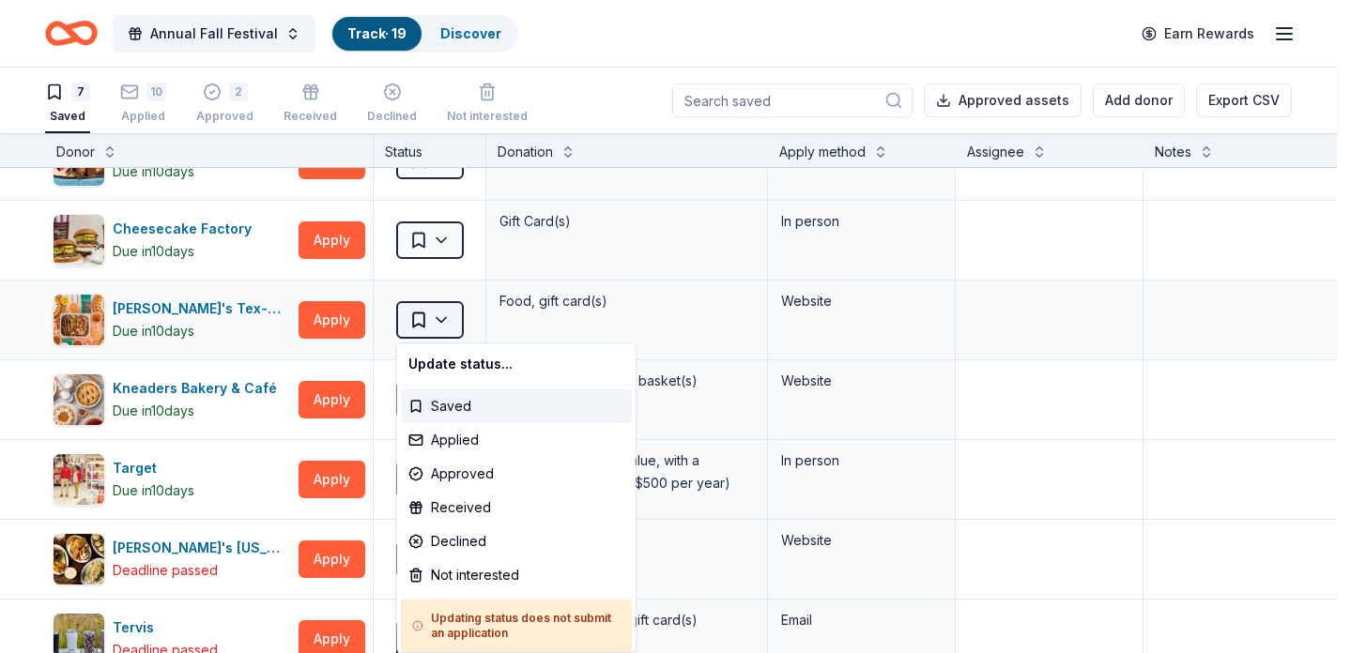
click at [444, 318] on html "Annual Fall Festival Track · 19 Discover Earn Rewards 7 Saved 10 Applied 2 Appr…" at bounding box center [675, 326] width 1351 height 653
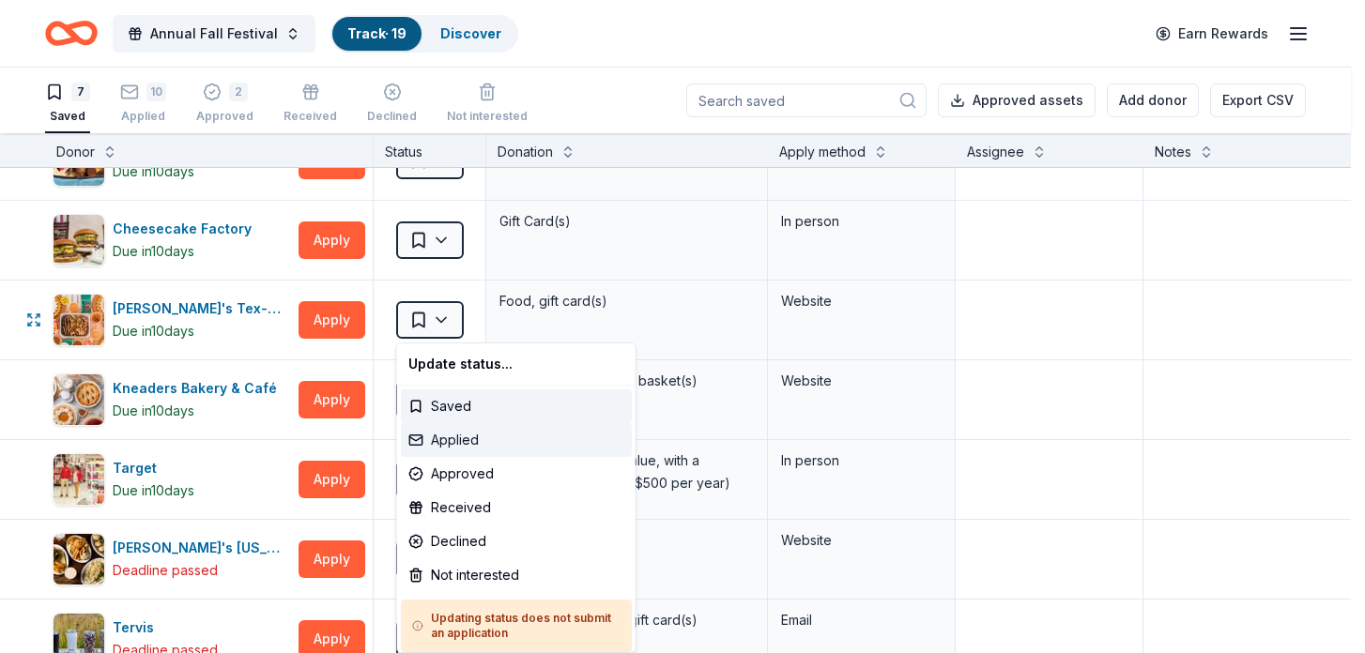
click at [455, 443] on div "Applied" at bounding box center [516, 440] width 231 height 34
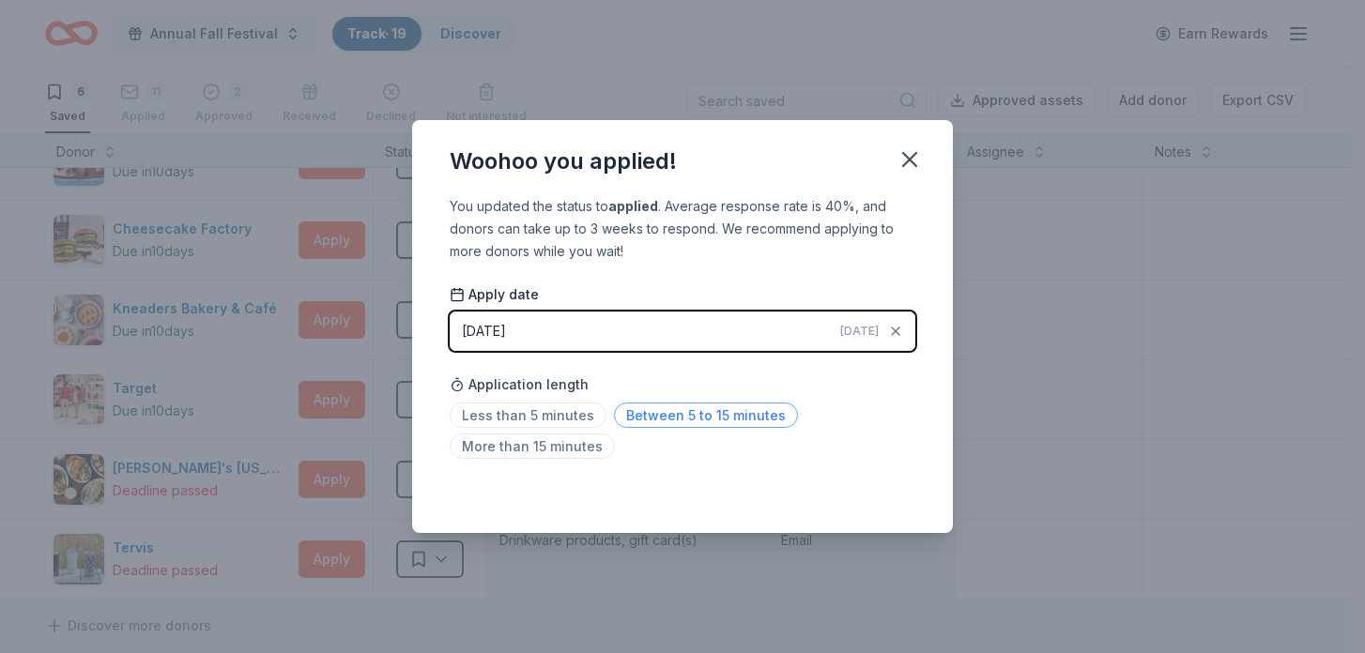
click at [646, 416] on span "Between 5 to 15 minutes" at bounding box center [706, 415] width 184 height 25
click at [729, 420] on span "Between 5 to 15 minutes" at bounding box center [706, 415] width 184 height 25
click at [907, 157] on icon "button" at bounding box center [909, 159] width 13 height 13
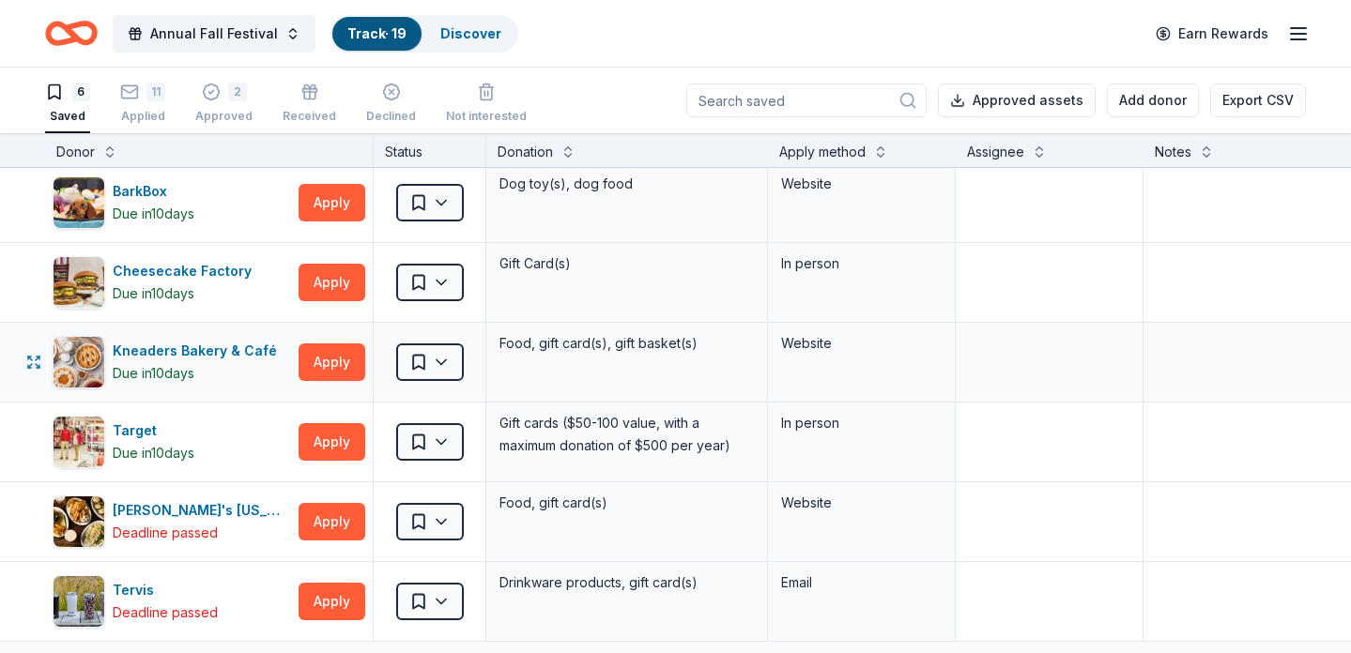
scroll to position [0, 0]
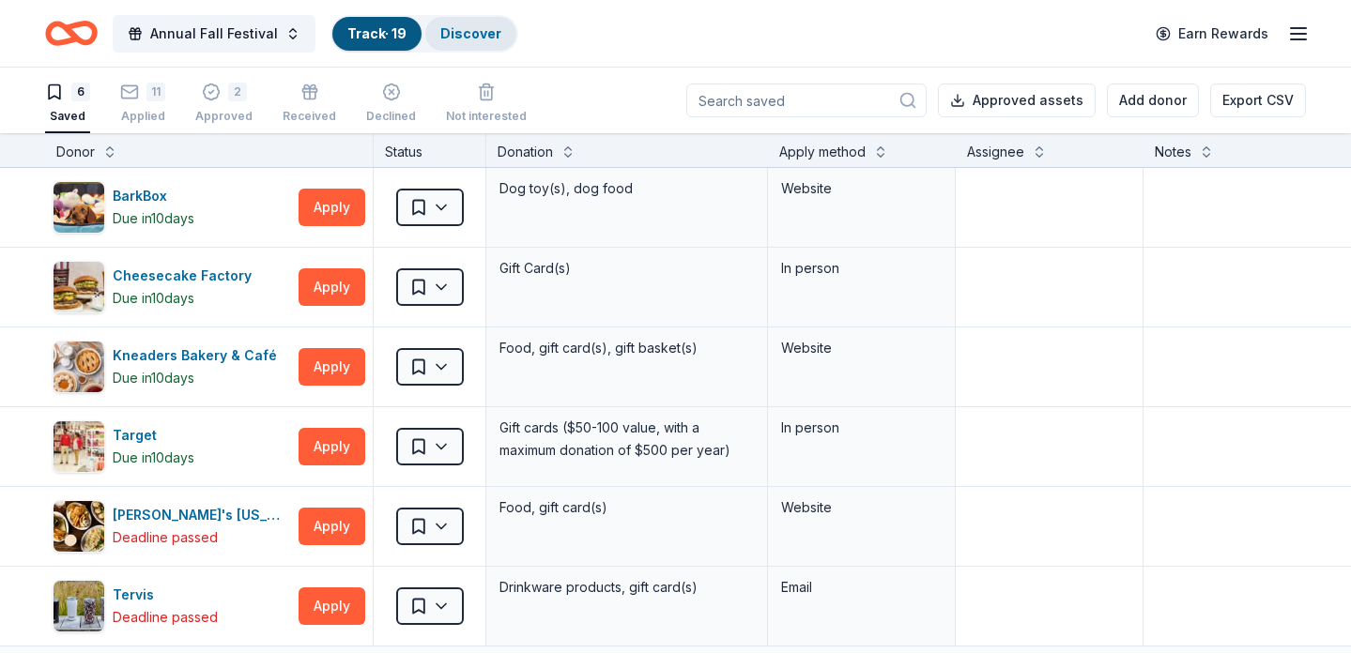
click at [481, 37] on link "Discover" at bounding box center [470, 33] width 61 height 16
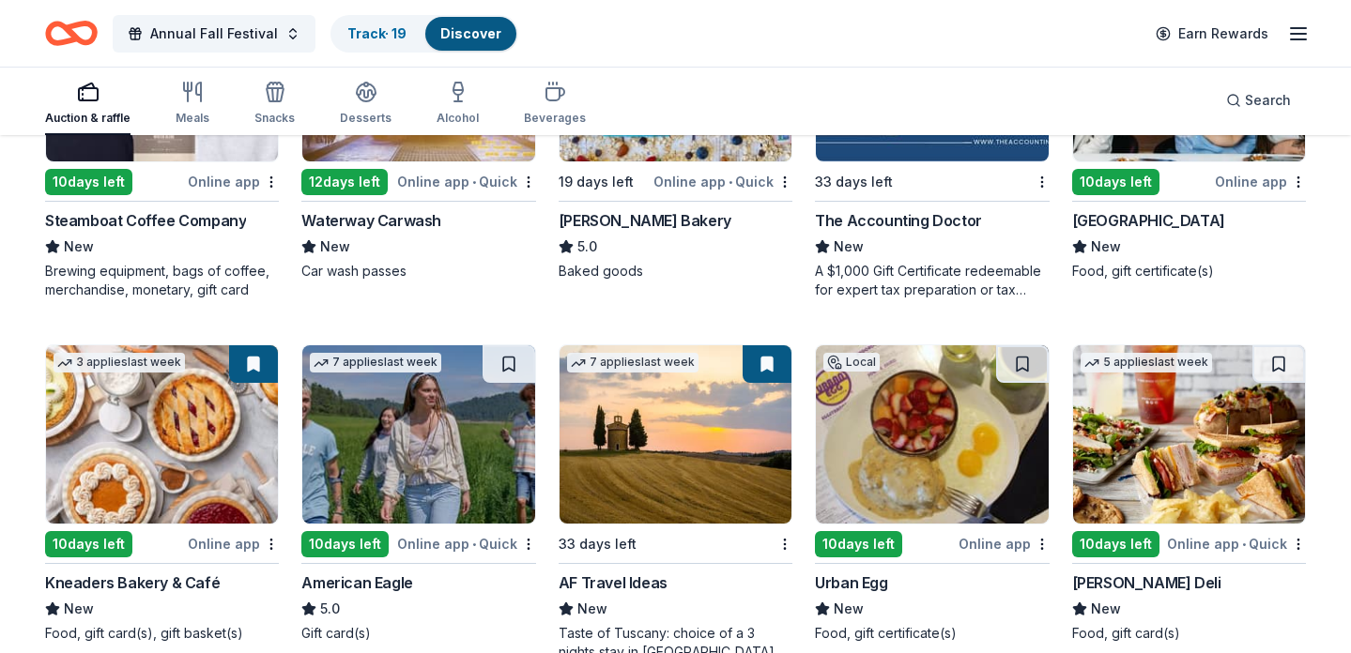
scroll to position [1900, 0]
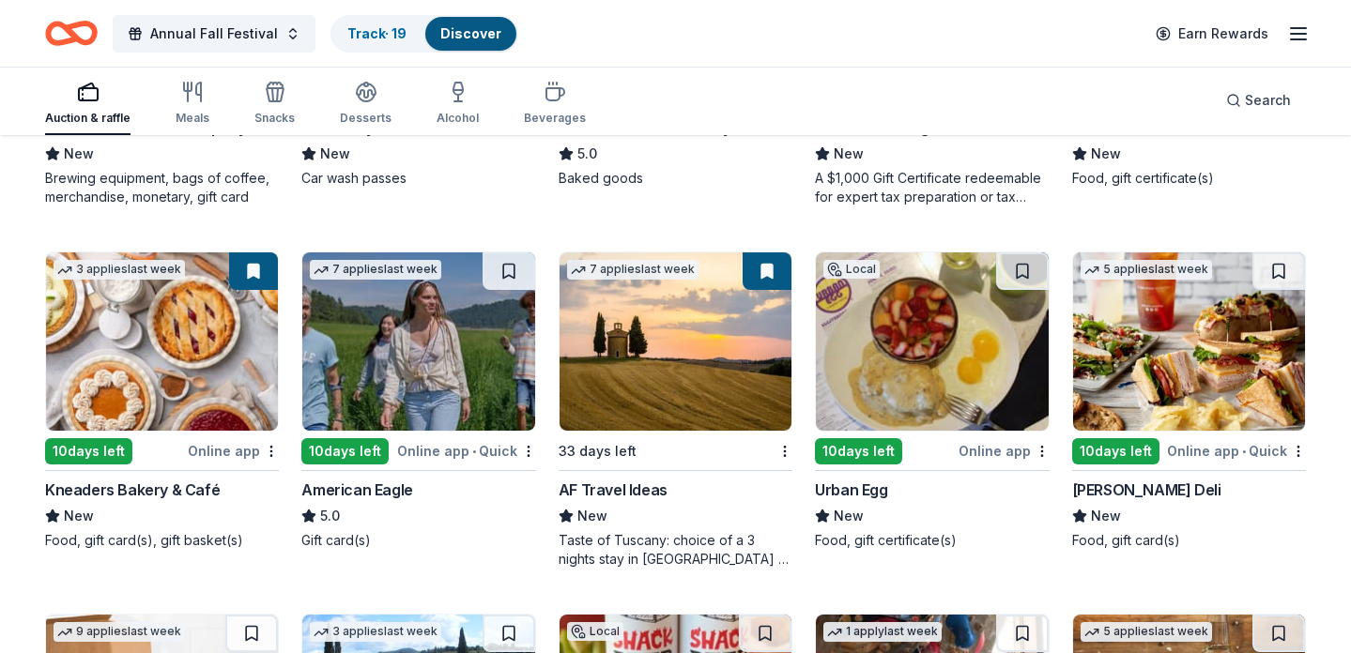
click at [942, 361] on img at bounding box center [932, 341] width 232 height 178
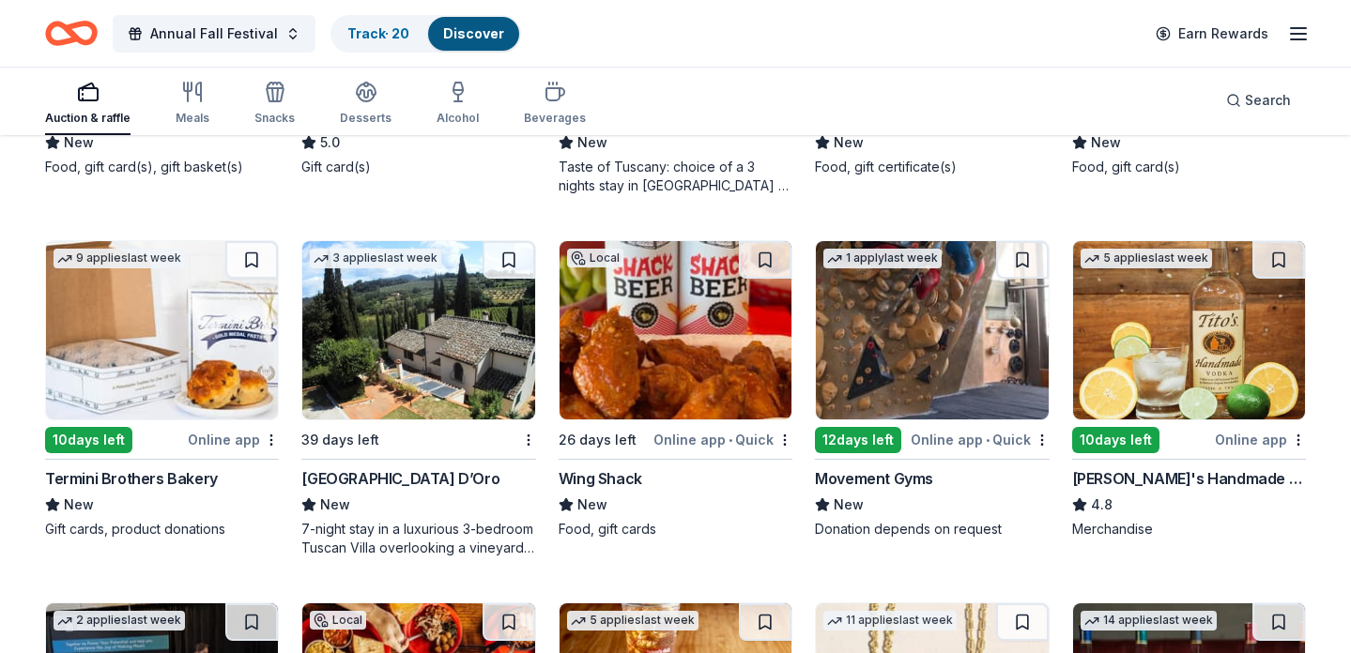
scroll to position [2257, 0]
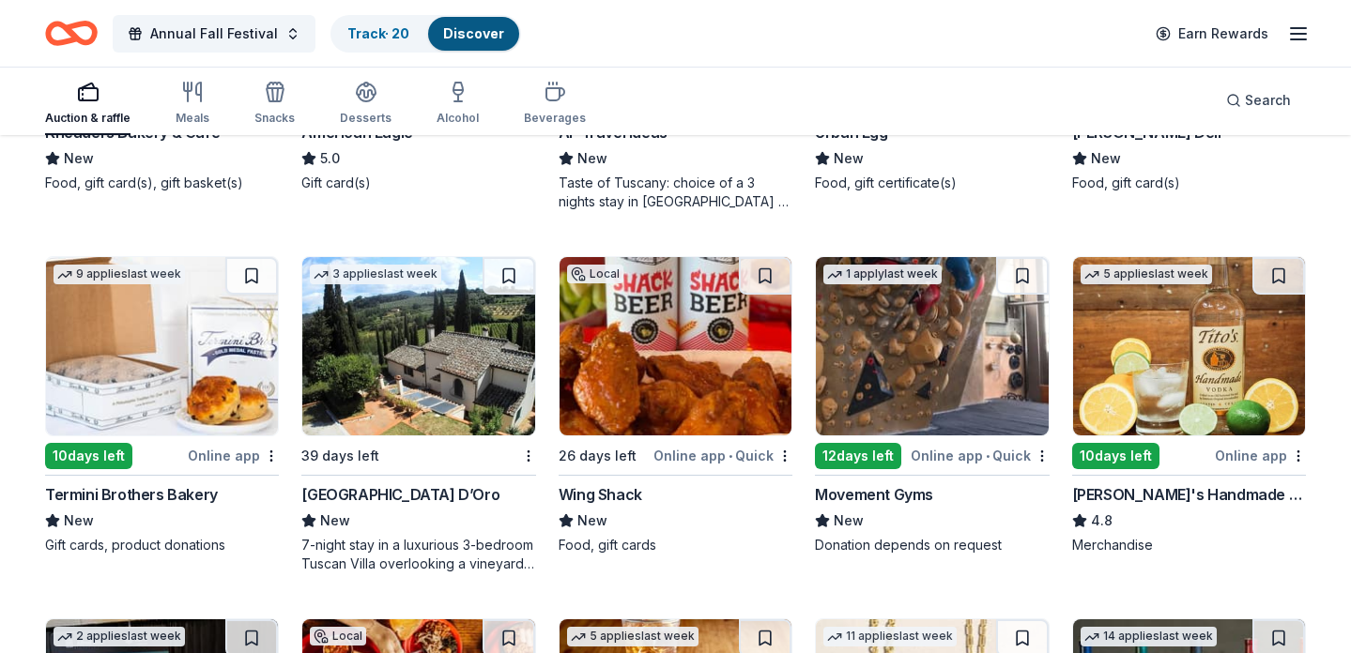
click at [1167, 359] on img at bounding box center [1189, 346] width 232 height 178
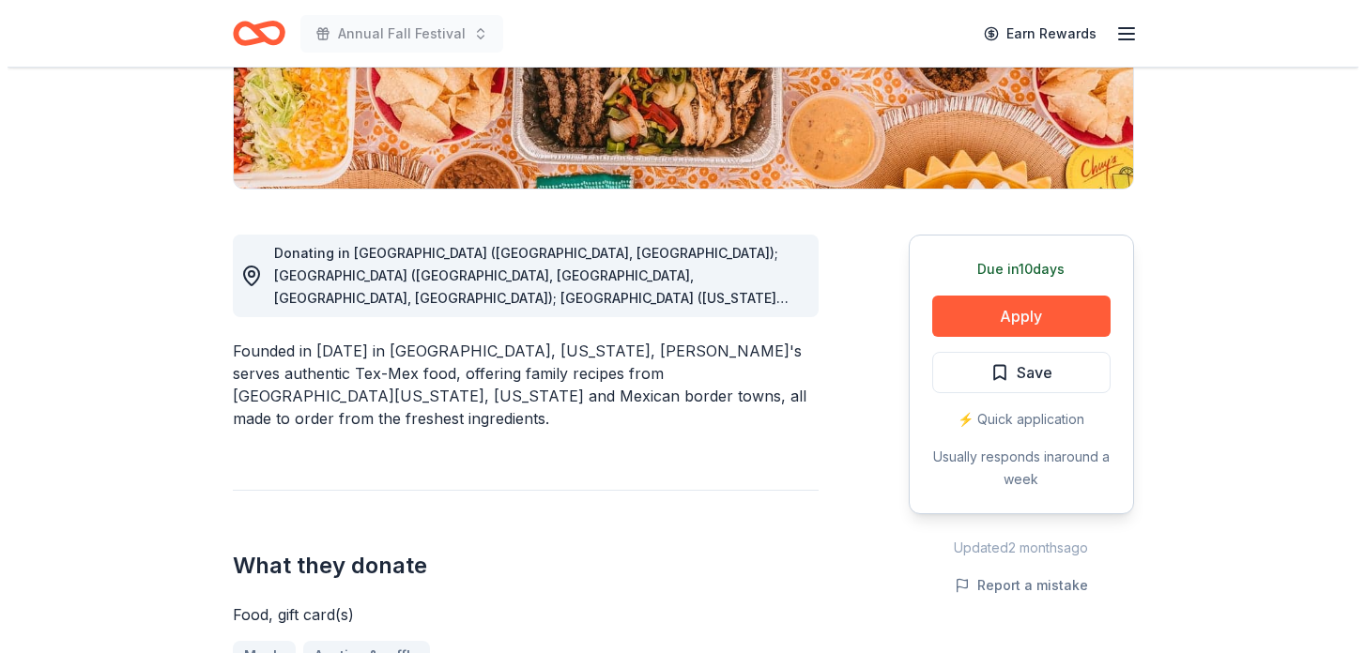
scroll to position [380, 0]
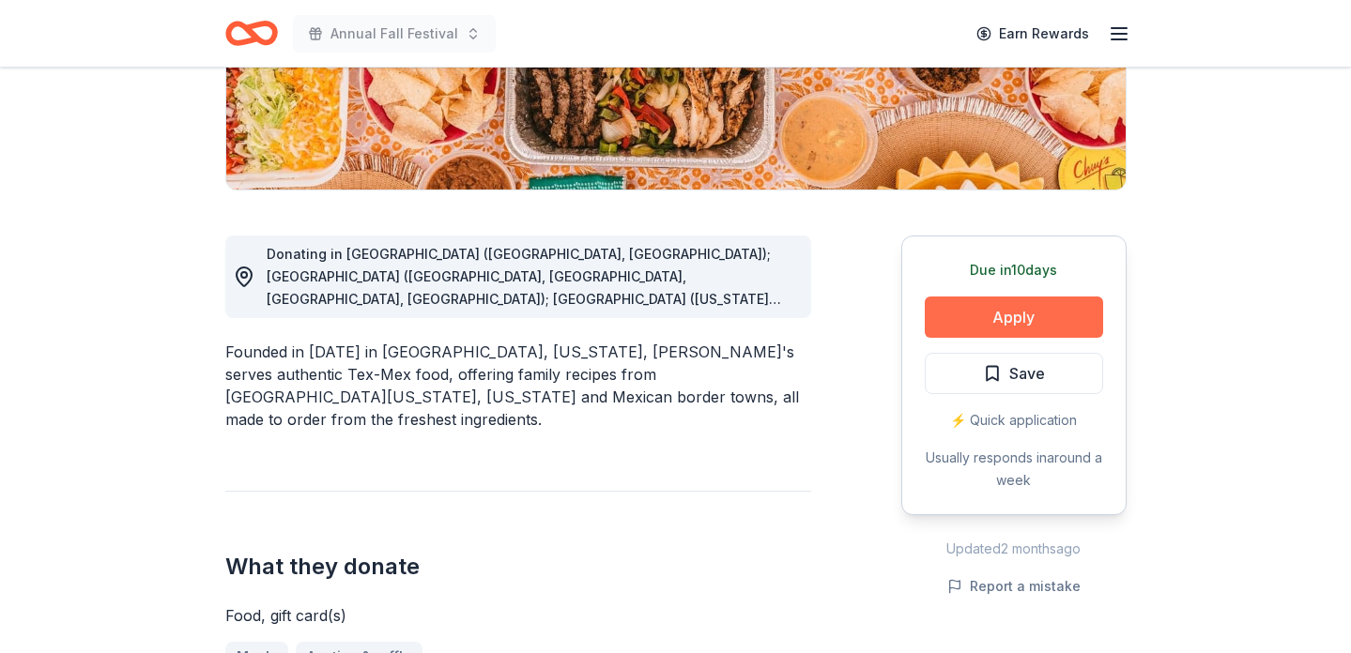
click at [998, 327] on button "Apply" at bounding box center [1013, 317] width 178 height 41
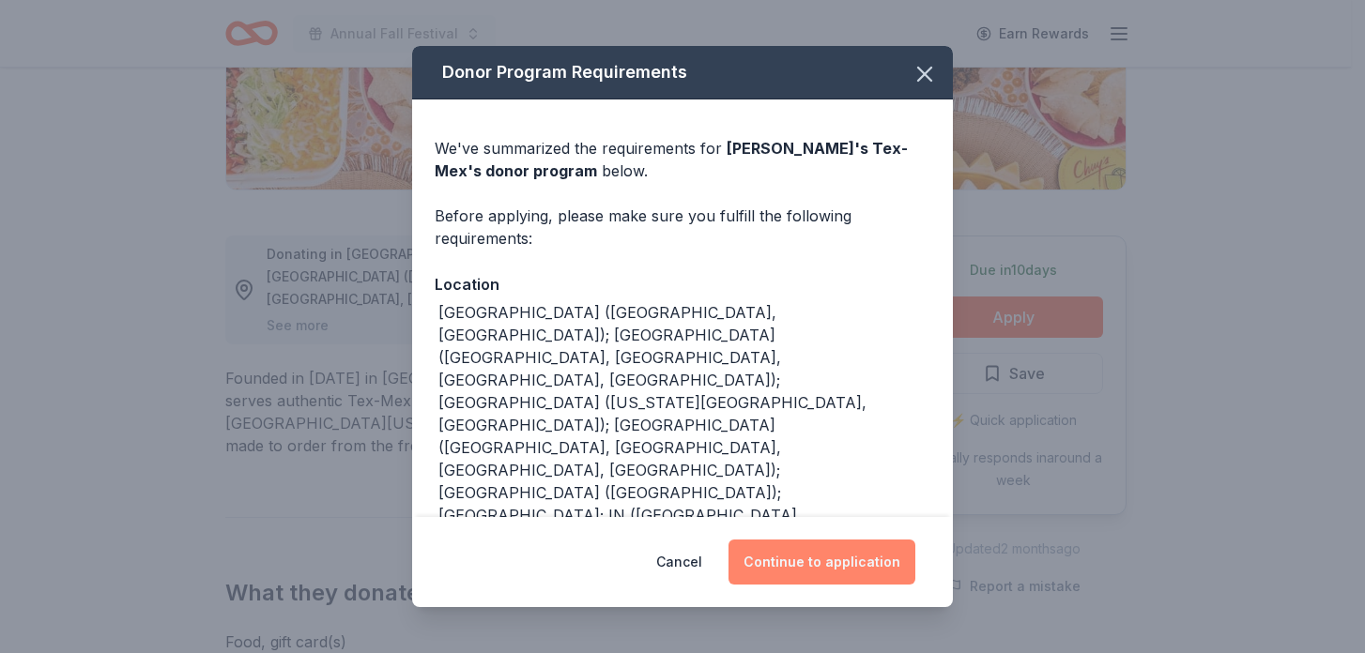
click at [850, 563] on button "Continue to application" at bounding box center [821, 562] width 187 height 45
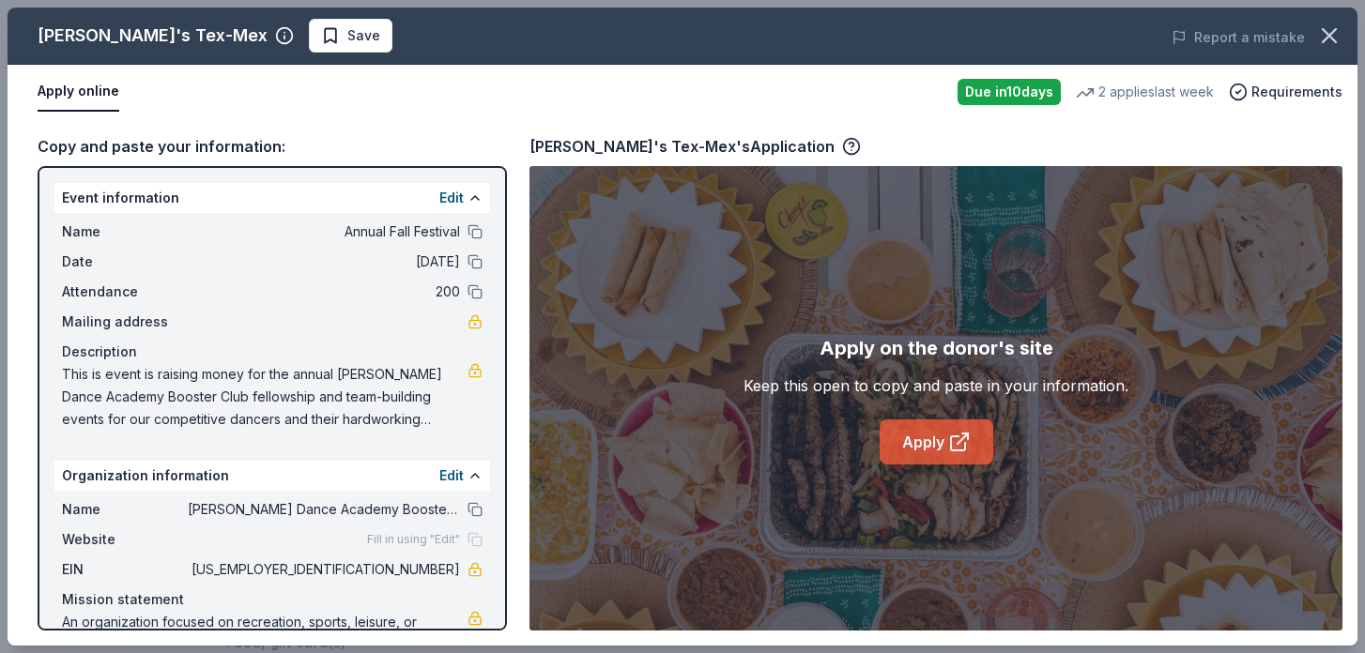
click at [937, 441] on link "Apply" at bounding box center [936, 442] width 114 height 45
click at [842, 141] on icon "button" at bounding box center [851, 146] width 19 height 19
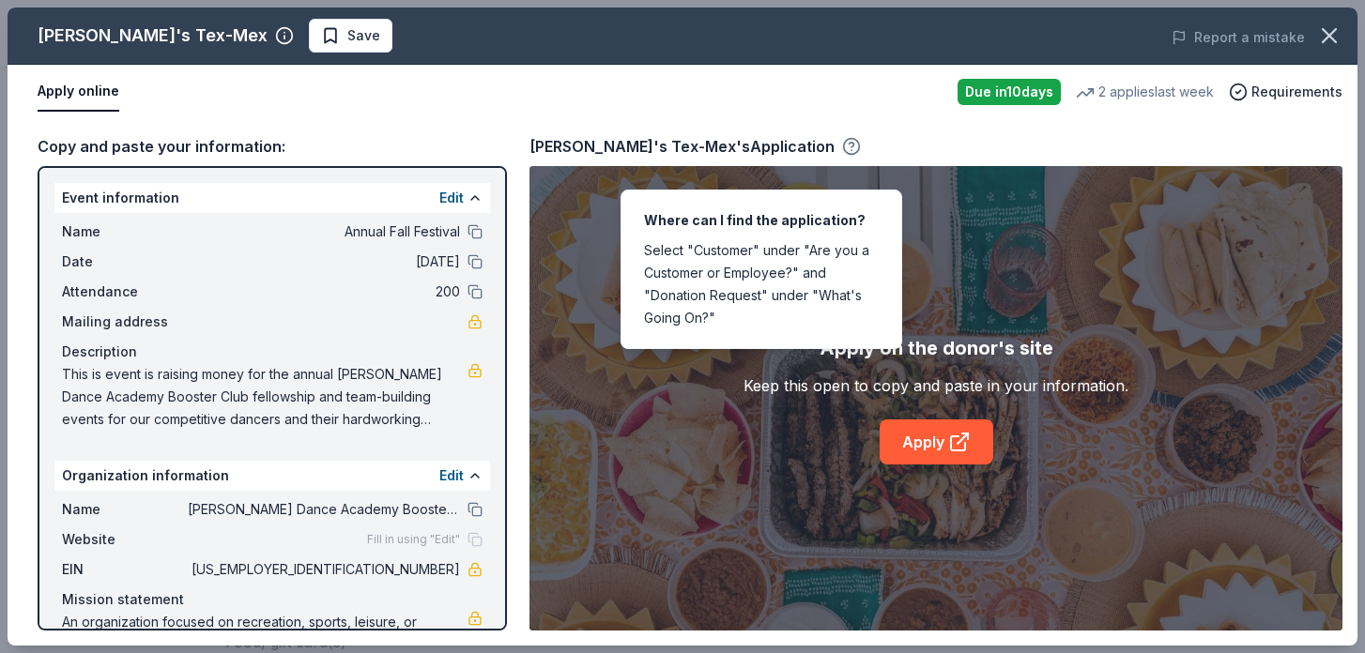
click at [842, 141] on icon "button" at bounding box center [851, 146] width 19 height 19
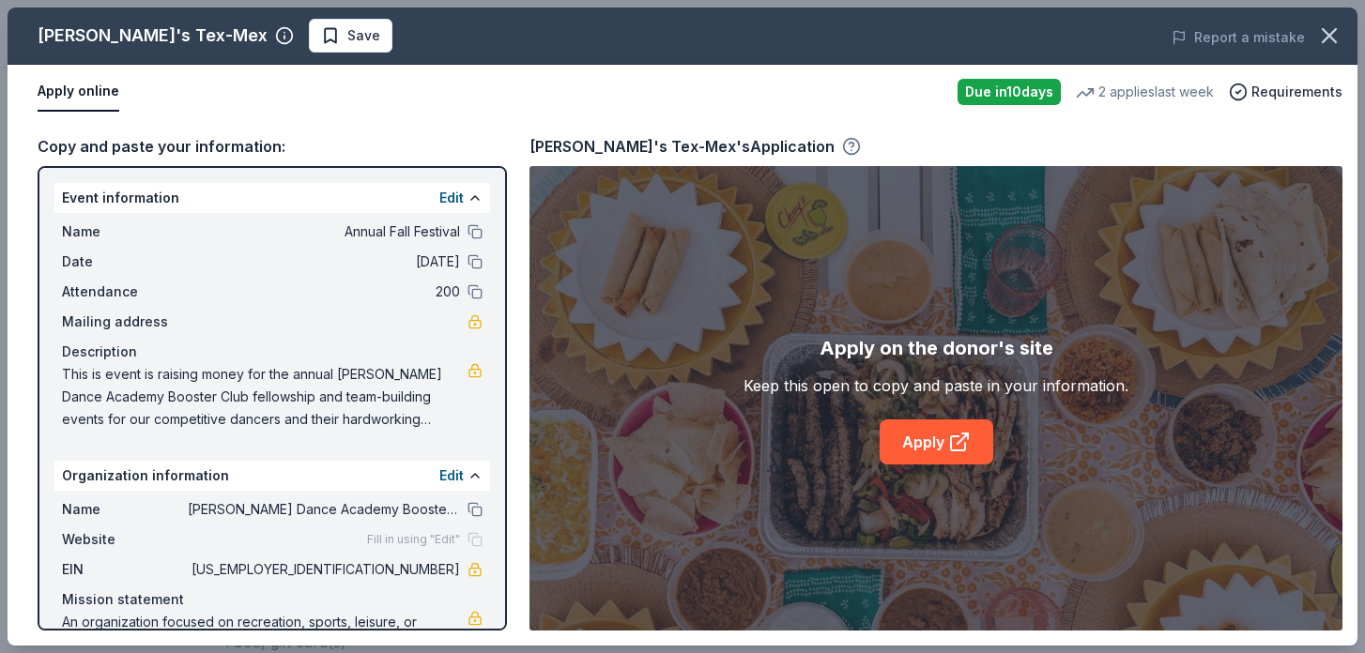
click at [842, 142] on icon "button" at bounding box center [851, 146] width 19 height 19
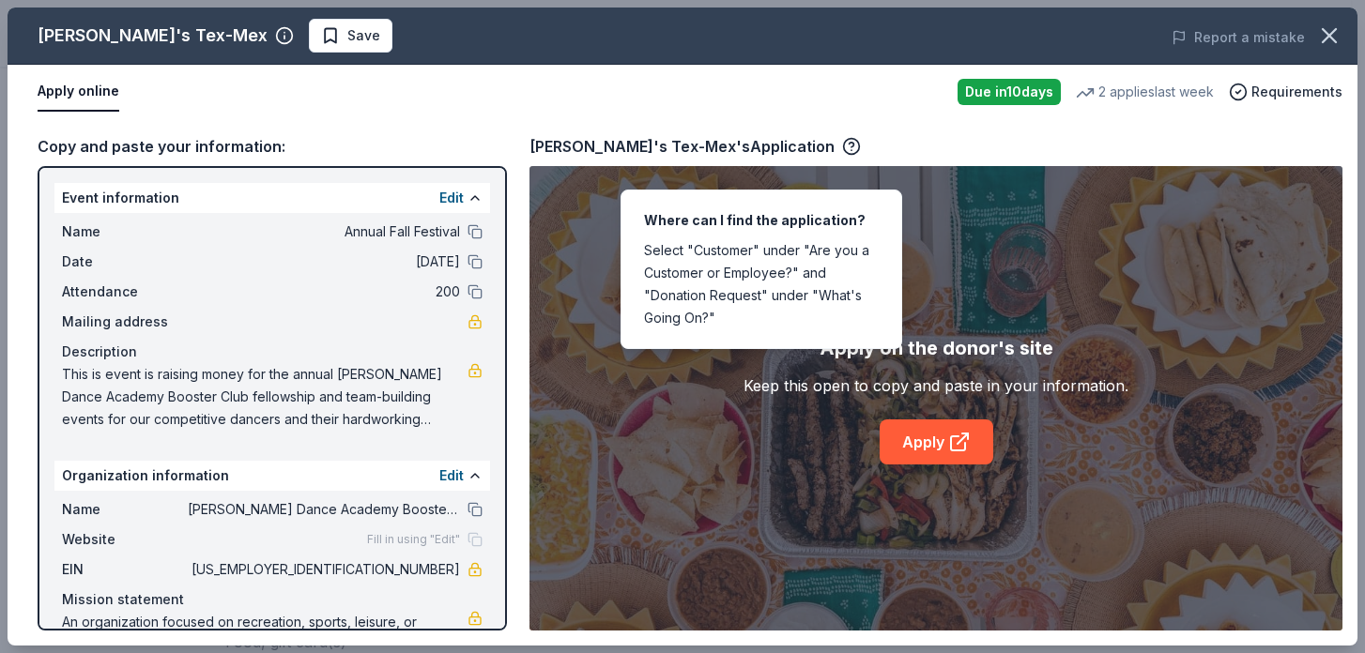
click at [843, 117] on div "Apply online Due [DATE] 2 applies last week Requirements" at bounding box center [683, 92] width 1350 height 54
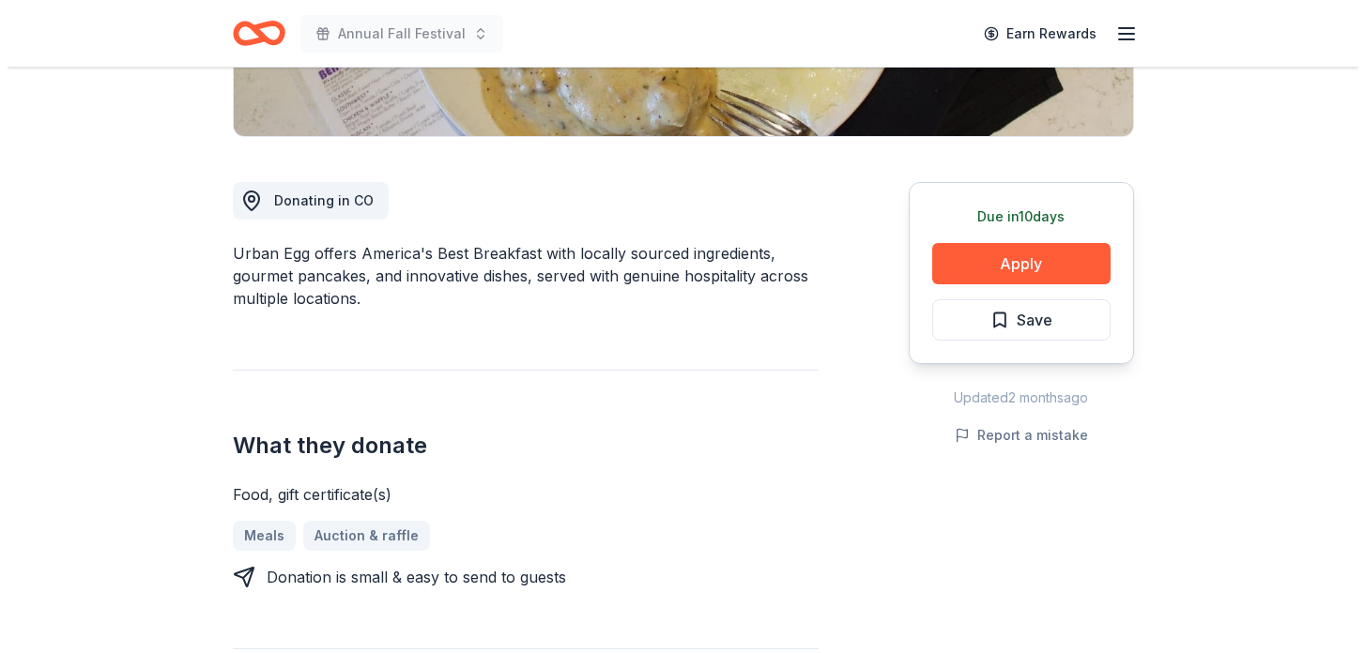
scroll to position [435, 0]
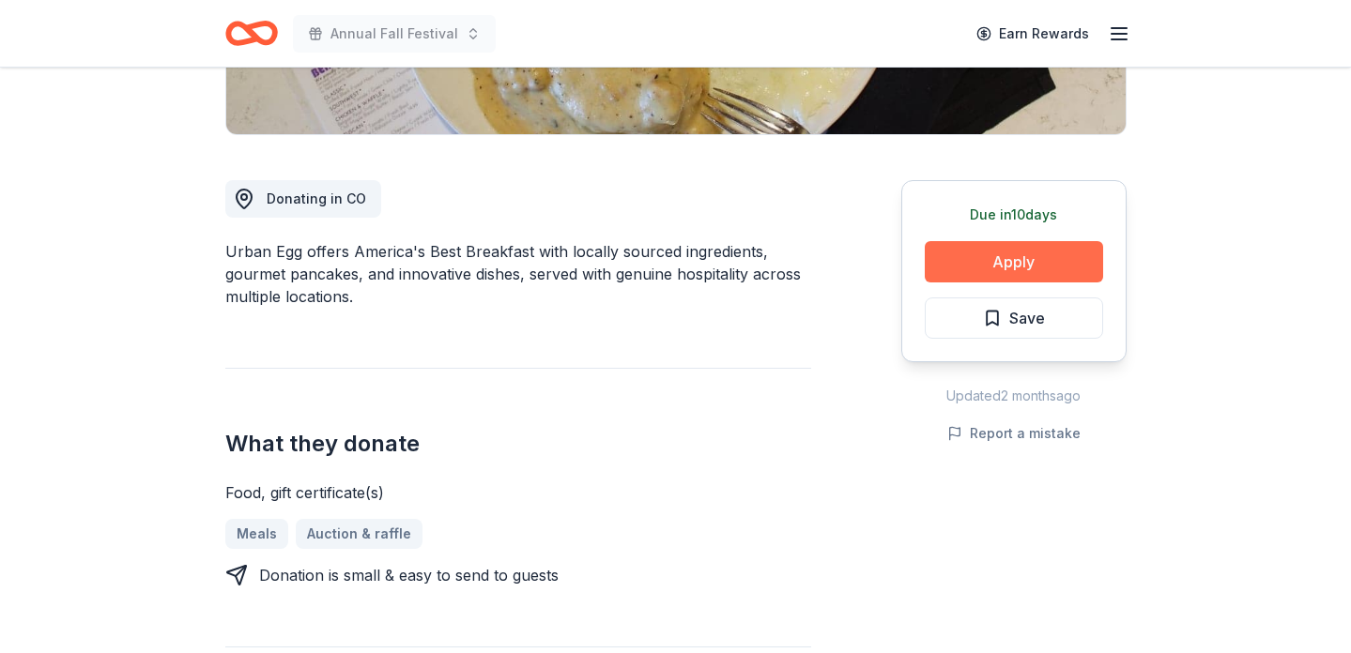
click at [1050, 268] on button "Apply" at bounding box center [1013, 261] width 178 height 41
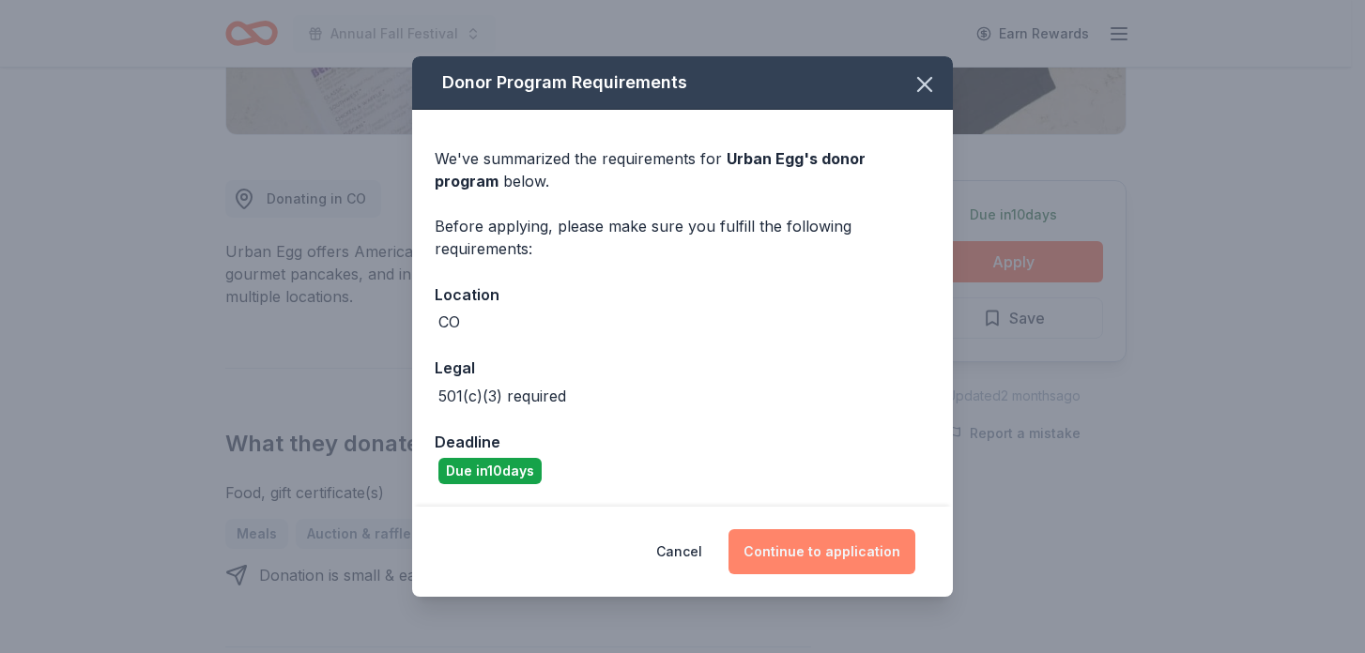
click at [828, 543] on button "Continue to application" at bounding box center [821, 551] width 187 height 45
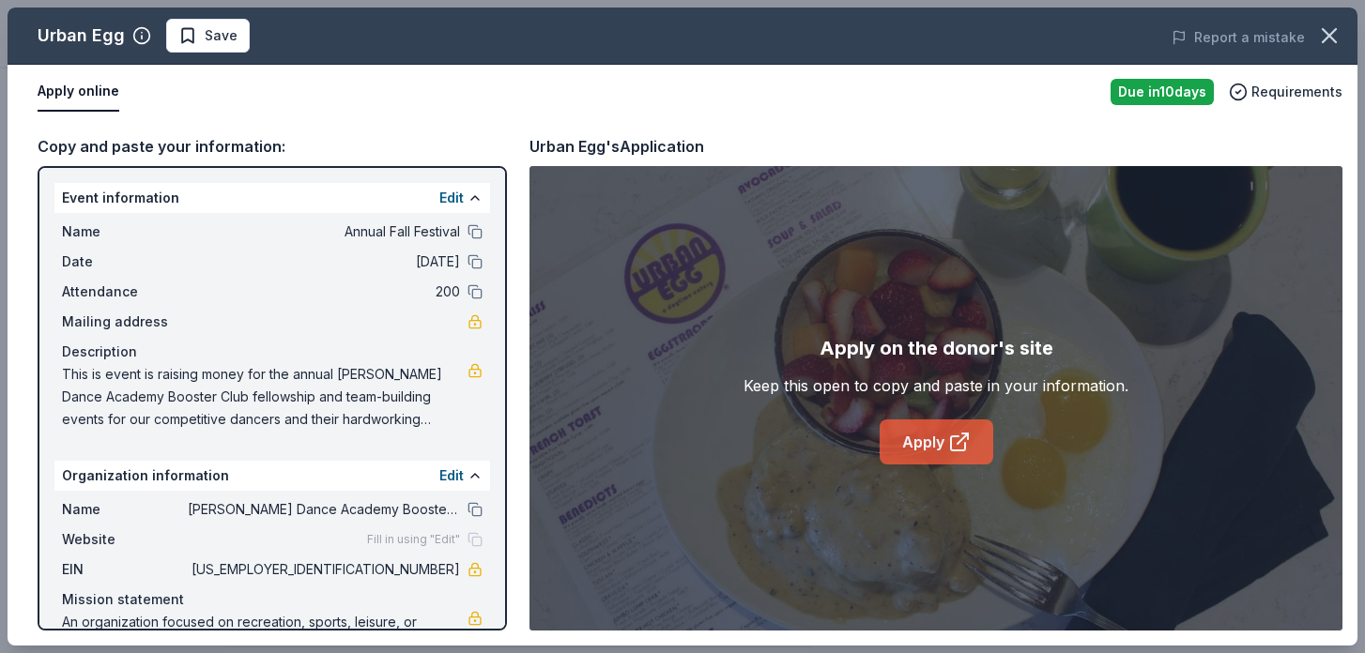
click at [928, 445] on link "Apply" at bounding box center [936, 442] width 114 height 45
click at [223, 32] on span "Save" at bounding box center [221, 35] width 33 height 23
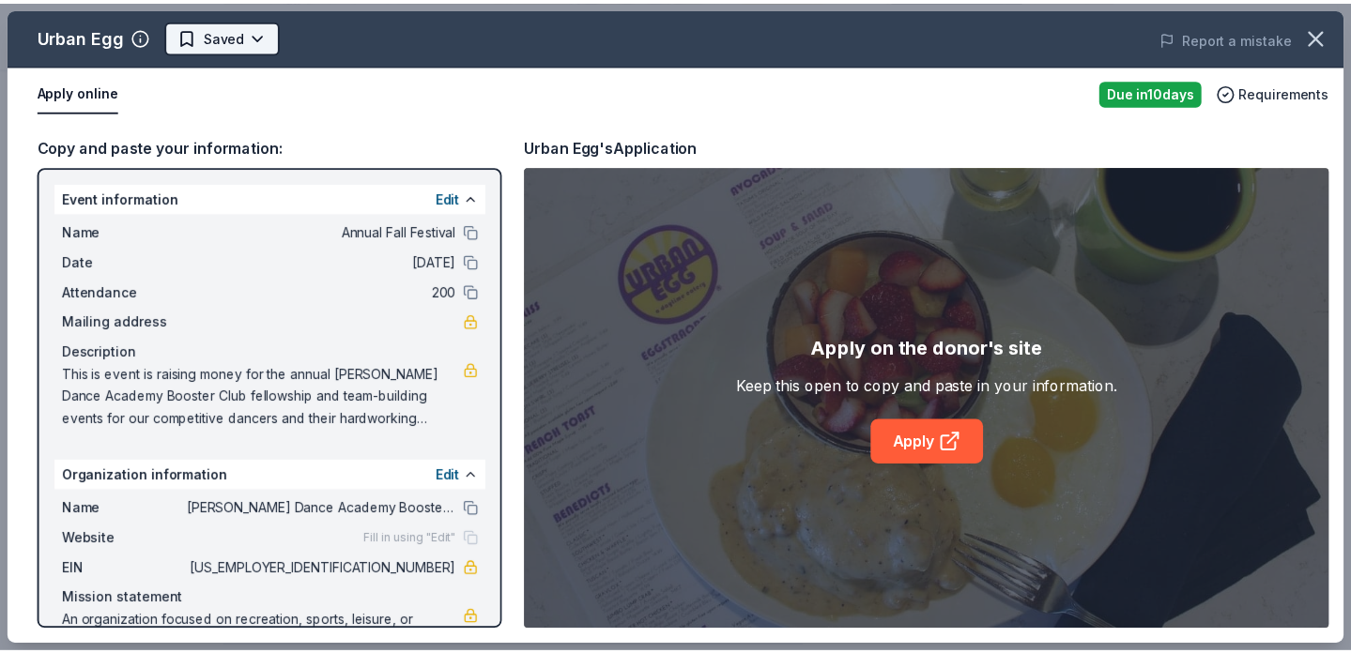
scroll to position [0, 0]
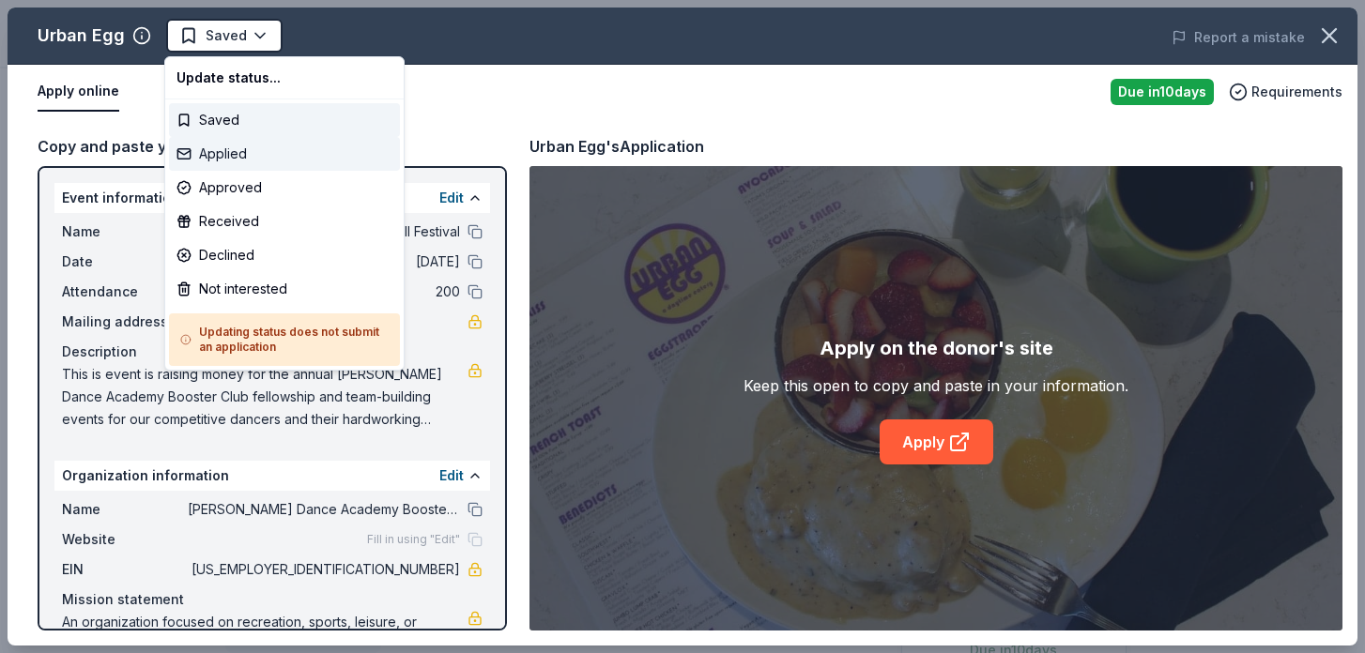
click at [236, 149] on div "Applied" at bounding box center [284, 154] width 231 height 34
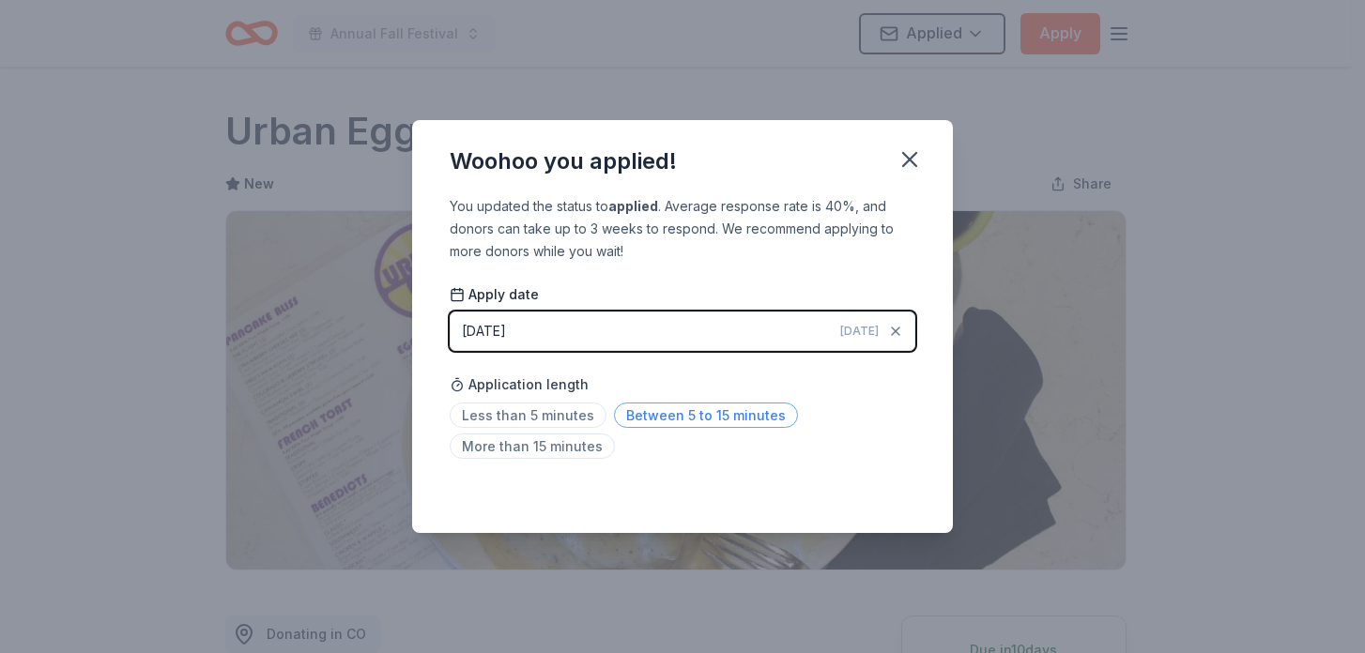
click at [685, 417] on span "Between 5 to 15 minutes" at bounding box center [706, 415] width 184 height 25
click at [914, 153] on icon "button" at bounding box center [909, 159] width 26 height 26
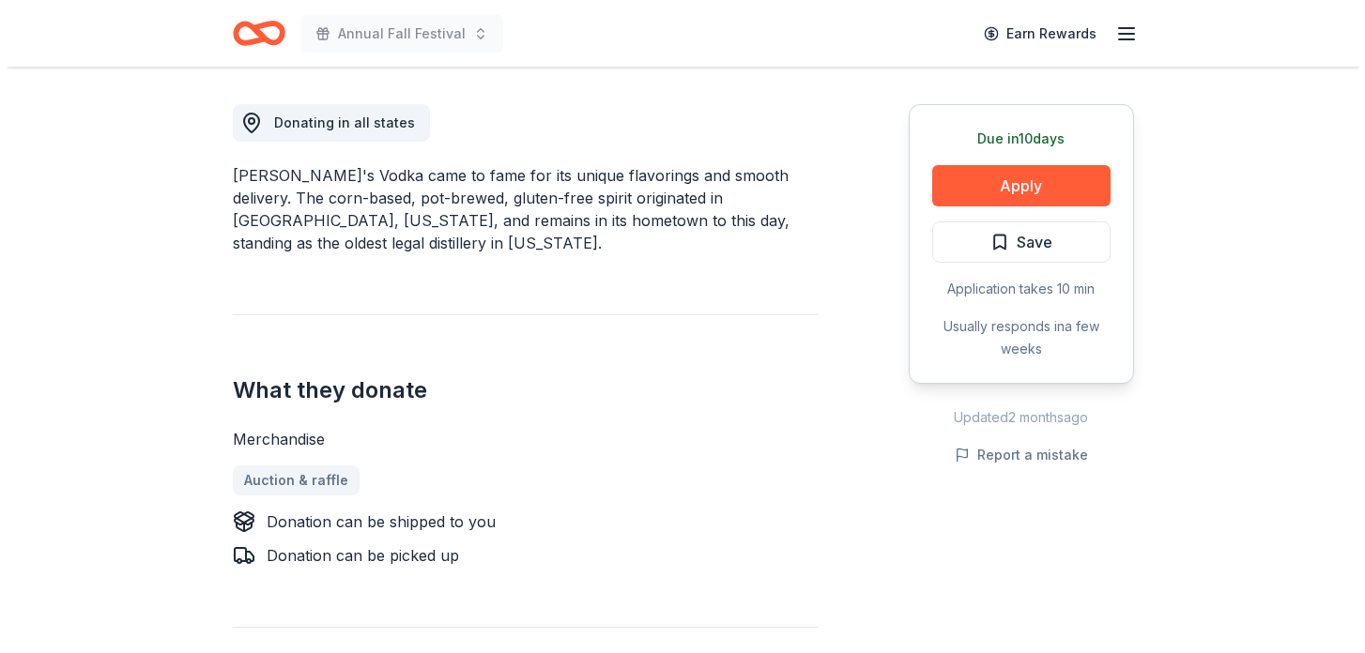
scroll to position [512, 0]
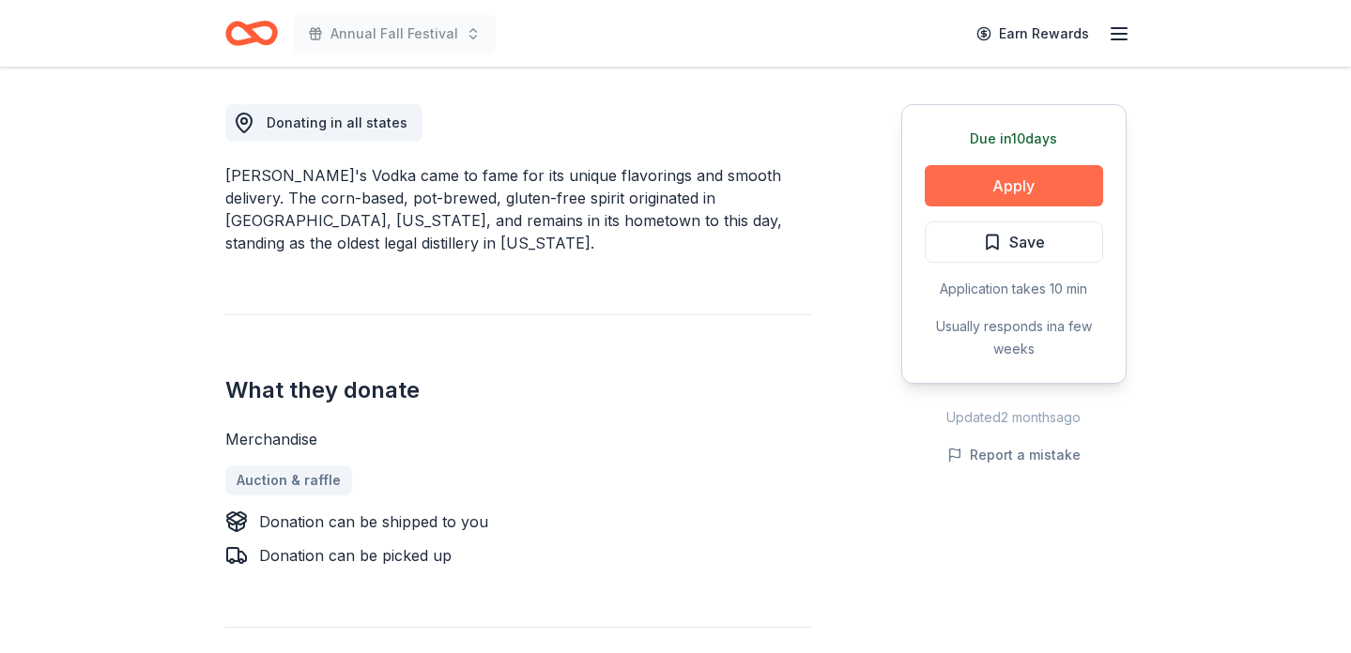
click at [1039, 191] on button "Apply" at bounding box center [1013, 185] width 178 height 41
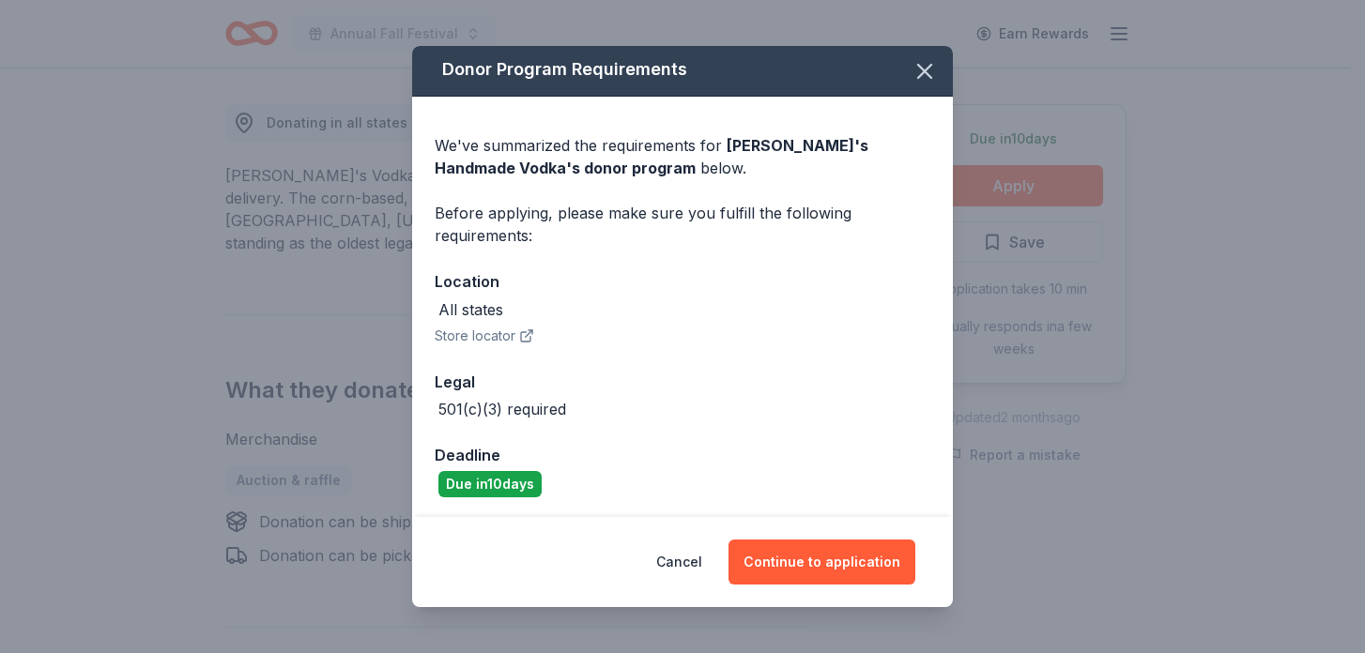
scroll to position [6, 0]
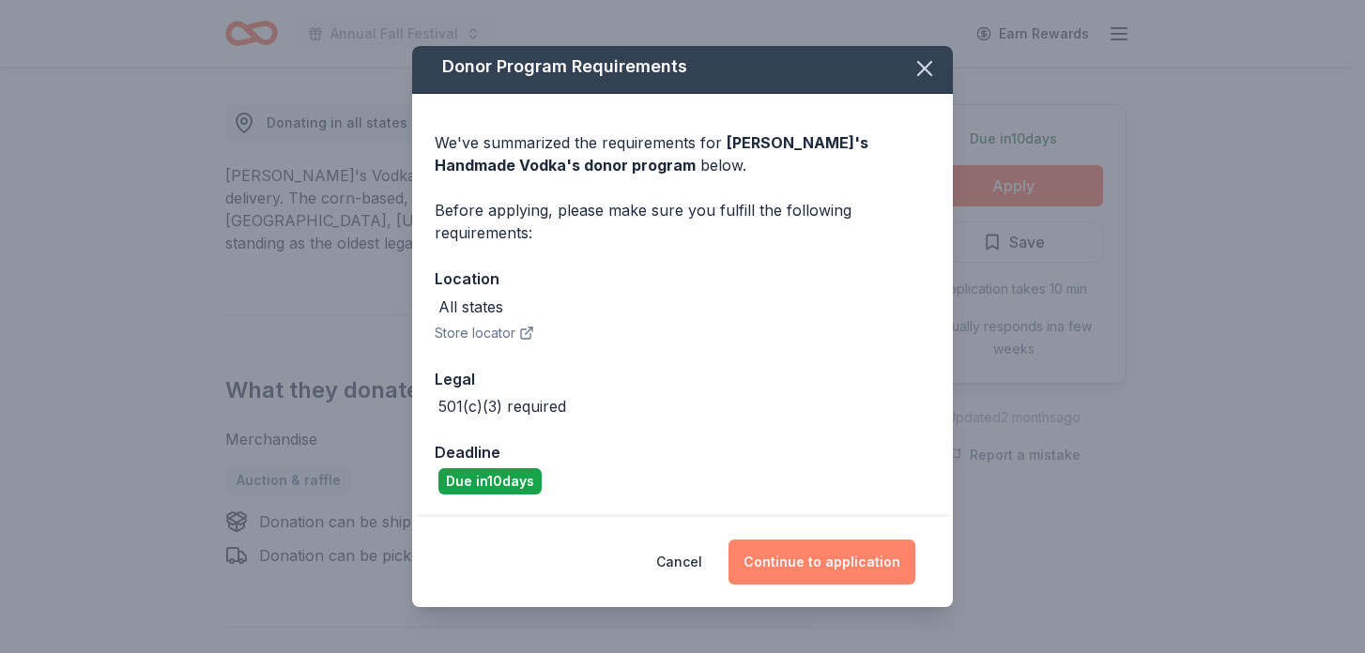
click at [810, 559] on button "Continue to application" at bounding box center [821, 562] width 187 height 45
